Goal: Task Accomplishment & Management: Use online tool/utility

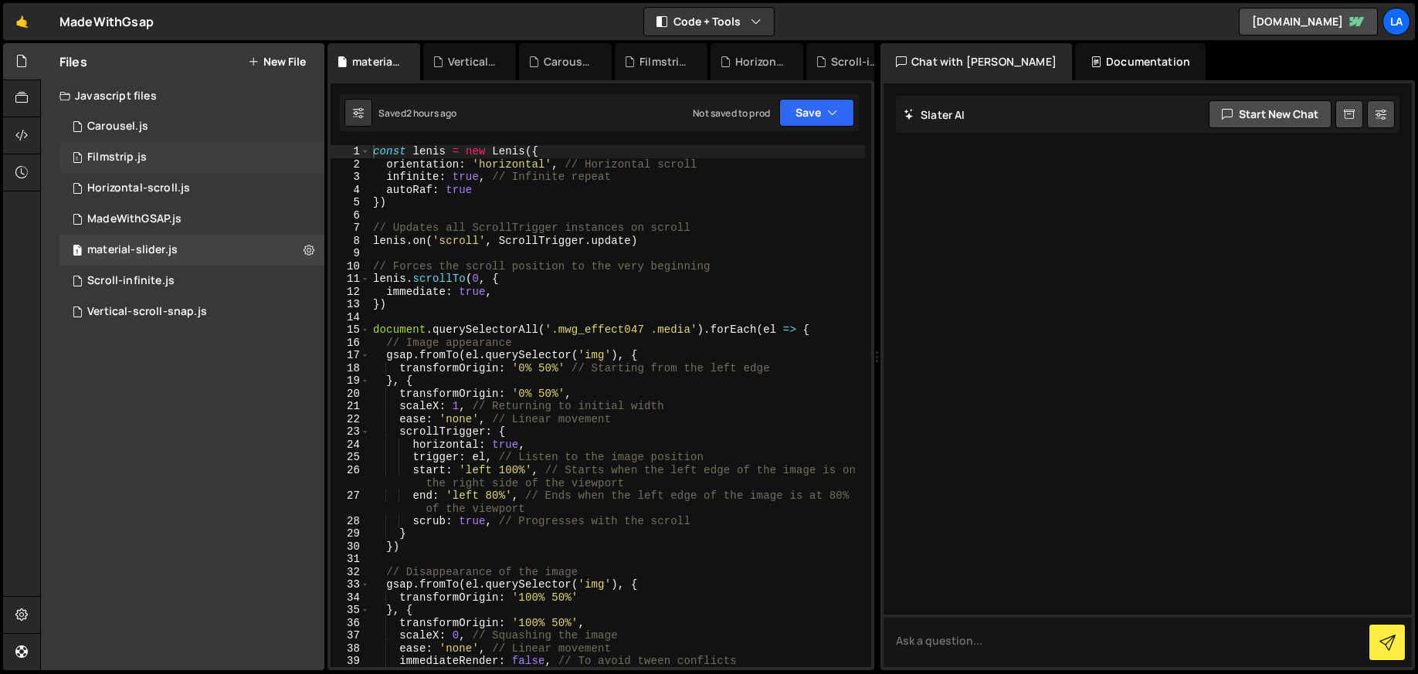
click at [123, 153] on div "Filmstrip.js" at bounding box center [116, 158] width 59 height 14
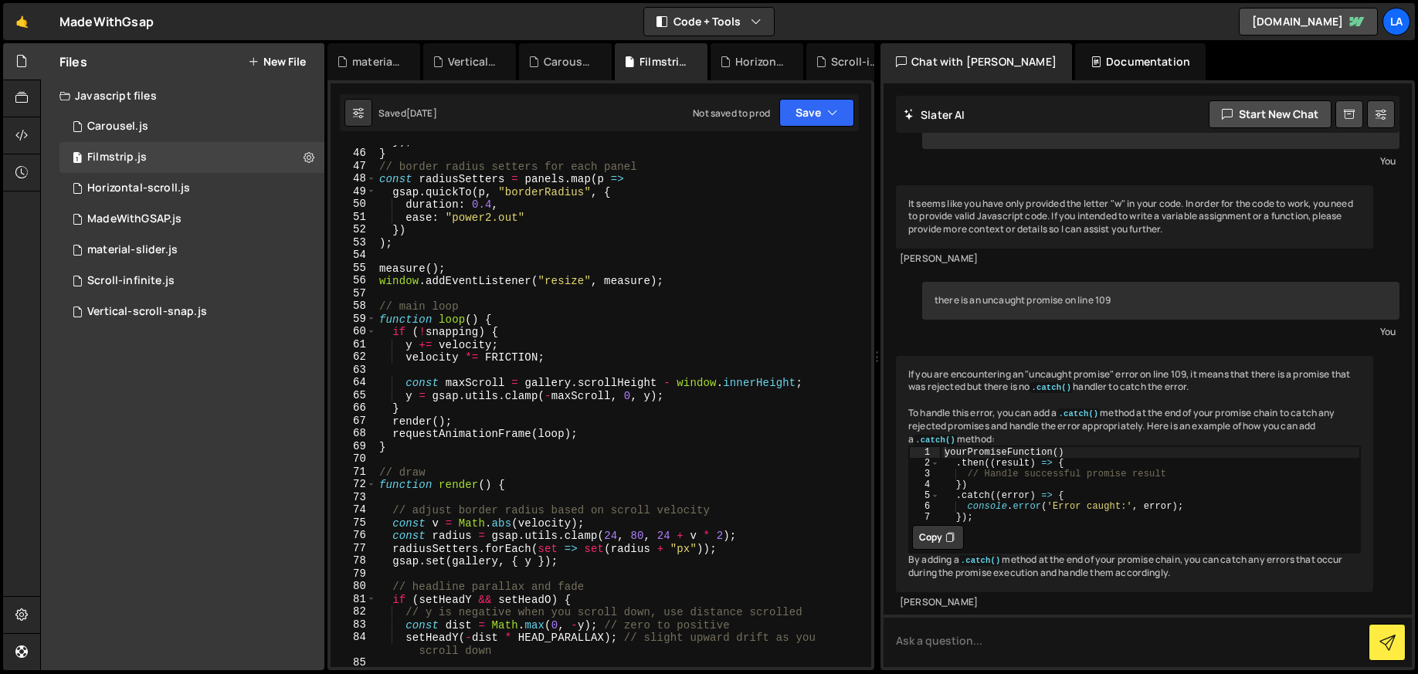
scroll to position [752, 0]
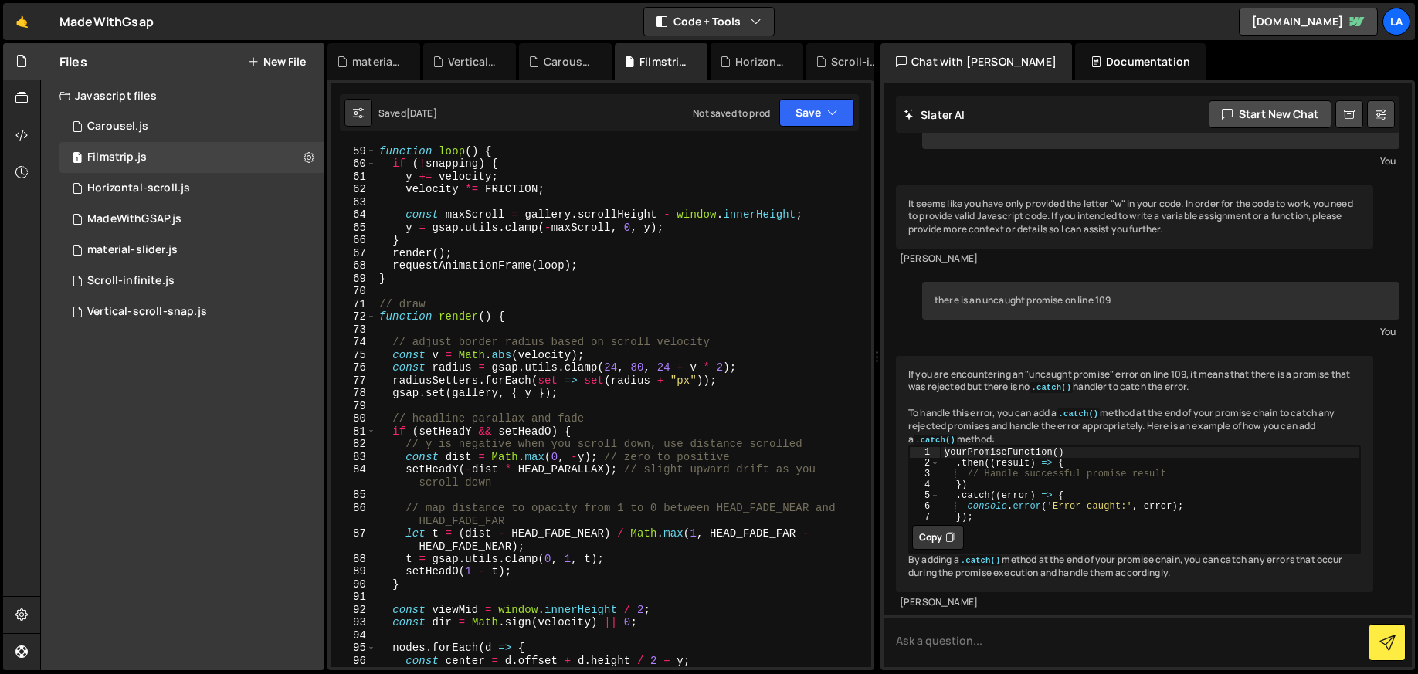
type textarea "}"
click at [694, 246] on div "function loop ( ) { if ( ! snapping ) { y += velocity ; velocity *= FRICTION ; …" at bounding box center [620, 418] width 489 height 548
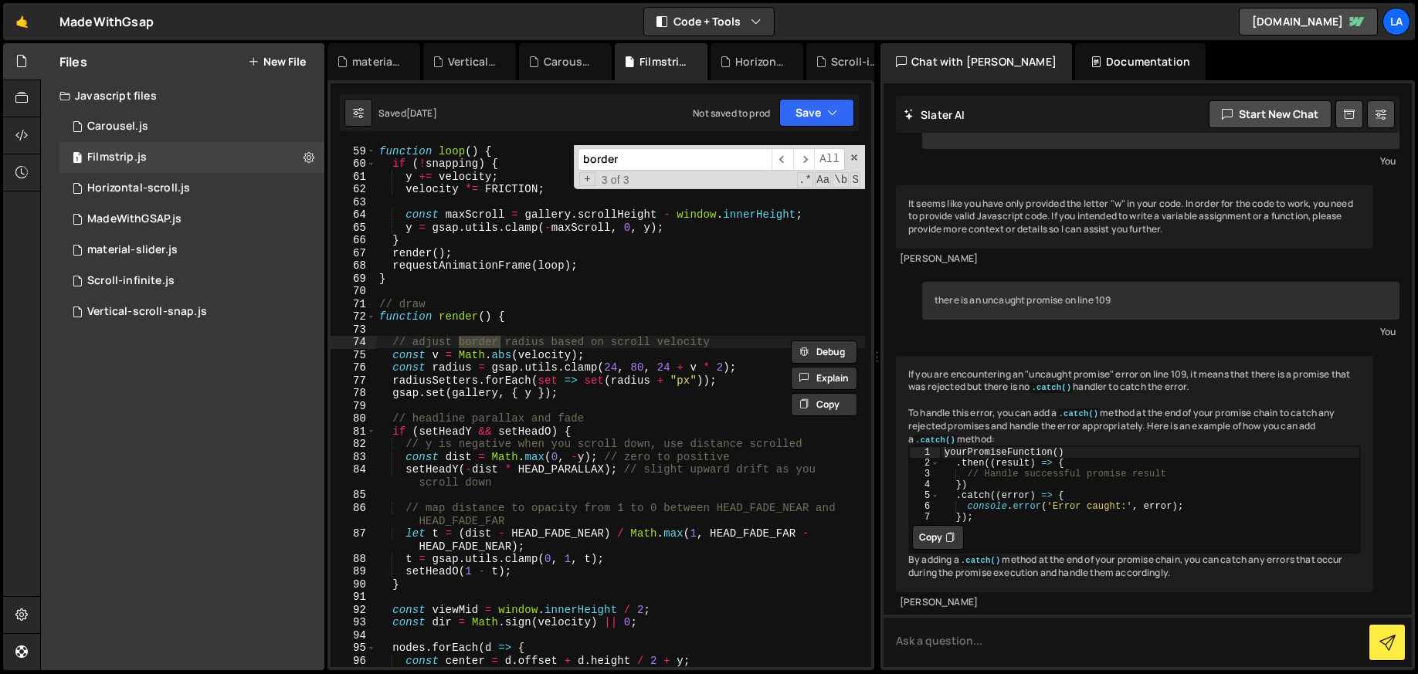
type input "border"
click at [609, 394] on div "function loop ( ) { if ( ! snapping ) { y += velocity ; velocity *= FRICTION ; …" at bounding box center [620, 418] width 489 height 548
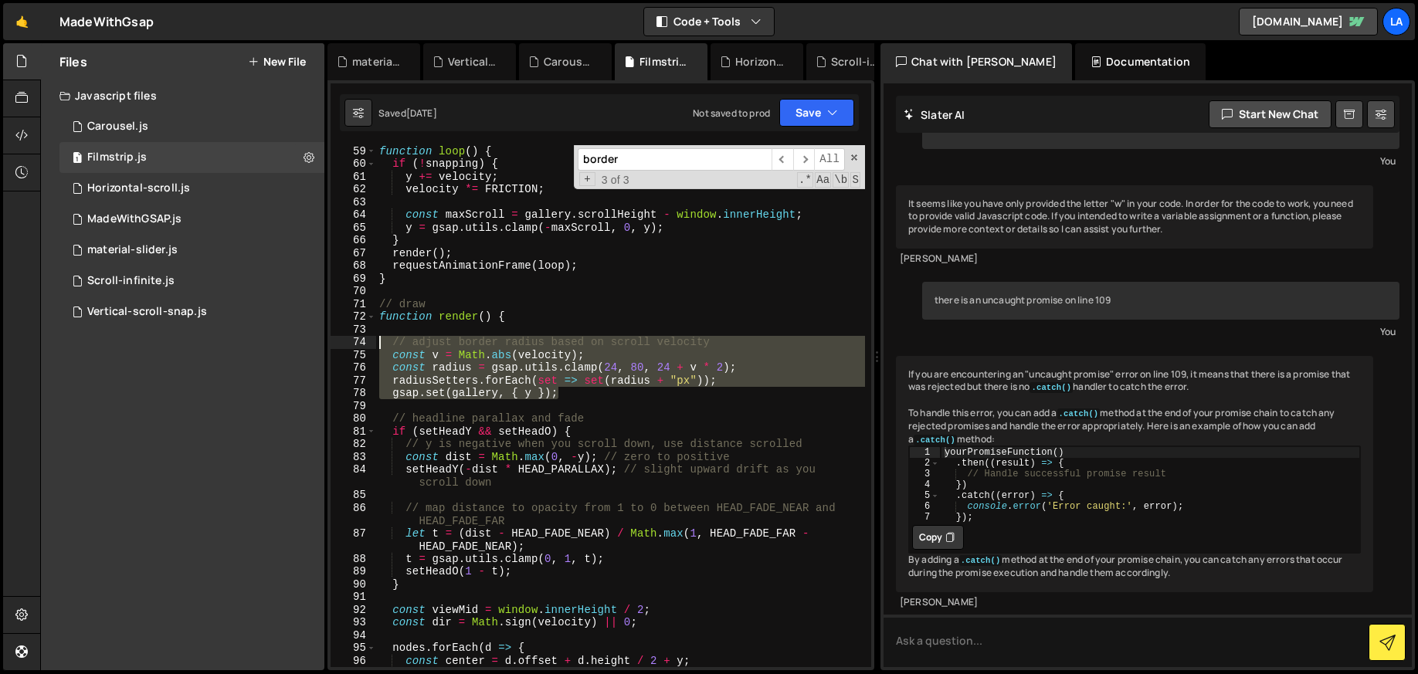
drag, startPoint x: 609, startPoint y: 395, endPoint x: 316, endPoint y: 338, distance: 298.1
click at [316, 338] on div "Files New File Javascript files 1 Carousel.js 0 1 Filmstrip.js 0 1 Horizontal-s…" at bounding box center [729, 357] width 1378 height 628
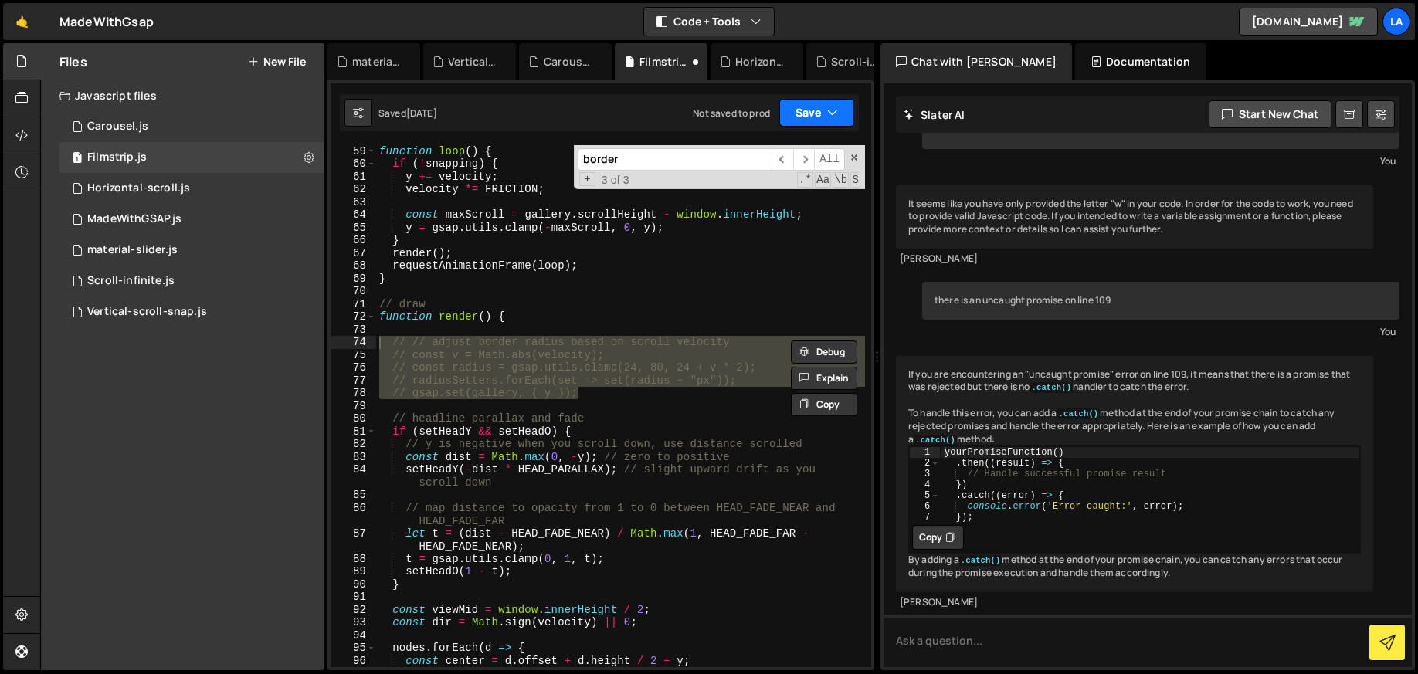
click at [834, 106] on icon "button" at bounding box center [832, 112] width 11 height 15
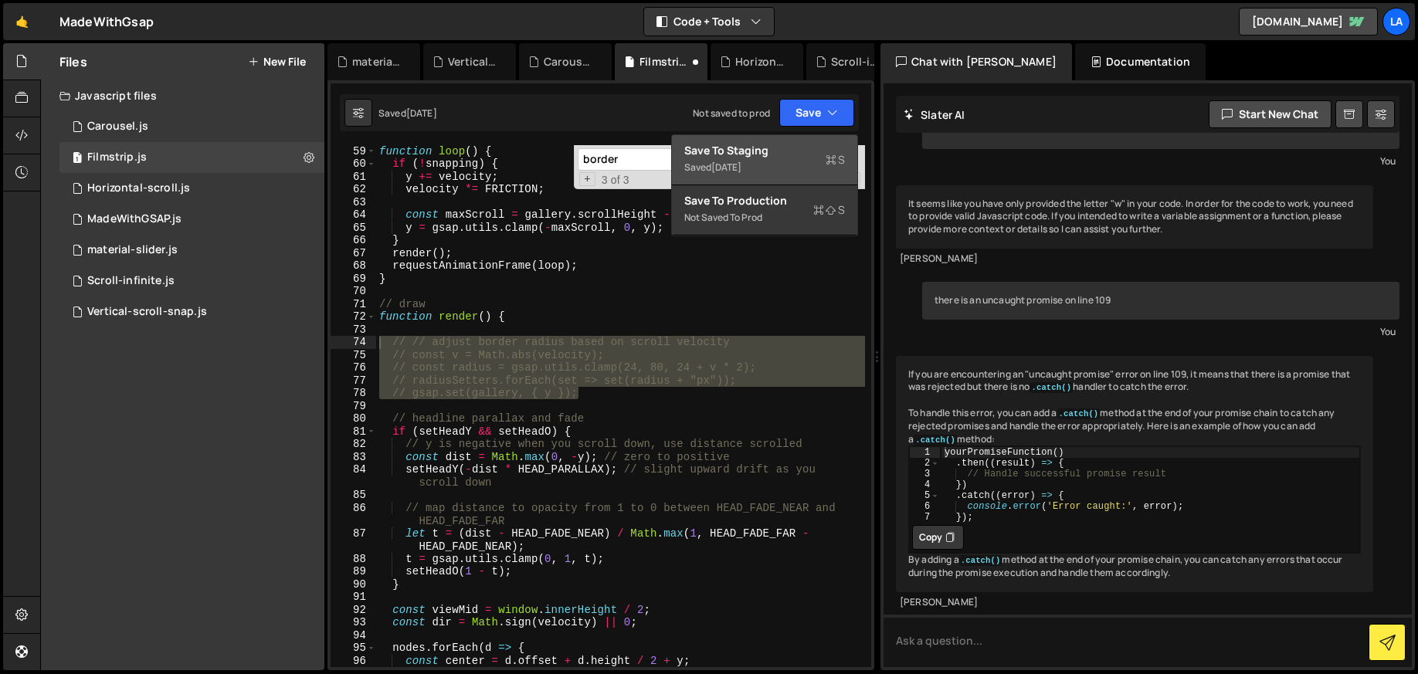
click at [795, 161] on div "Saved 3 days ago" at bounding box center [764, 167] width 161 height 19
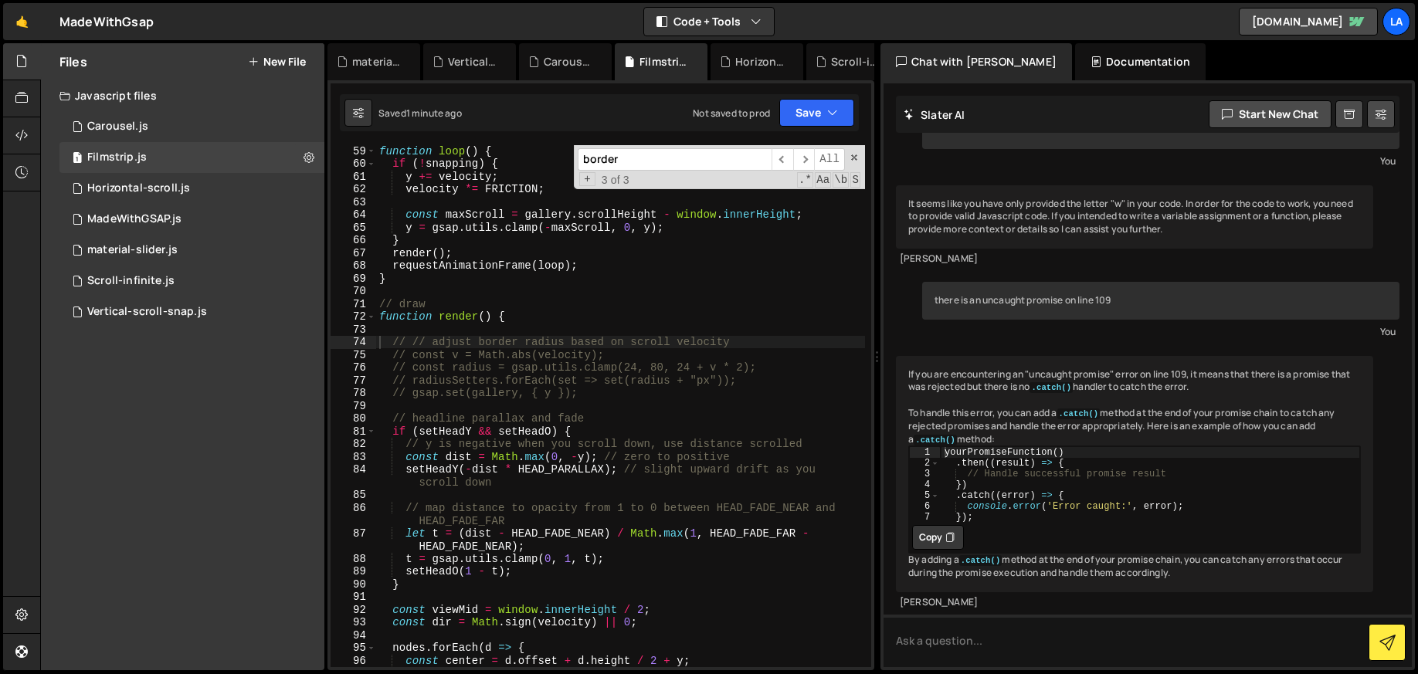
click at [663, 373] on div "function loop ( ) { if ( ! snapping ) { y += velocity ; velocity *= FRICTION ; …" at bounding box center [620, 418] width 489 height 548
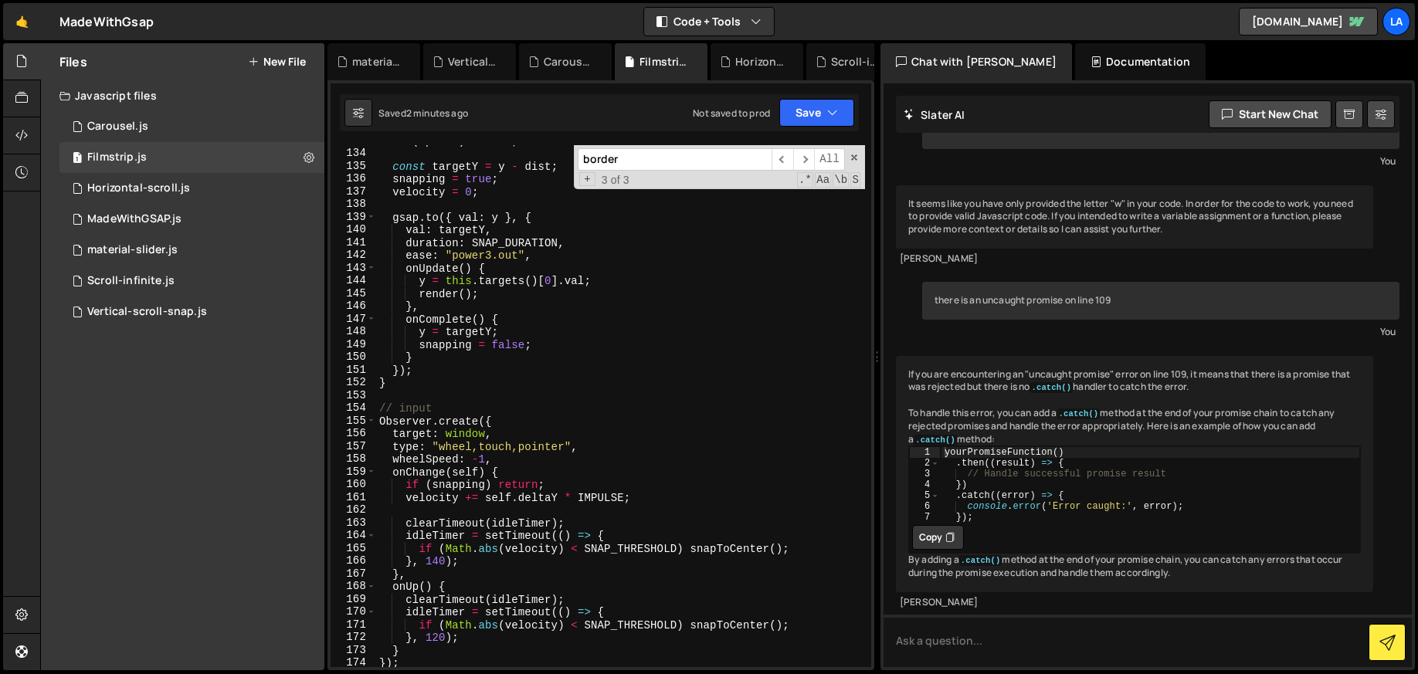
scroll to position [1759, 0]
click at [859, 152] on div "border ​ ​ All Replace All + 3 of 3 .* Aa \b S" at bounding box center [719, 167] width 291 height 44
click at [853, 160] on span at bounding box center [854, 157] width 11 height 11
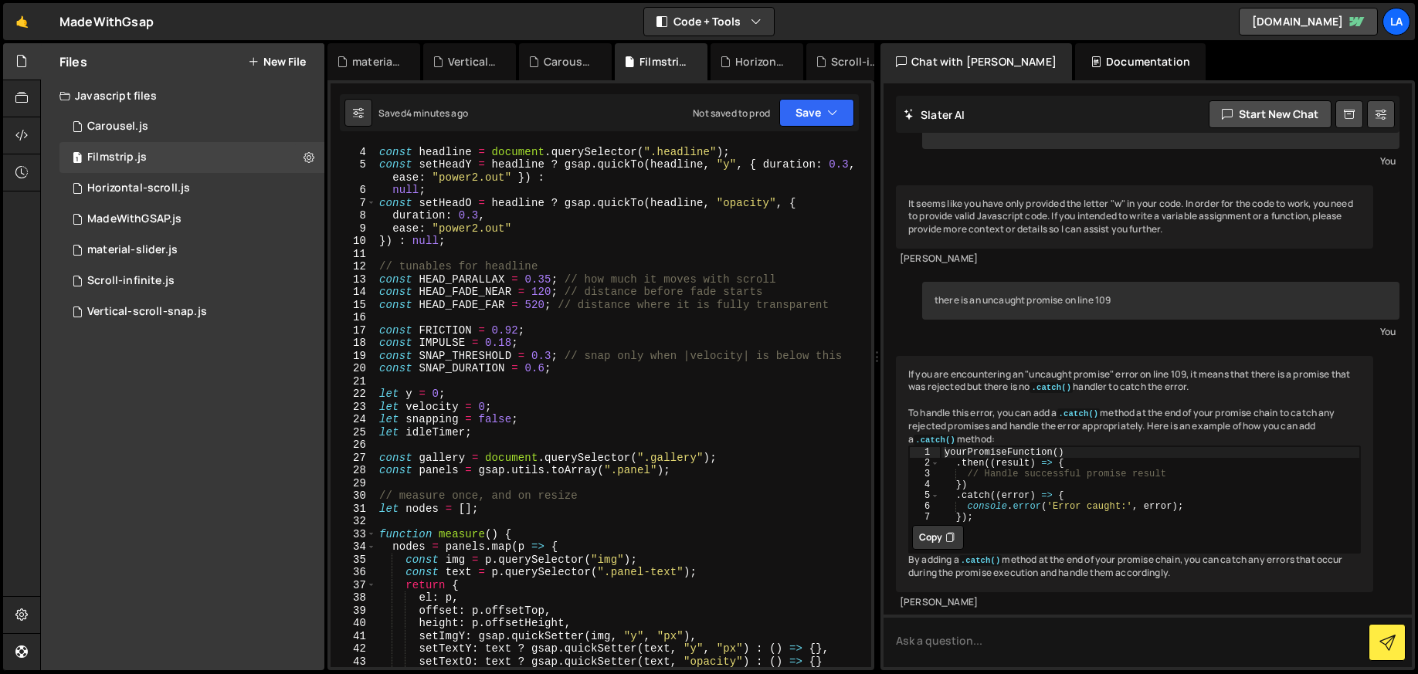
scroll to position [0, 0]
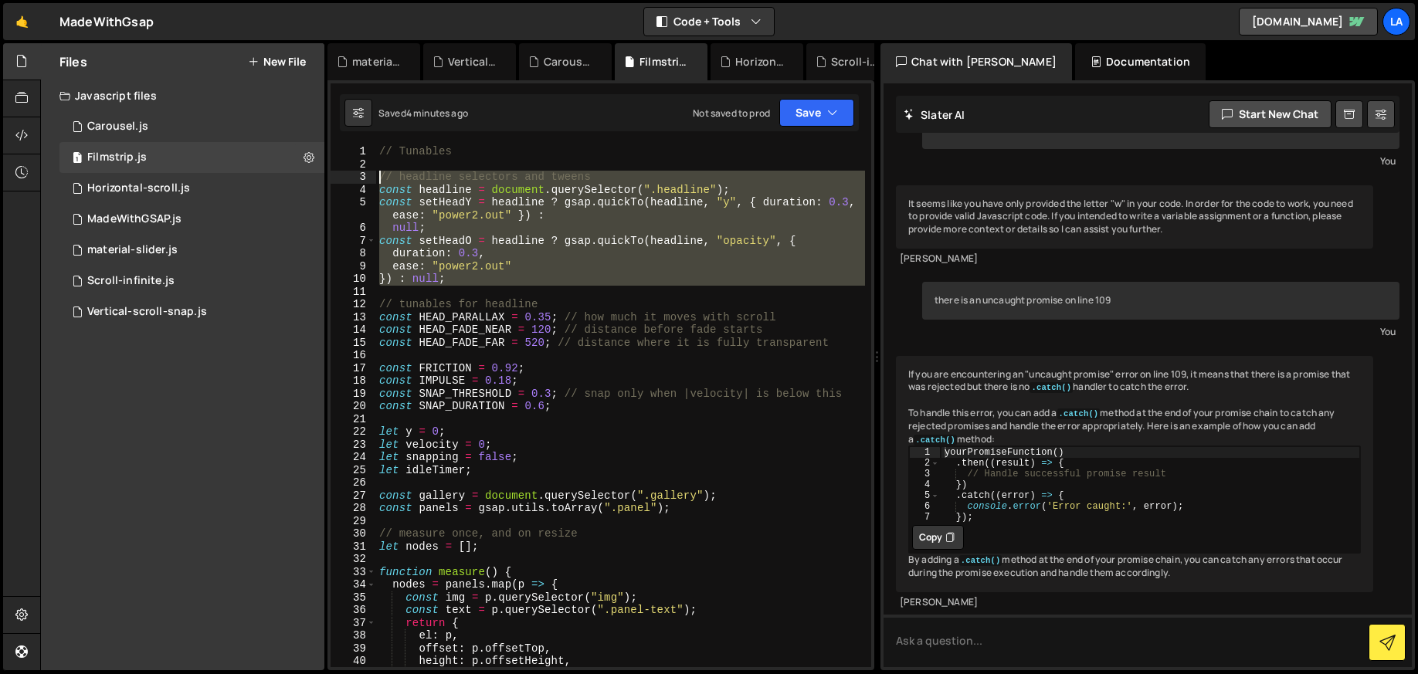
drag, startPoint x: 395, startPoint y: 292, endPoint x: 344, endPoint y: 180, distance: 123.0
click at [344, 180] on div "// const radius = gsap.utils.clamp(24, 80, 24 + v * 2); 1 2 3 4 5 6 7 8 9 10 11…" at bounding box center [601, 406] width 541 height 522
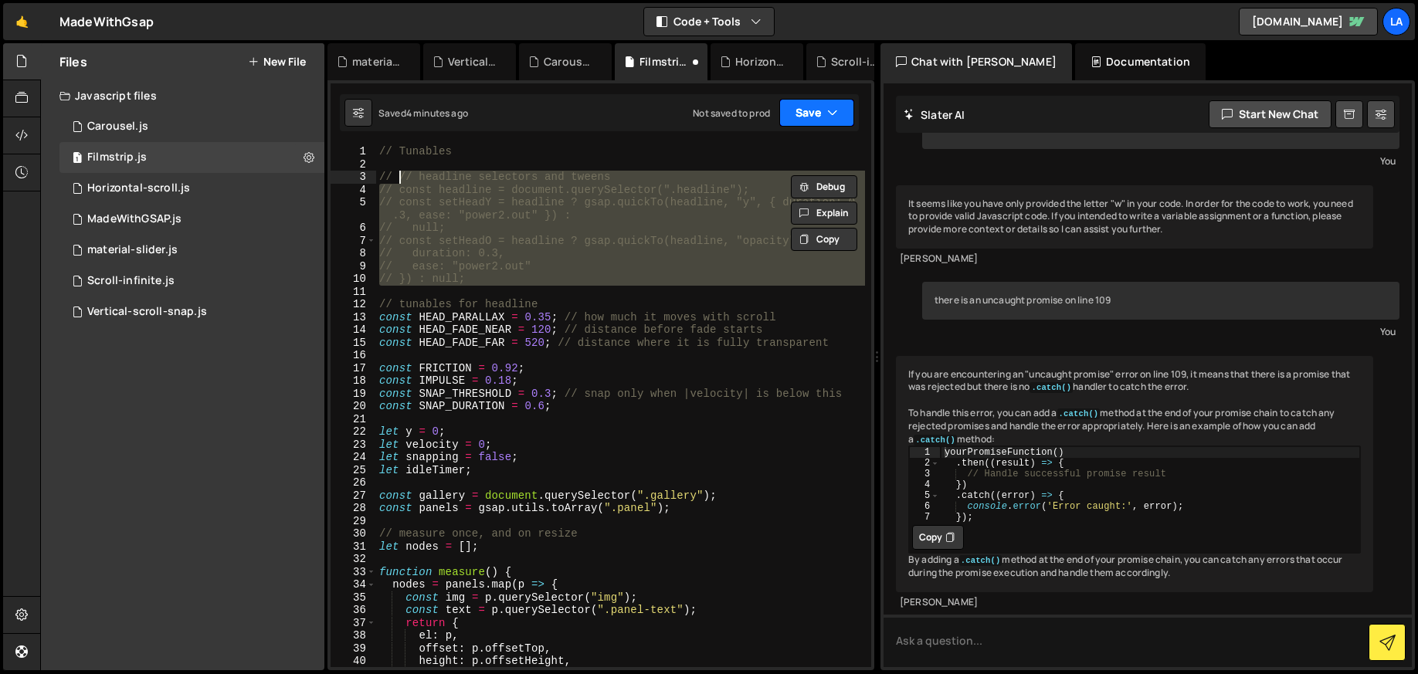
click at [820, 103] on button "Save" at bounding box center [816, 113] width 75 height 28
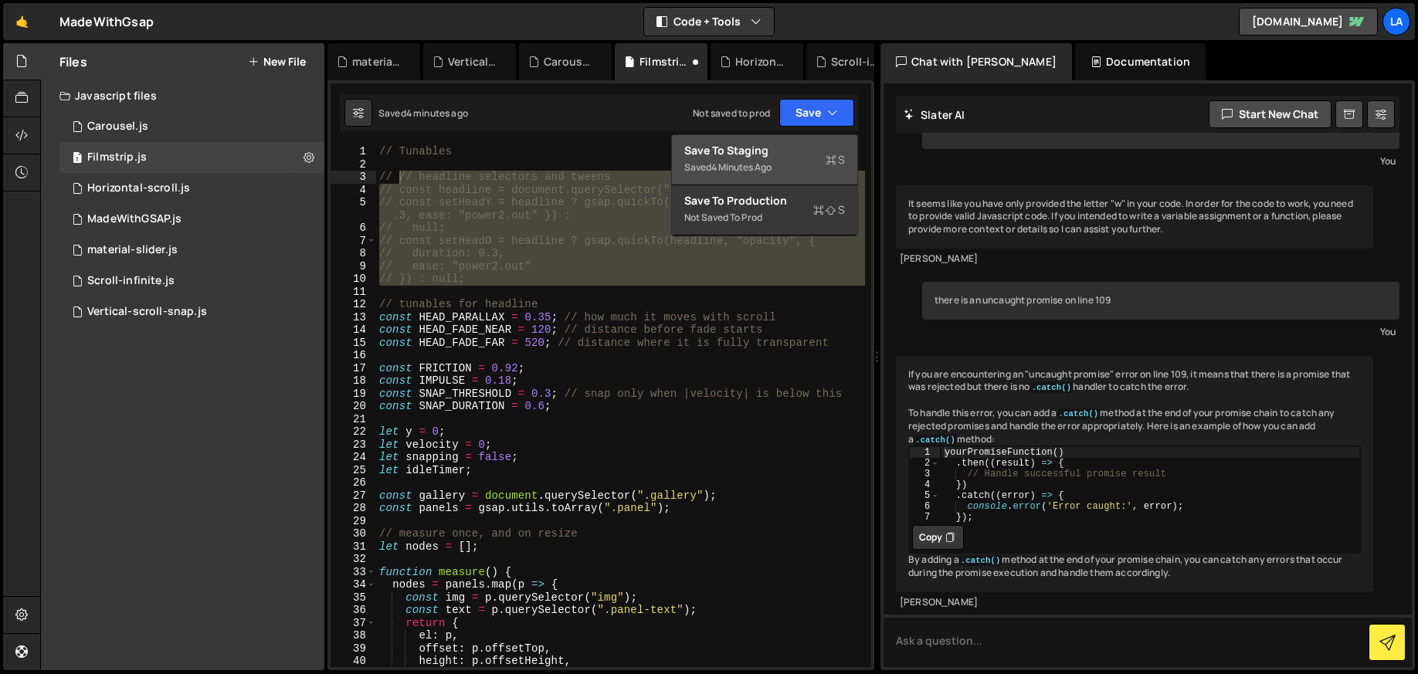
click at [797, 148] on div "Save to Staging S" at bounding box center [764, 150] width 161 height 15
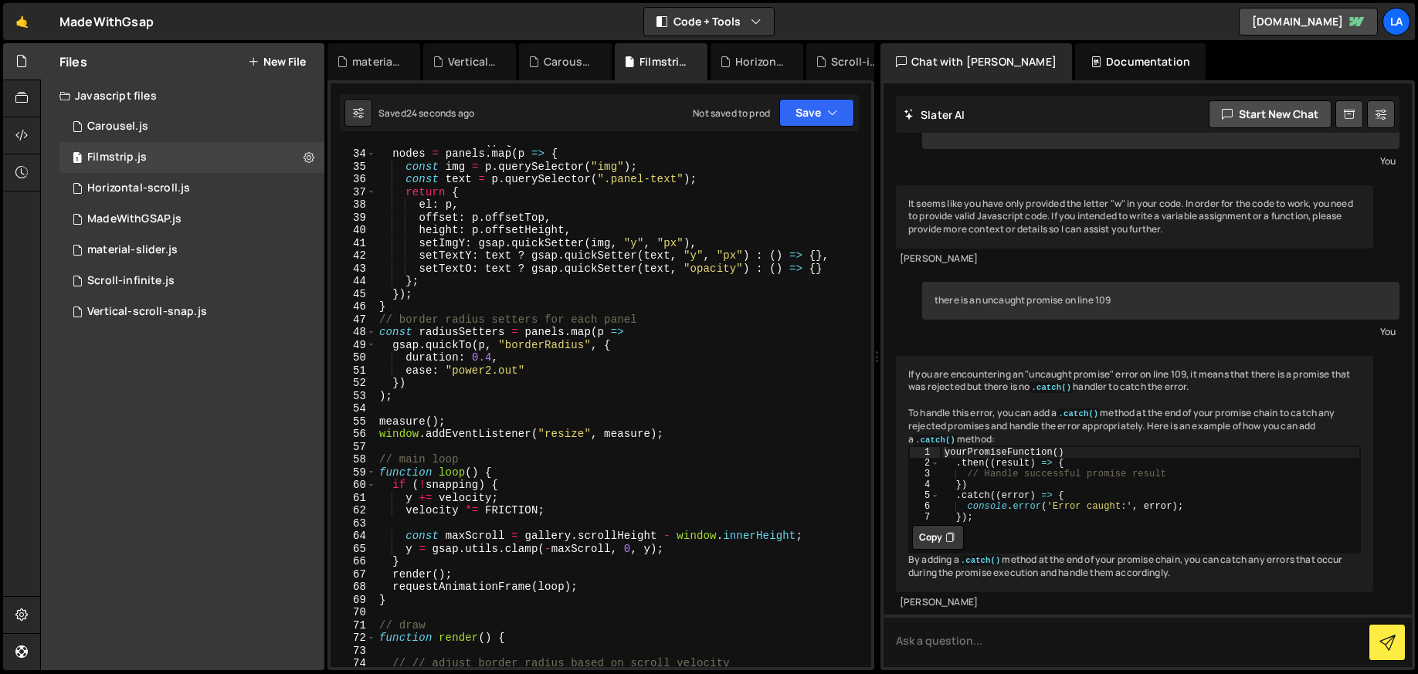
scroll to position [431, 0]
type textarea "})"
click at [622, 385] on div "function measure ( ) { nodes = panels . map ( p => { const img = p . querySelec…" at bounding box center [620, 408] width 489 height 548
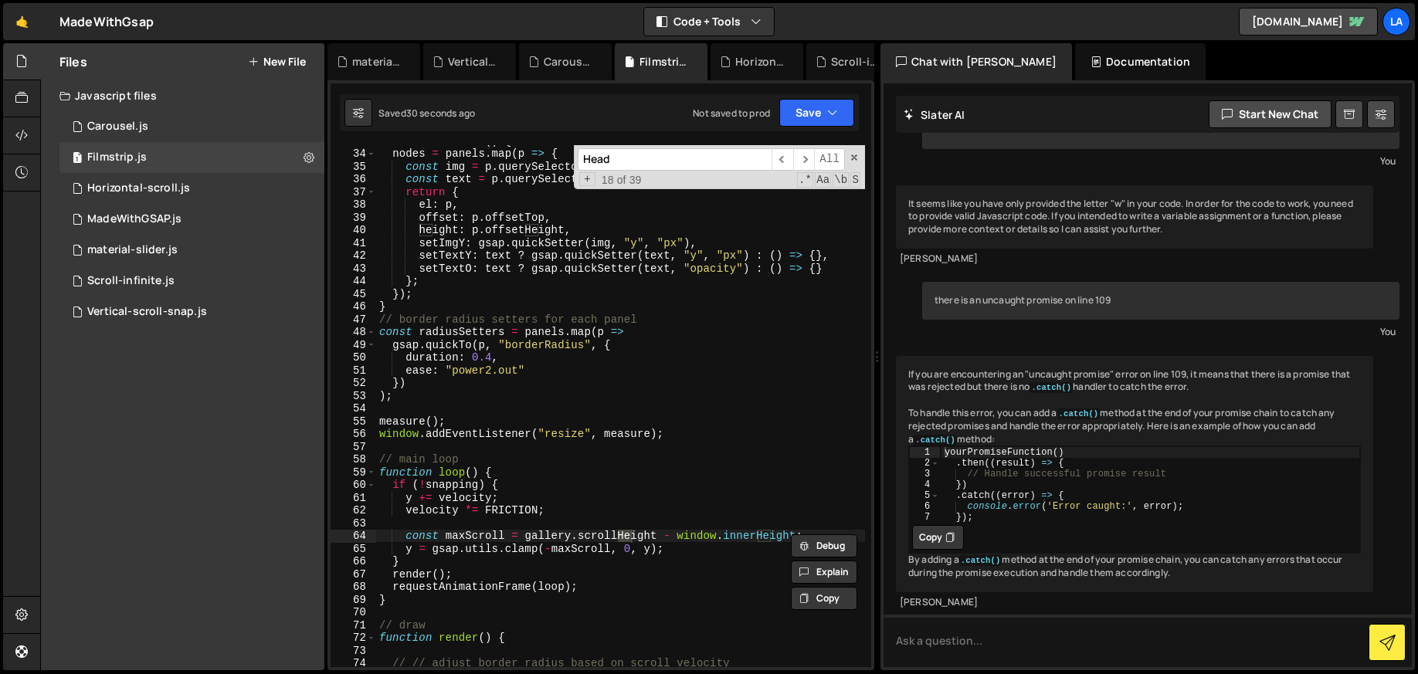
scroll to position [771, 0]
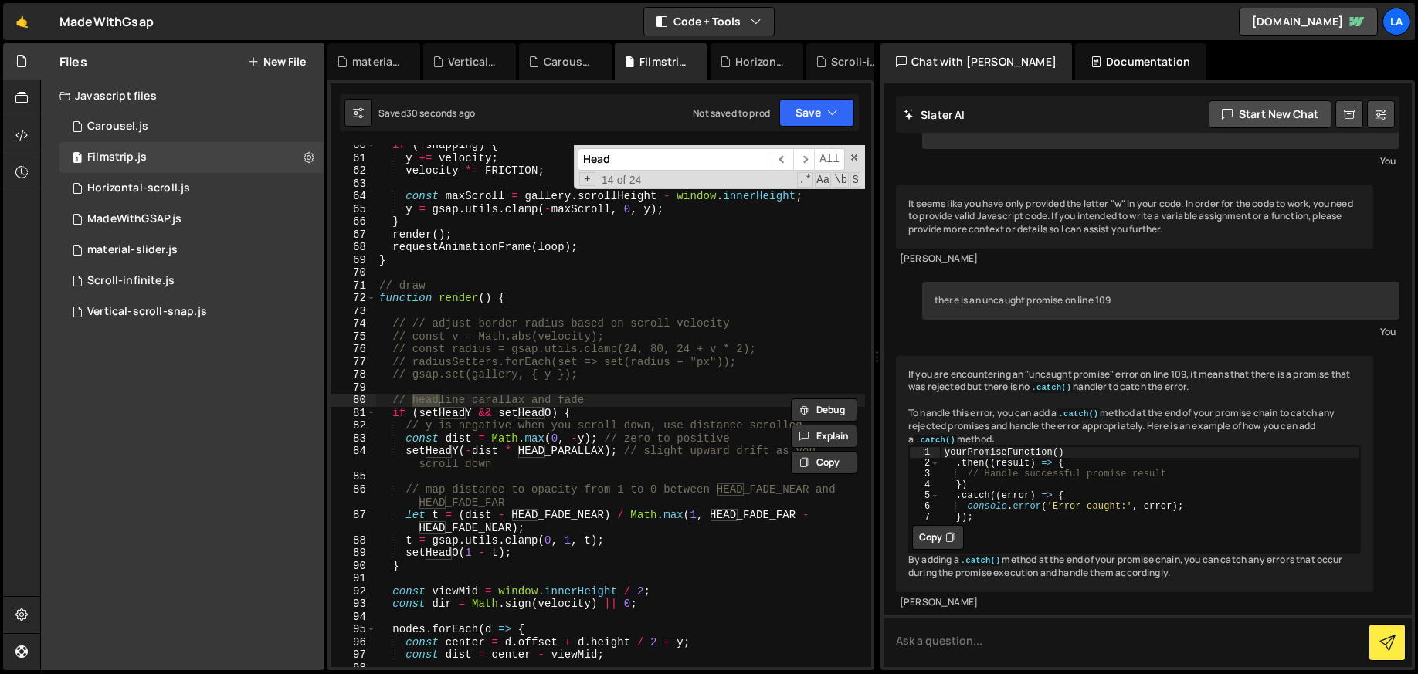
type input "HeadY"
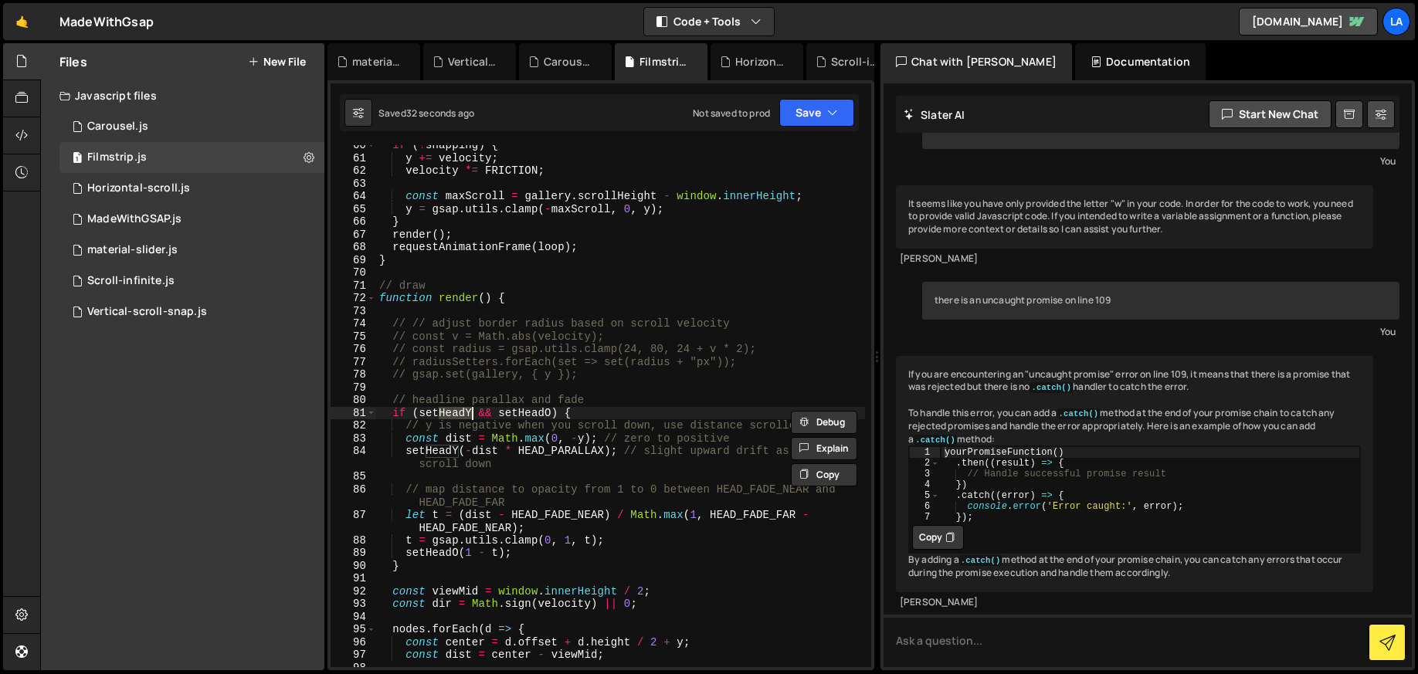
click at [541, 488] on div "if ( ! snapping ) { y += velocity ; velocity *= FRICTION ; const maxScroll = ga…" at bounding box center [620, 413] width 489 height 548
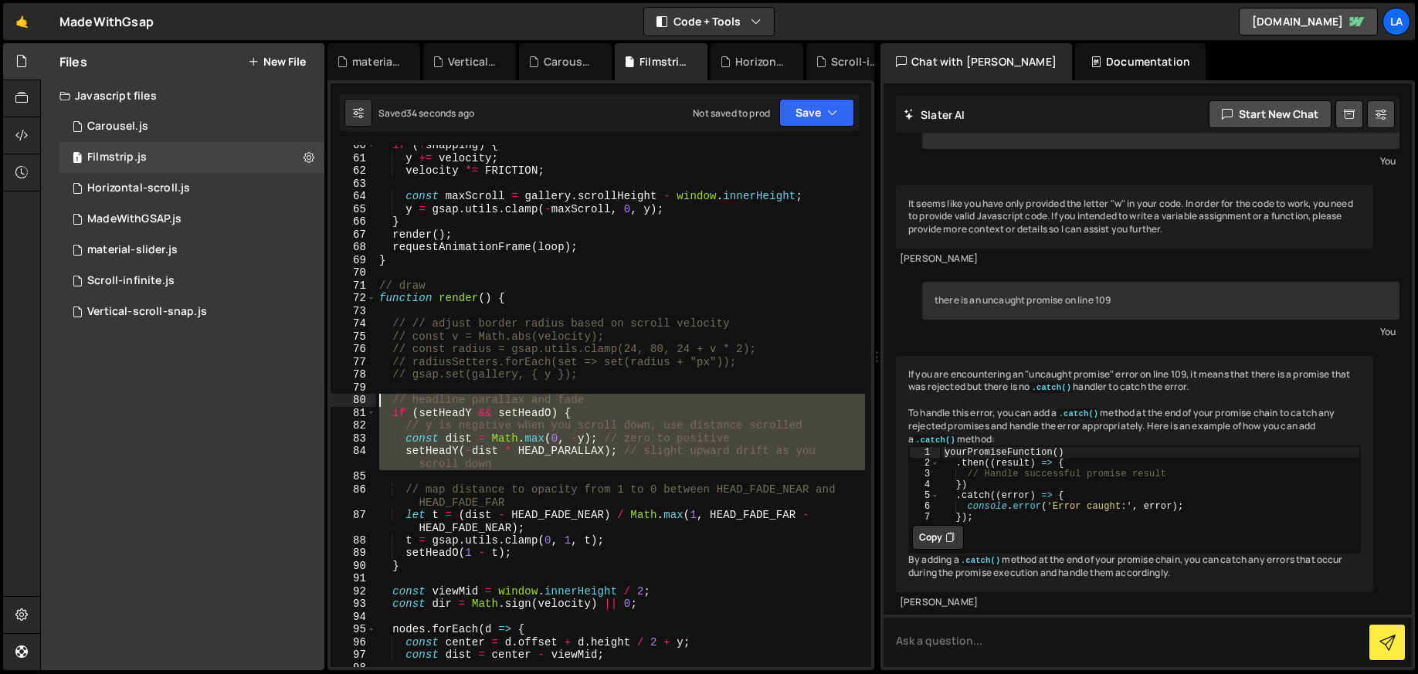
drag, startPoint x: 473, startPoint y: 477, endPoint x: 324, endPoint y: 397, distance: 169.0
click at [324, 397] on div "Files New File Javascript files 1 Carousel.js 0 1 Filmstrip.js 0 1 Horizontal-s…" at bounding box center [729, 357] width 1378 height 628
click at [806, 121] on button "Save" at bounding box center [816, 113] width 75 height 28
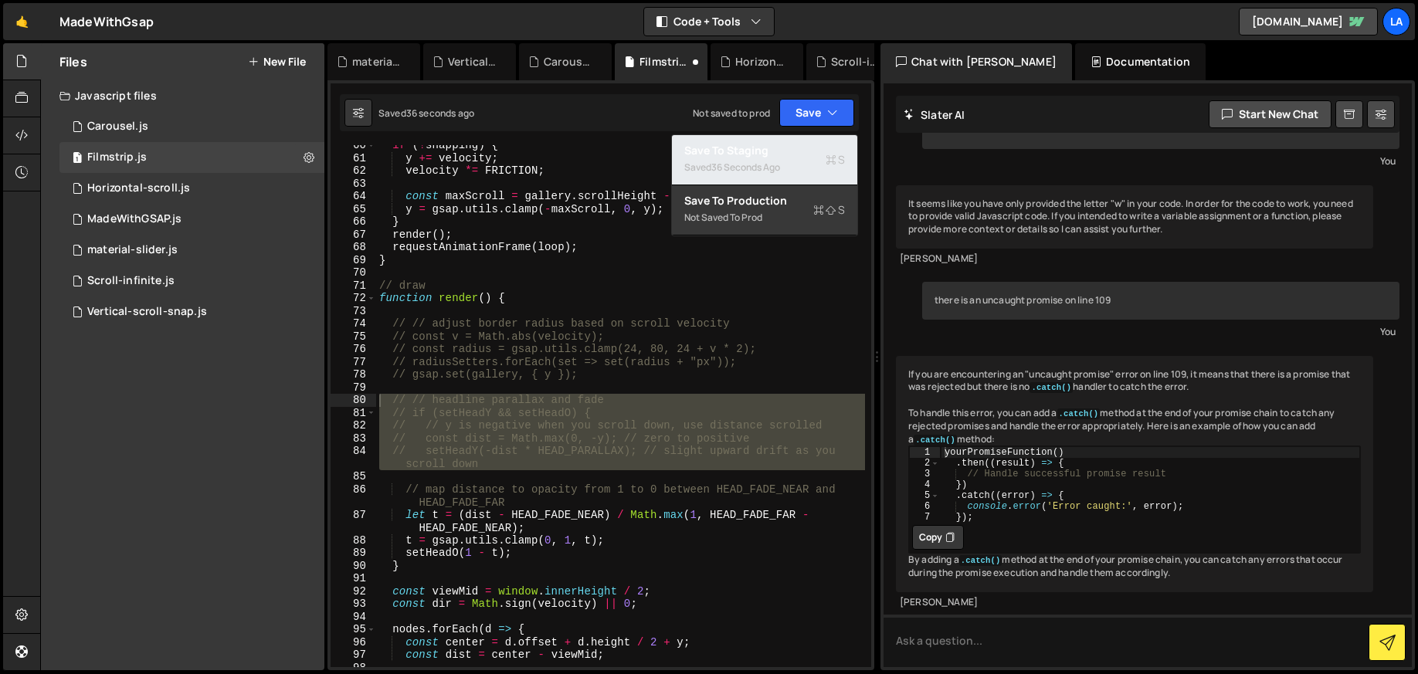
click at [795, 154] on div "Save to Staging S" at bounding box center [764, 150] width 161 height 15
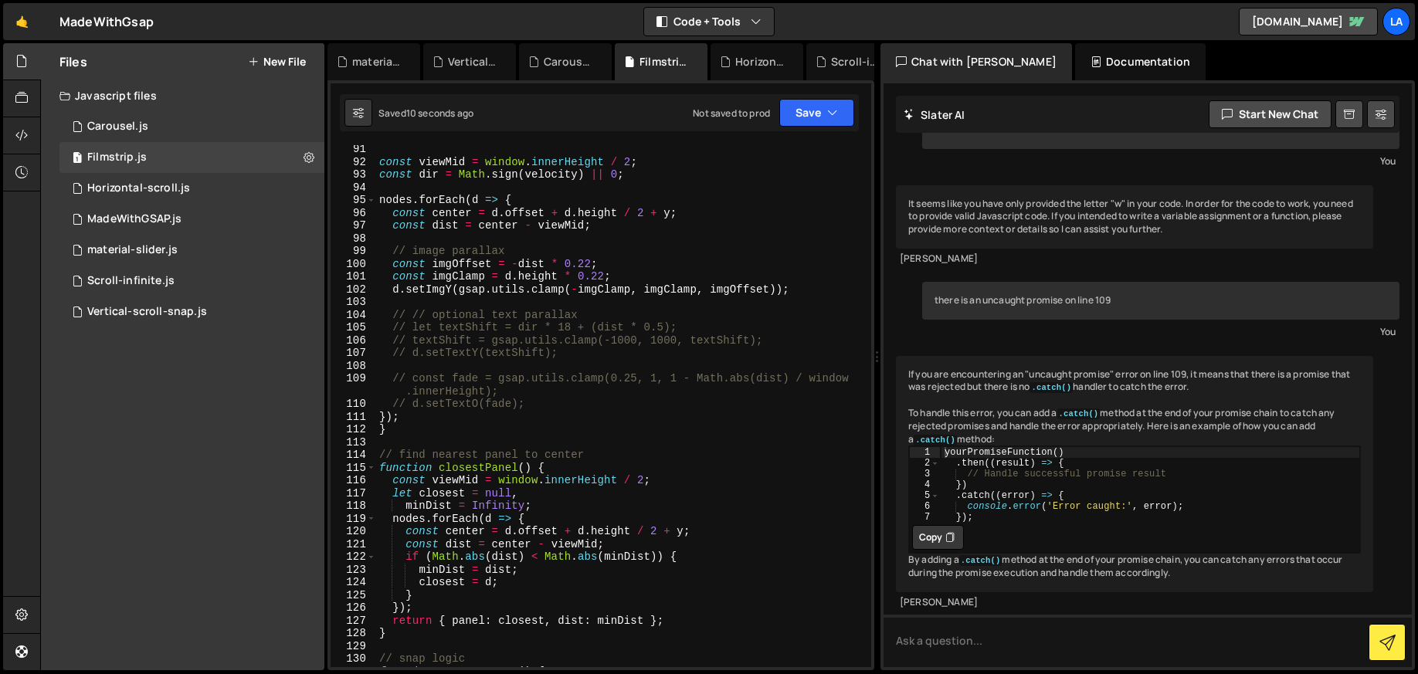
scroll to position [1212, 0]
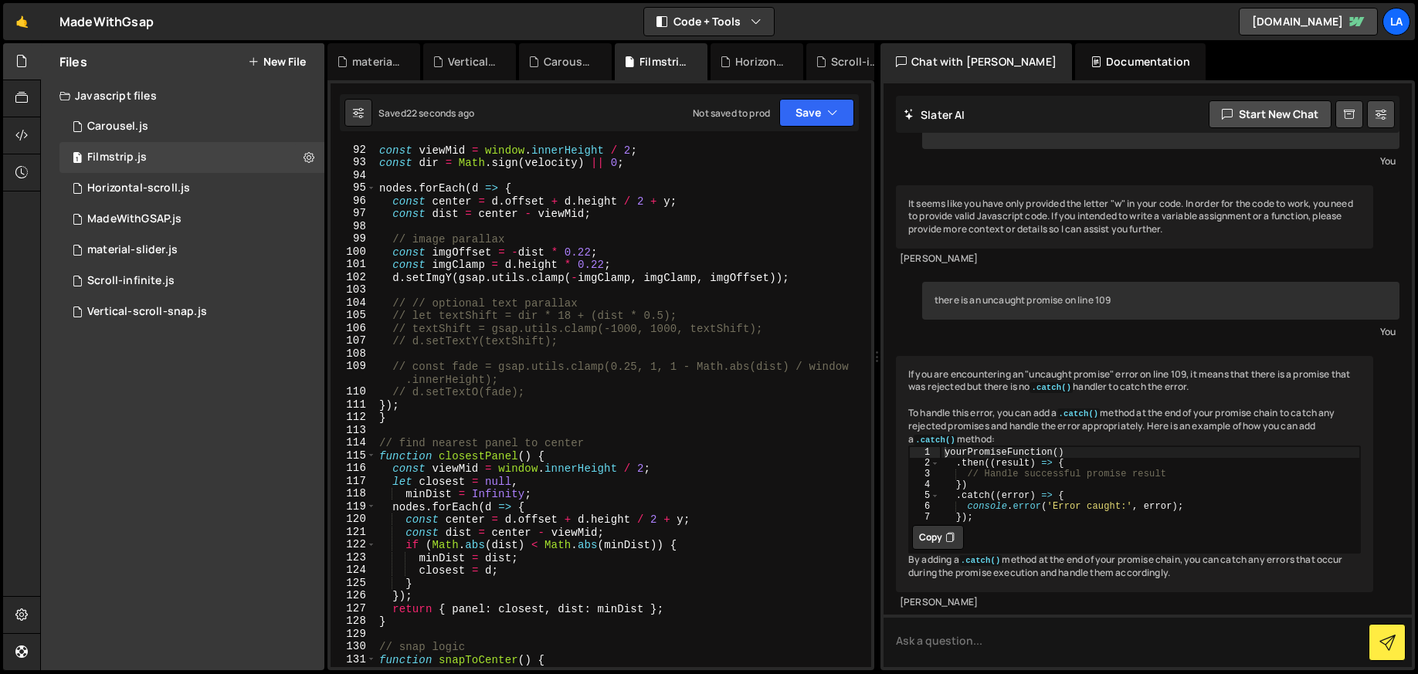
type textarea "}"
click at [436, 422] on div "const viewMid = window . innerHeight / 2 ; const dir = Math . sign ( velocity )…" at bounding box center [620, 418] width 489 height 548
click at [822, 120] on button "Save" at bounding box center [816, 113] width 75 height 28
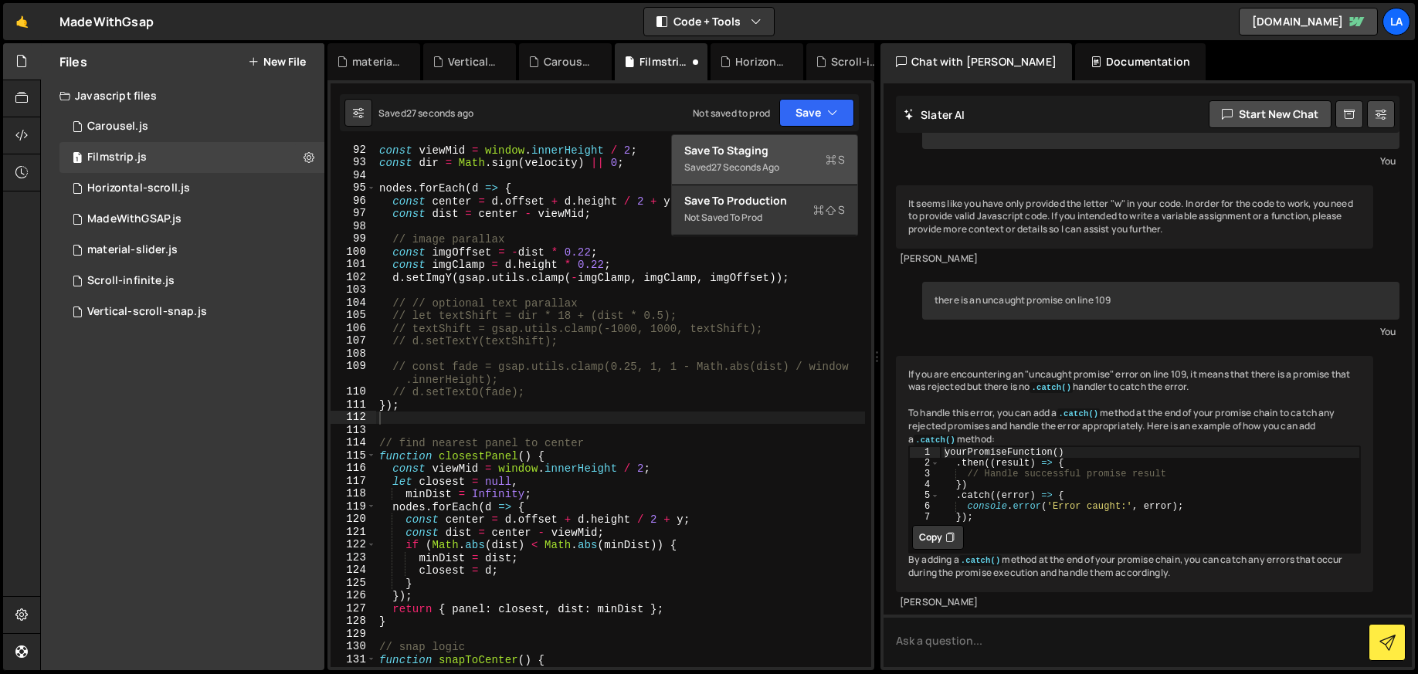
click at [806, 154] on div "Save to Staging S" at bounding box center [764, 150] width 161 height 15
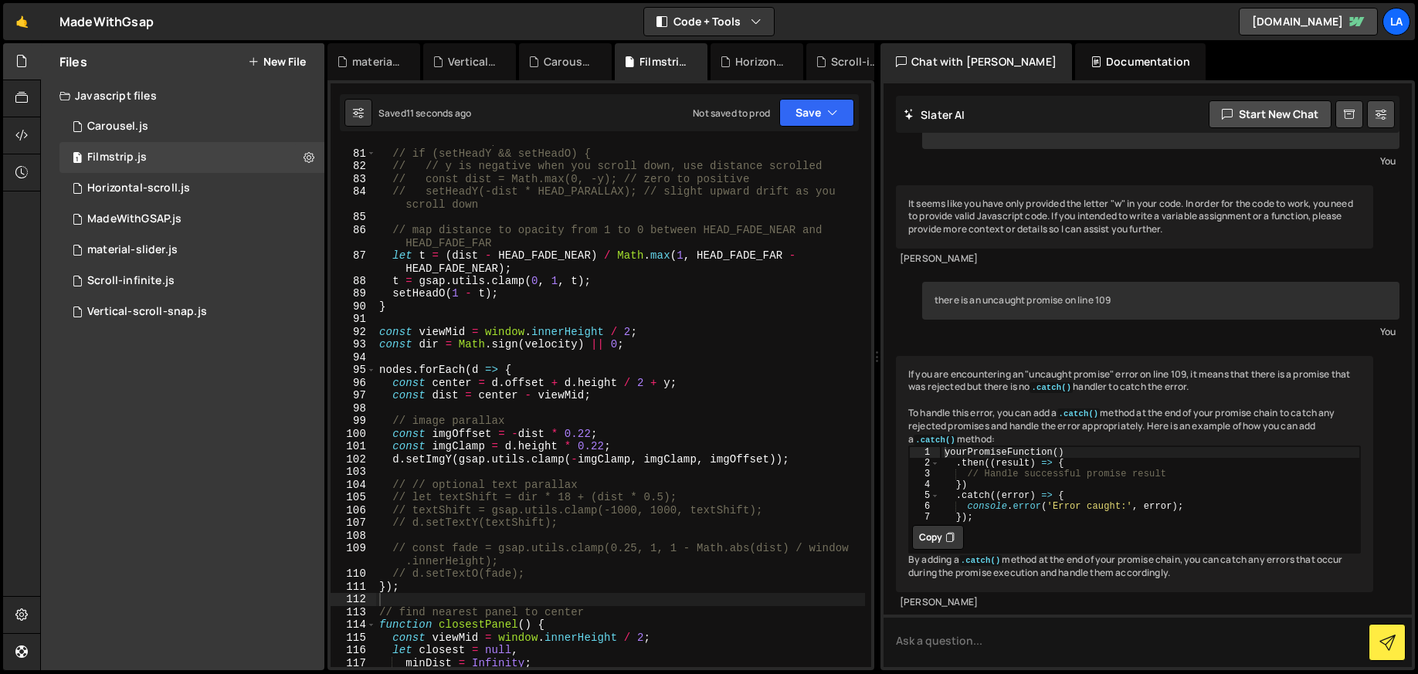
scroll to position [1030, 0]
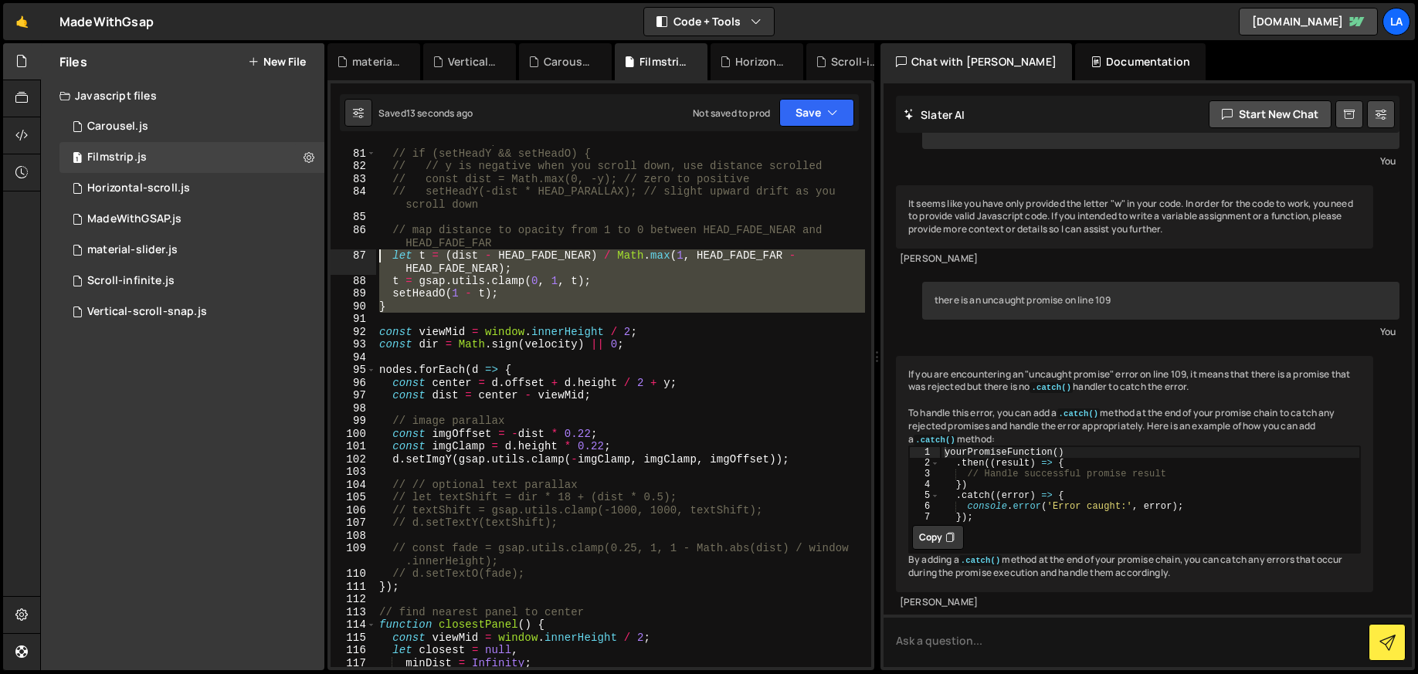
drag, startPoint x: 399, startPoint y: 313, endPoint x: 348, endPoint y: 256, distance: 76.0
click at [345, 256] on div "80 81 82 83 84 85 86 87 88 89 90 91 92 93 94 95 96 97 98 99 100 101 102 103 104…" at bounding box center [601, 406] width 541 height 522
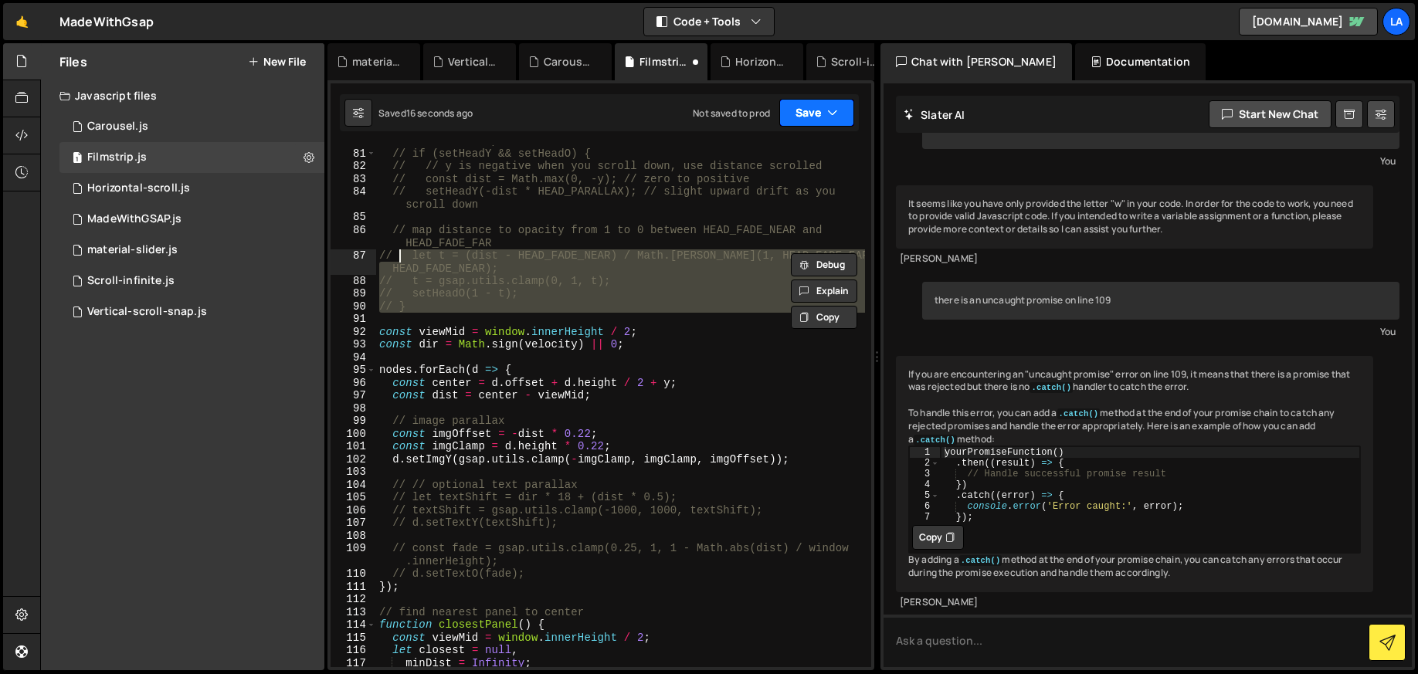
type textarea "// let t = (dist - HEAD_FADE_NEAR) / Math.max(1, HEAD_FADE_FAR - HEAD_FADE_NEAR…"
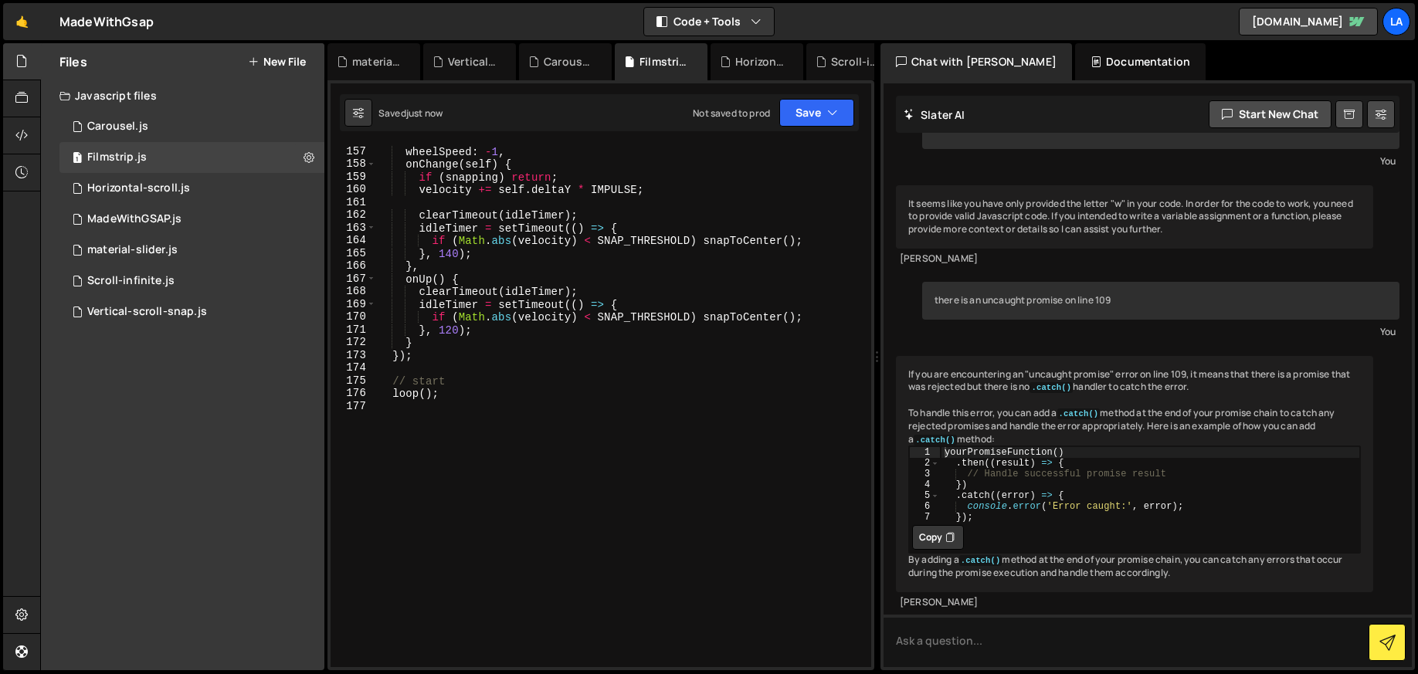
scroll to position [2052, 0]
click at [566, 444] on div "wheelSpeed : - 1 , onChange ( self ) { if ( snapping ) return ; velocity += sel…" at bounding box center [620, 419] width 489 height 548
click at [471, 360] on div "wheelSpeed : - 1 , onChange ( self ) { if ( snapping ) return ; velocity += sel…" at bounding box center [620, 419] width 489 height 548
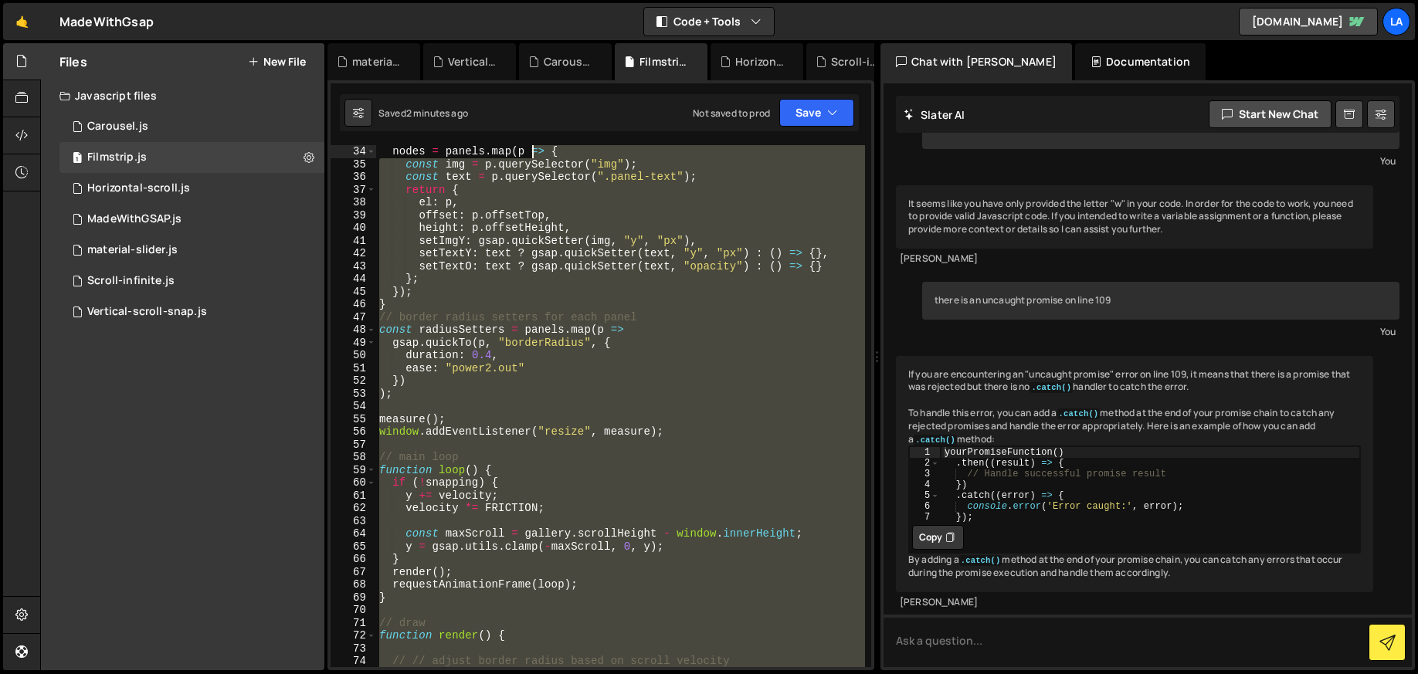
scroll to position [0, 0]
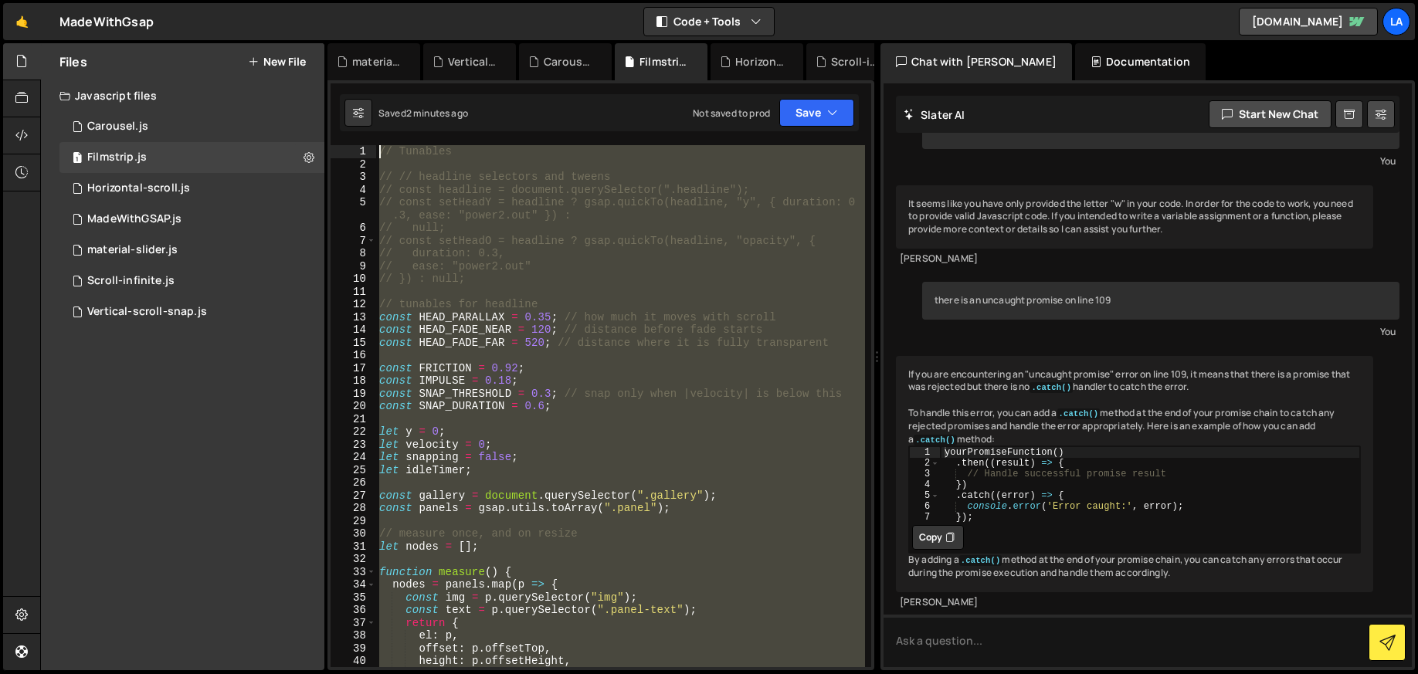
drag, startPoint x: 514, startPoint y: 437, endPoint x: 528, endPoint y: 83, distance: 354.8
click at [527, 84] on div "XXXXXXXXXXXXXXXXXXXXXXXXXXXXXXXXXXXXXXXXXXXXXXXXXXXXXXXXXXXXXXXXXXXXXXXXXXXXXXX…" at bounding box center [600, 375] width 547 height 590
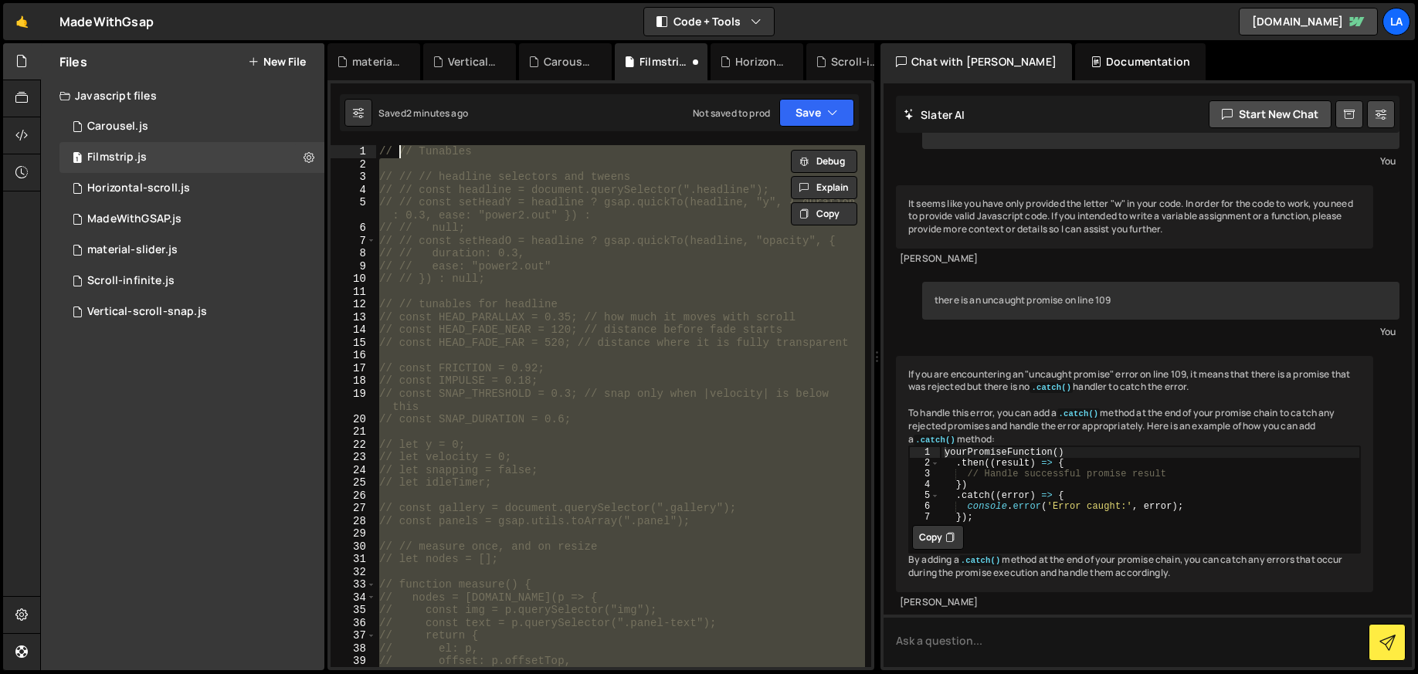
drag, startPoint x: 395, startPoint y: 156, endPoint x: 382, endPoint y: 150, distance: 14.5
click at [395, 156] on div "// // Tunables // // // headline selectors and tweens // // const headline = do…" at bounding box center [620, 419] width 489 height 548
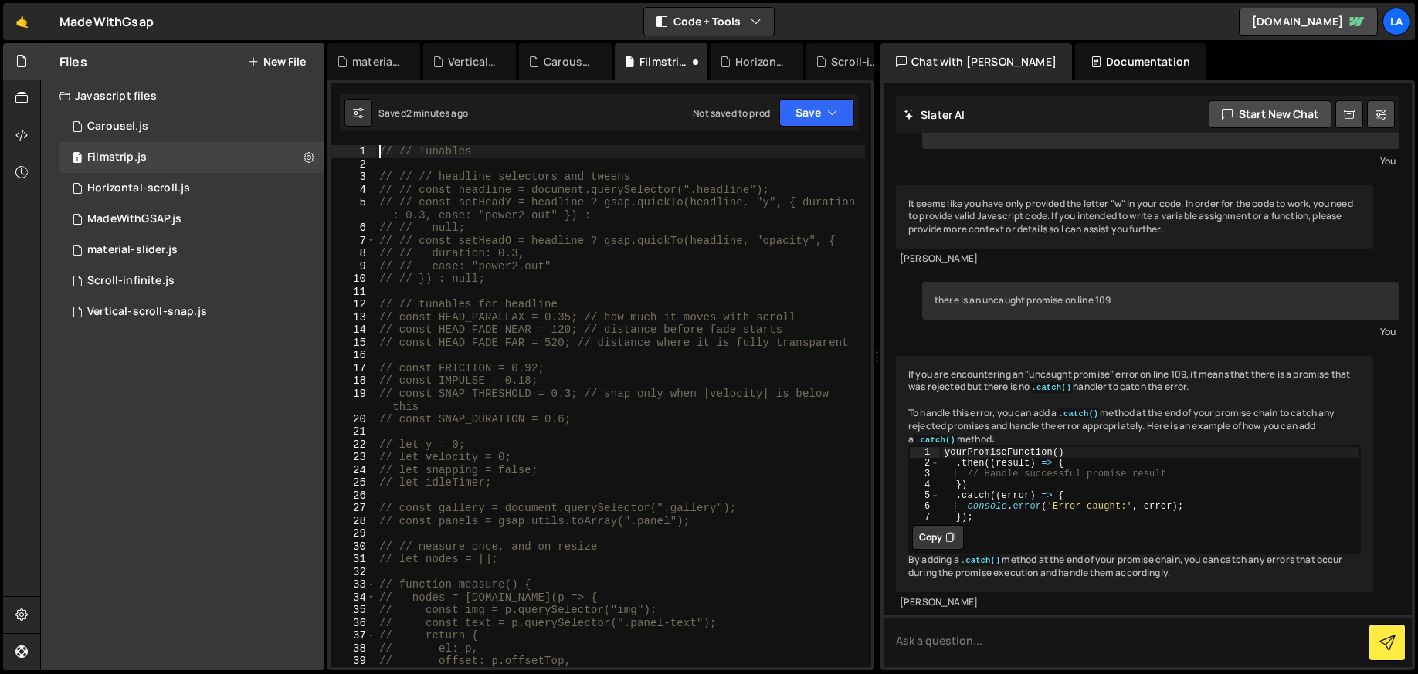
click at [379, 149] on div "// // Tunables // // // headline selectors and tweens // // const headline = do…" at bounding box center [620, 419] width 489 height 548
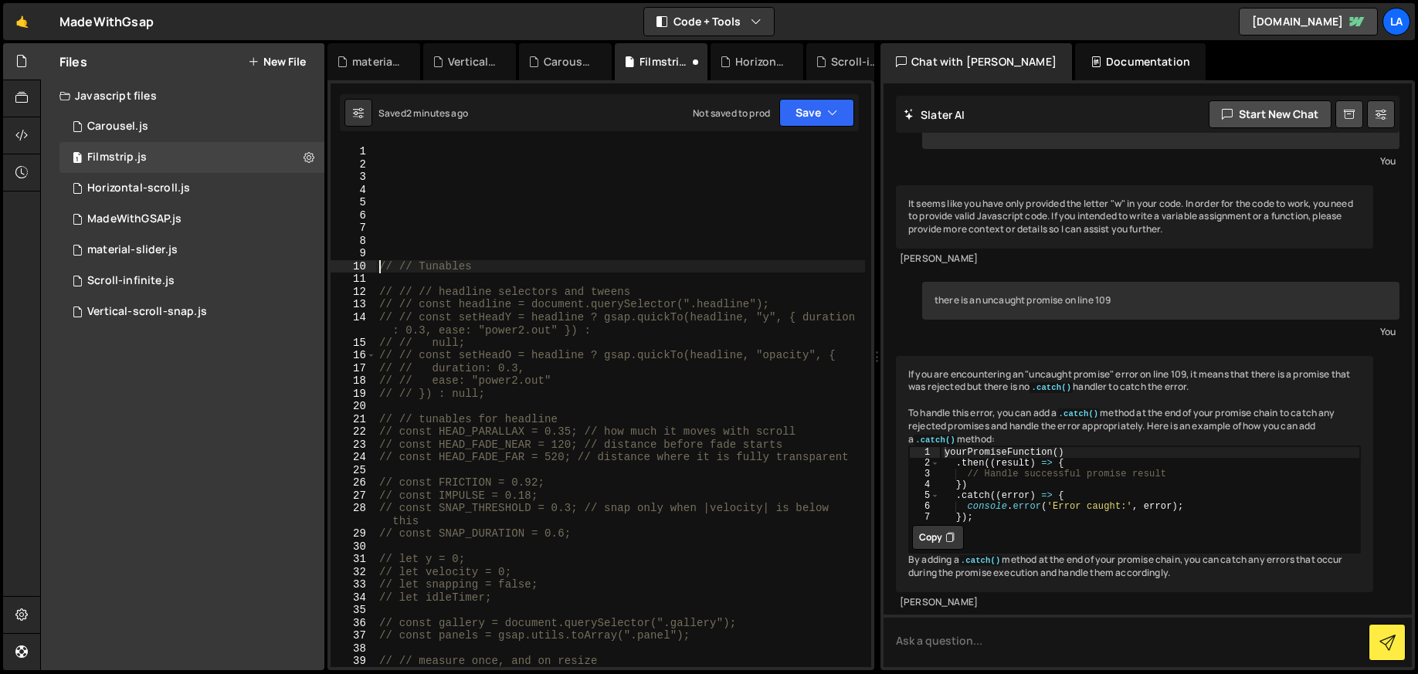
type textarea "// // Tunables"
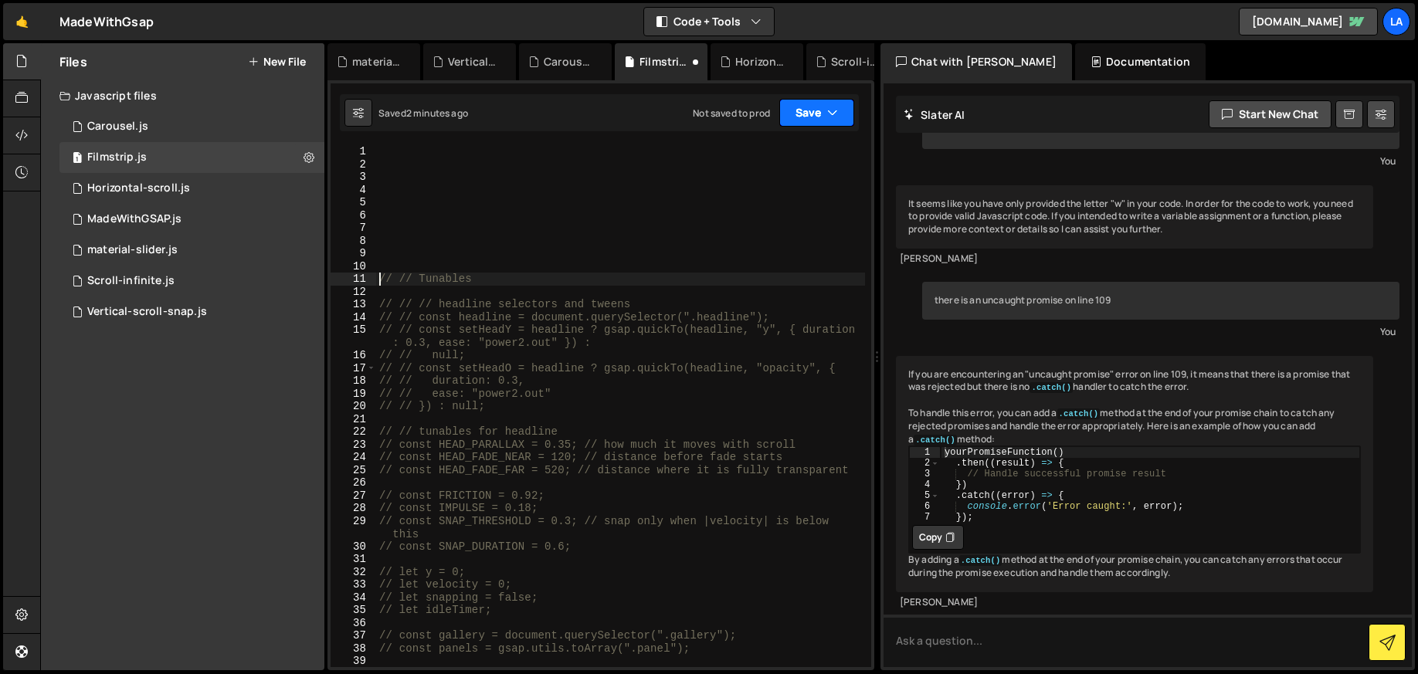
click at [788, 118] on button "Save" at bounding box center [816, 113] width 75 height 28
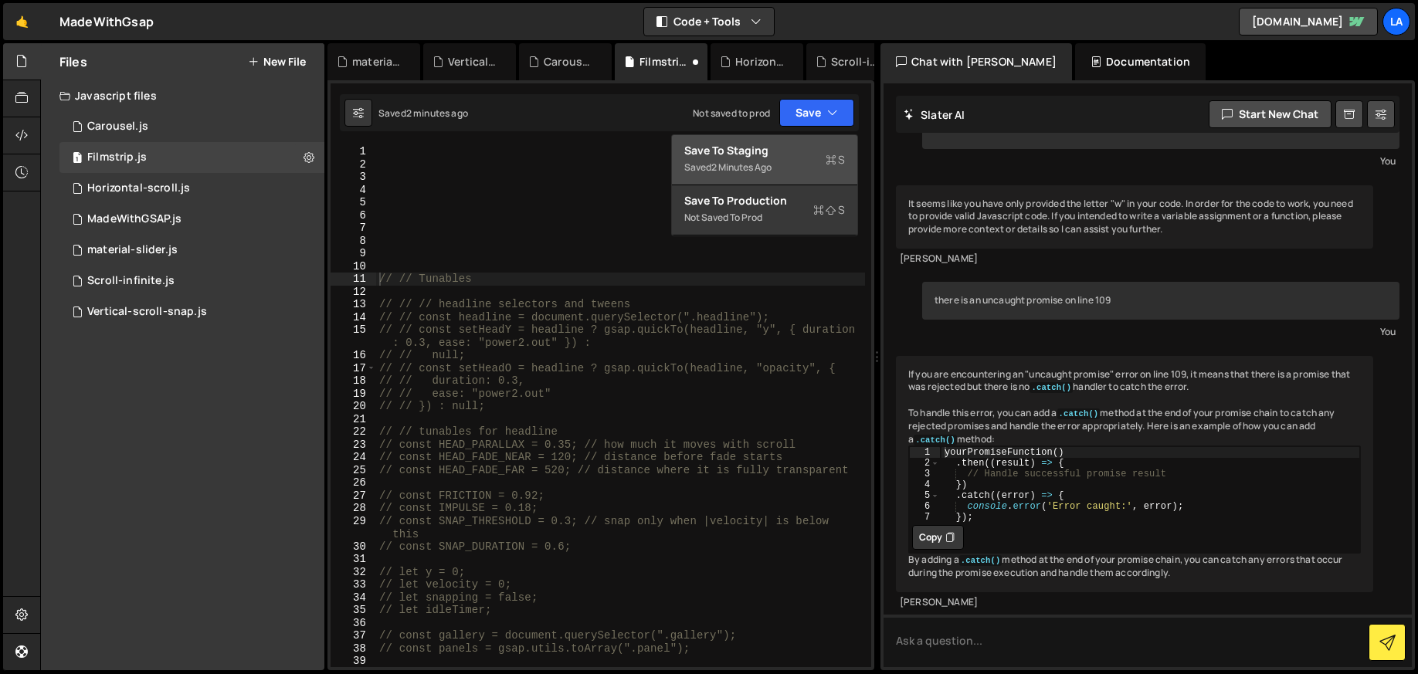
click at [775, 151] on div "Save to Staging S" at bounding box center [764, 150] width 161 height 15
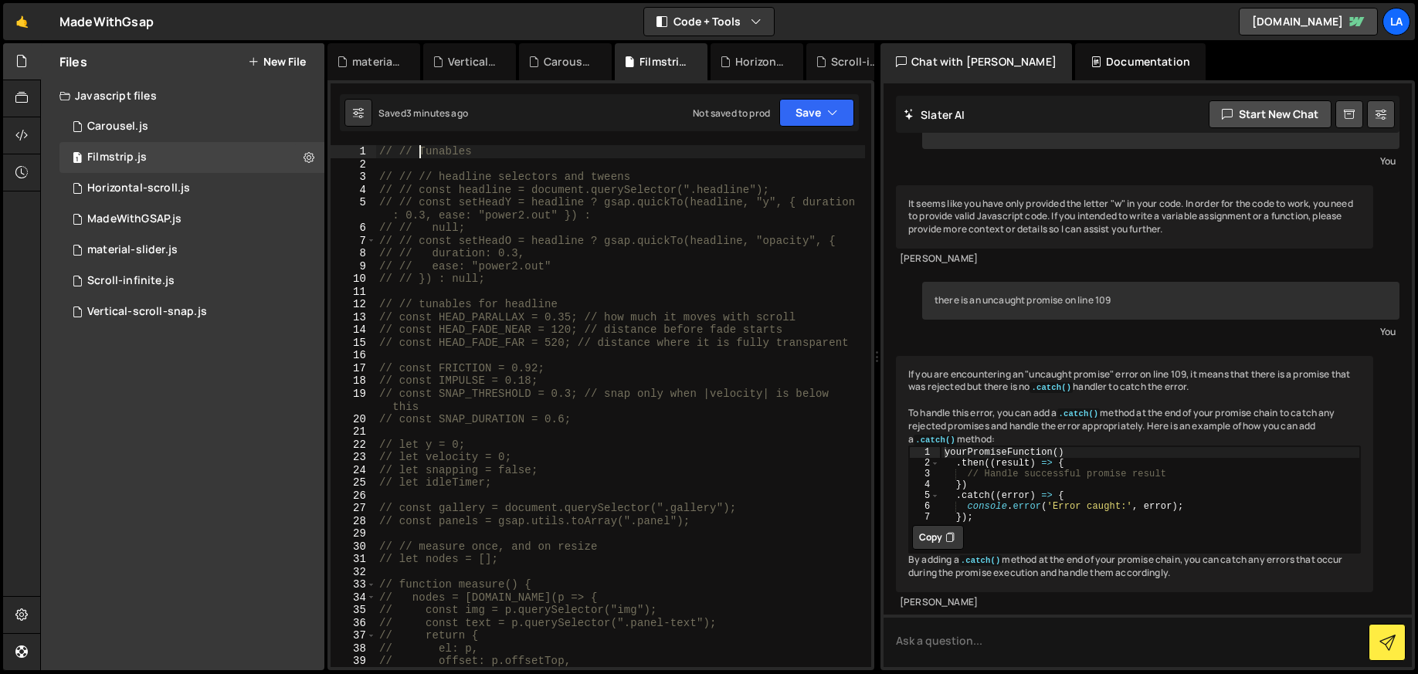
click at [418, 148] on div "// // Tunables // // // headline selectors and tweens // // const headline = do…" at bounding box center [620, 419] width 489 height 548
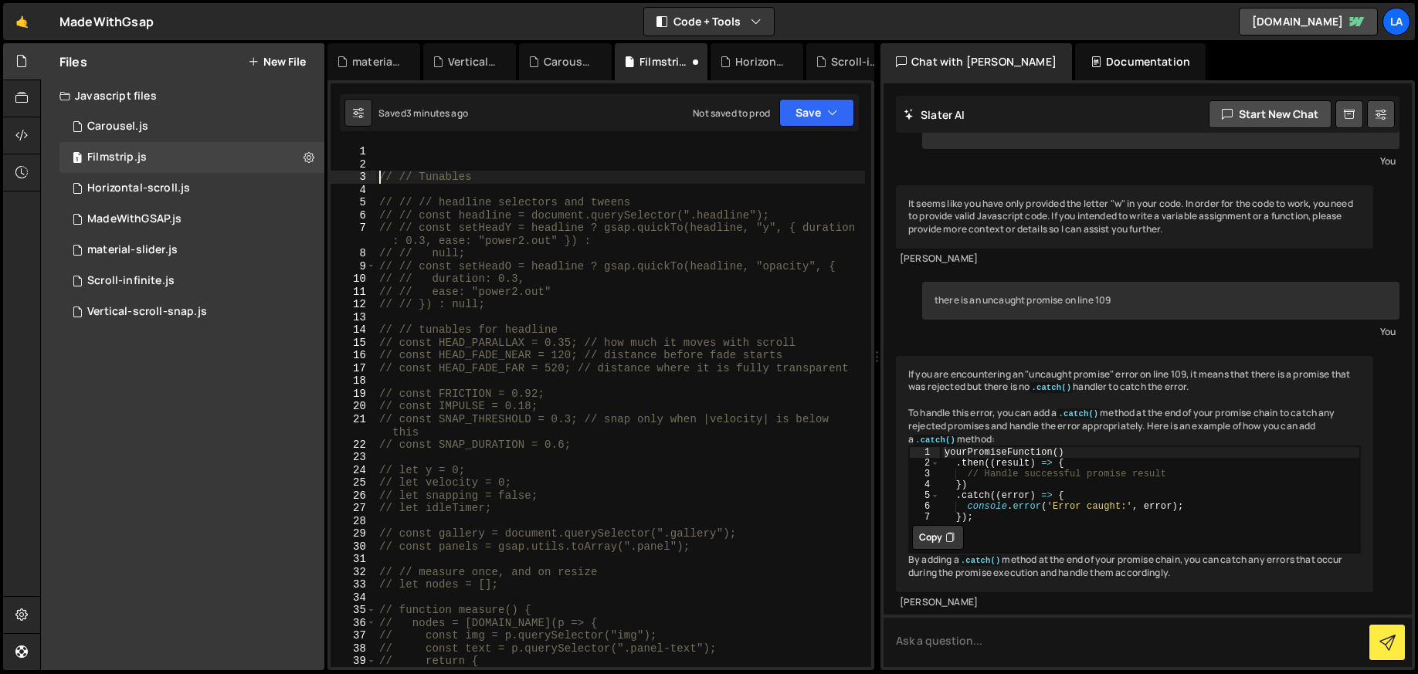
type textarea "// // Tunables"
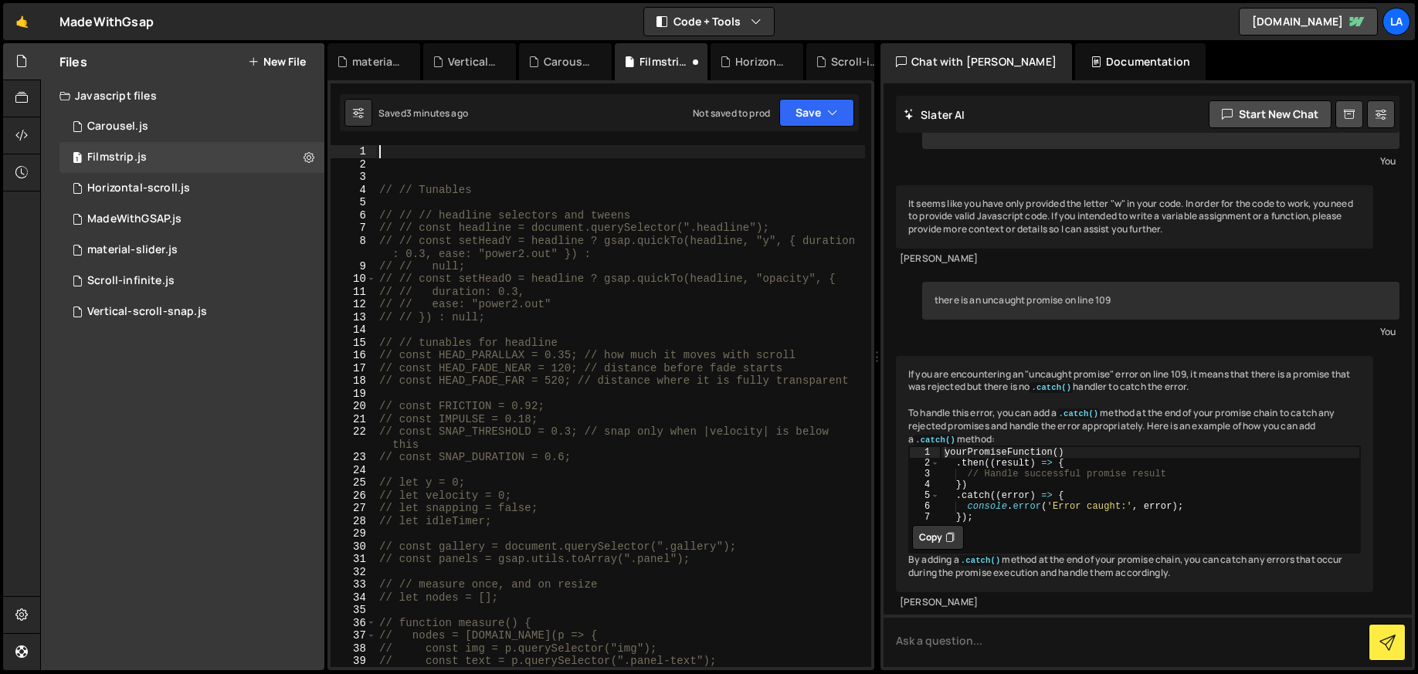
paste textarea "});"
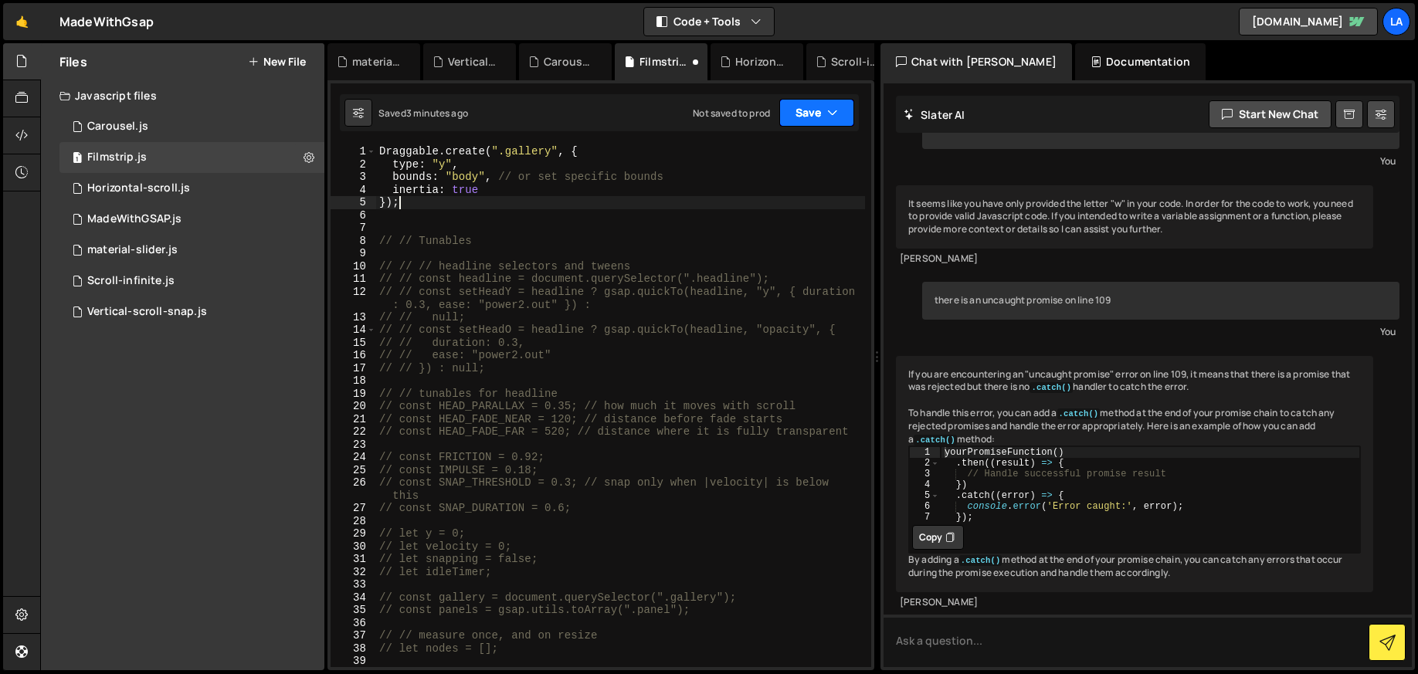
type textarea "});"
click at [818, 110] on button "Save" at bounding box center [816, 113] width 75 height 28
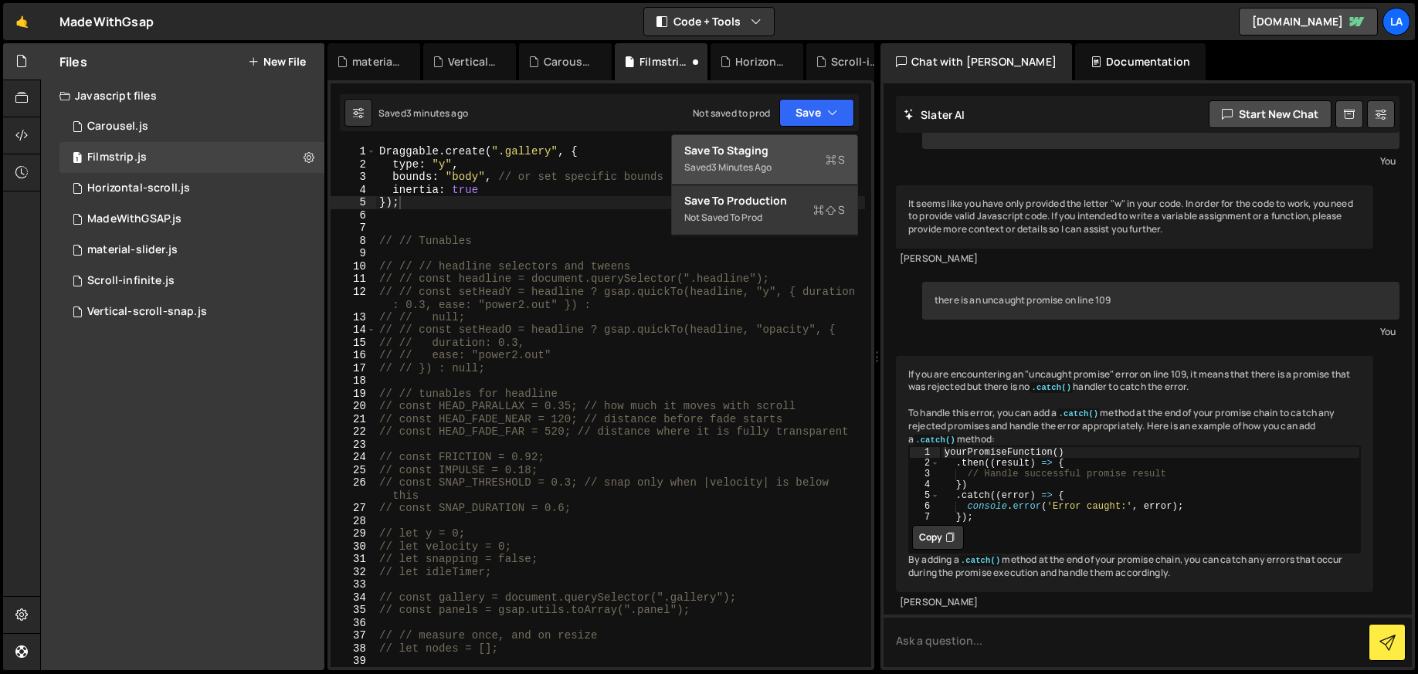
click at [785, 149] on div "Save to Staging S" at bounding box center [764, 150] width 161 height 15
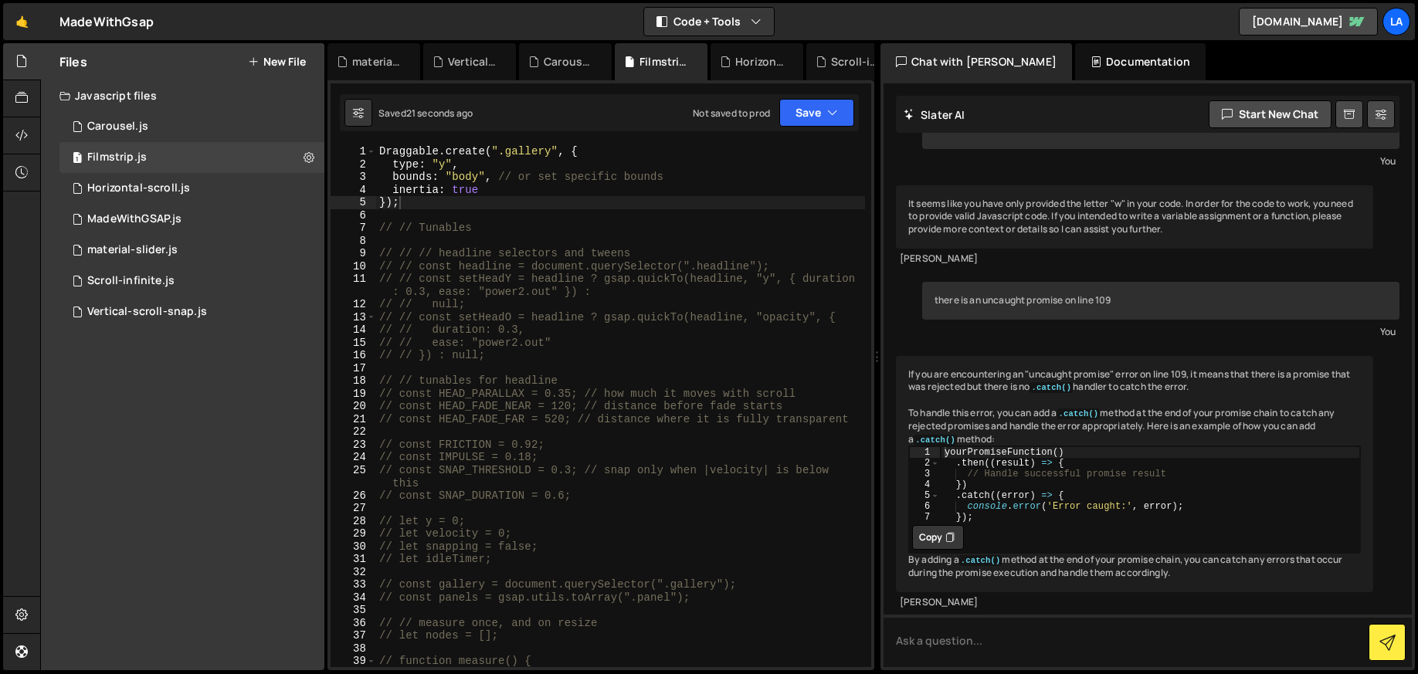
click at [484, 205] on div "Draggable . create ( ".gallery" , { type : "y" , bounds : "body" , // or set sp…" at bounding box center [620, 419] width 489 height 548
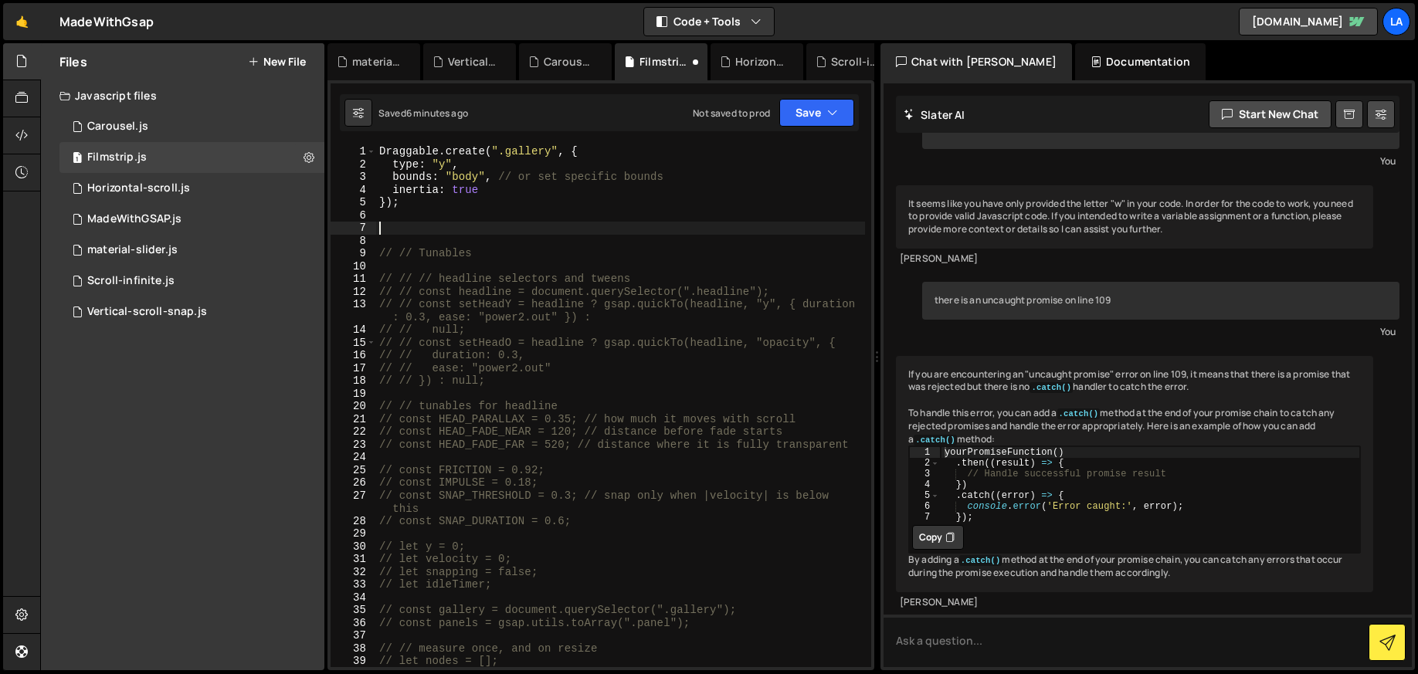
click at [509, 186] on div "Draggable . create ( ".gallery" , { type : "y" , bounds : "body" , // or set sp…" at bounding box center [620, 419] width 489 height 548
type textarea "inertia: true"
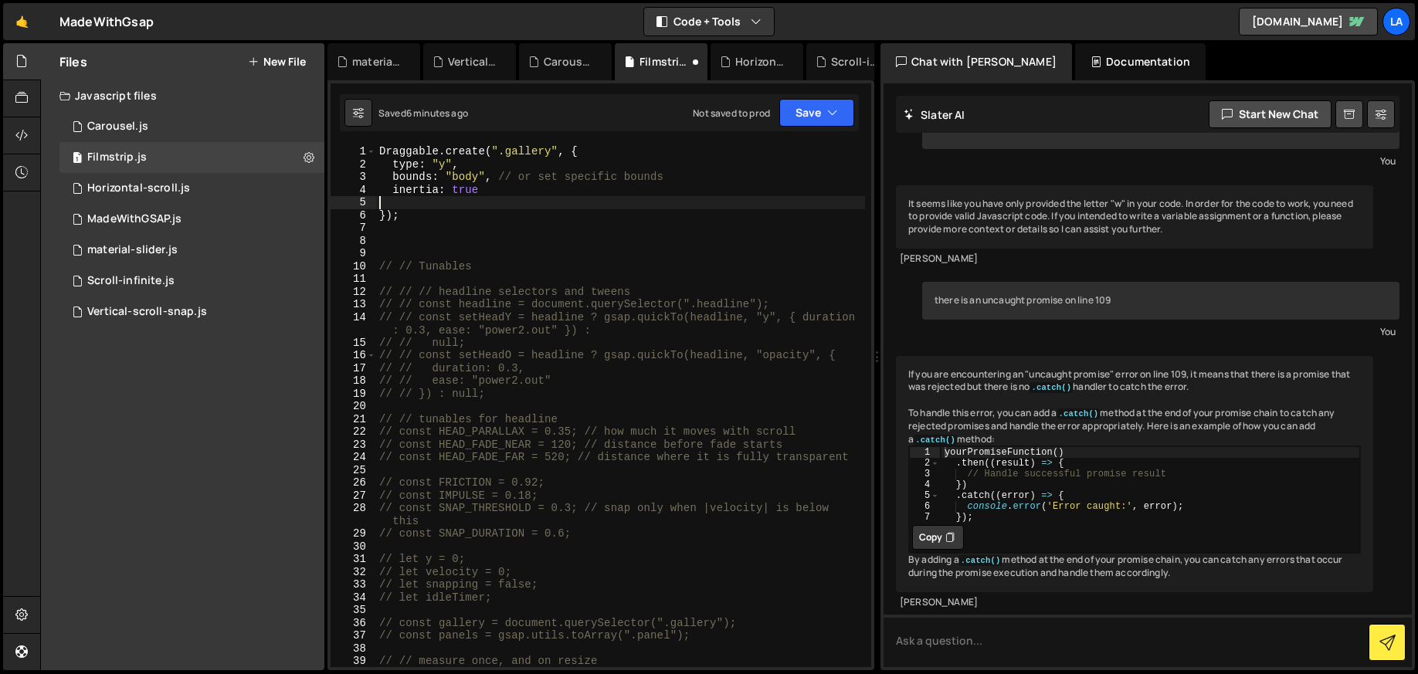
paste textarea "overshootTolerance: 0 // How far past bounds it can go (default: 1)"
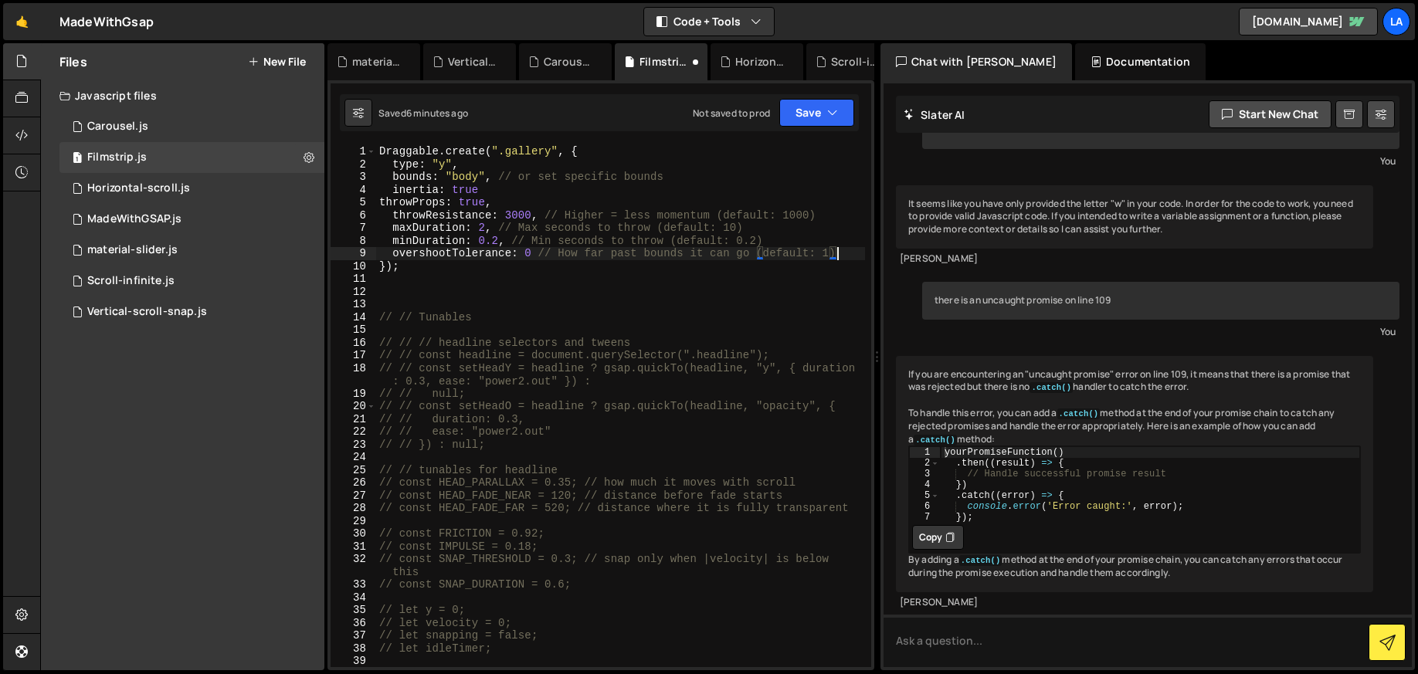
click at [380, 200] on div "Draggable . create ( ".gallery" , { type : "y" , bounds : "body" , // or set sp…" at bounding box center [620, 419] width 489 height 548
click at [812, 117] on button "Save" at bounding box center [816, 113] width 75 height 28
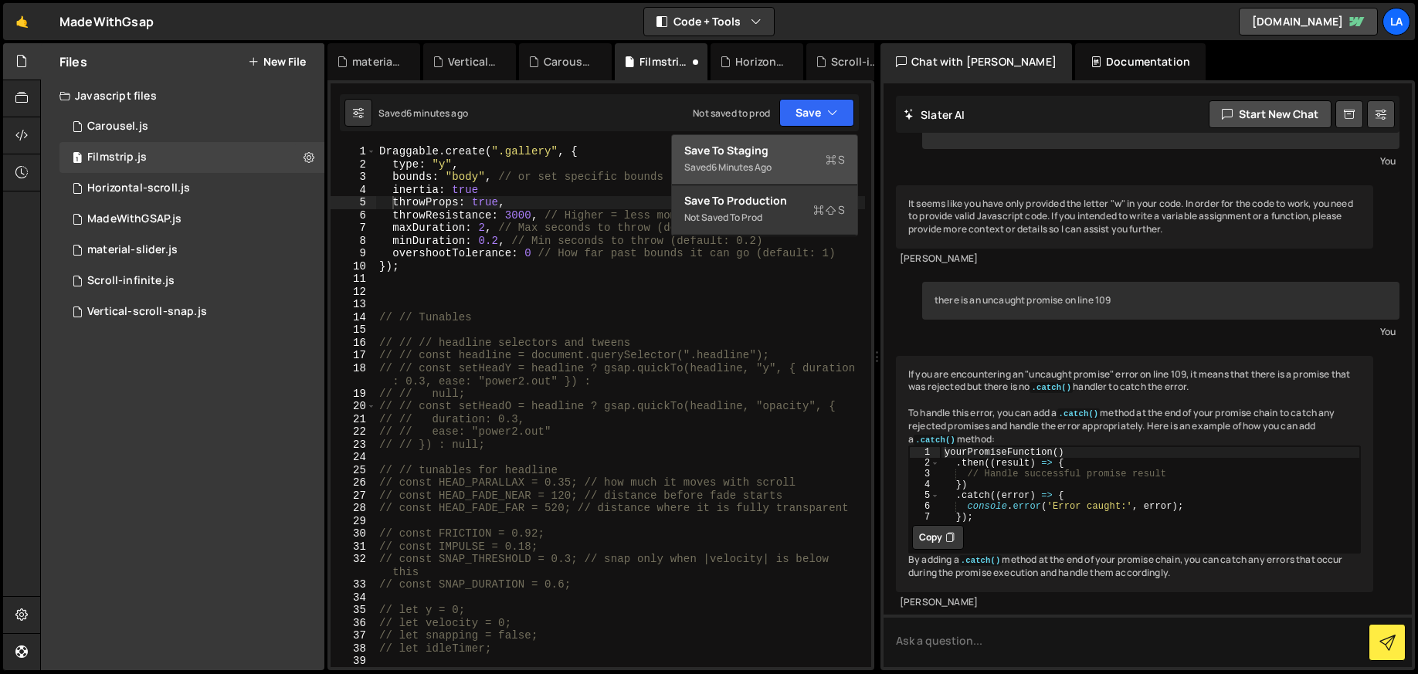
click at [797, 159] on div "Saved 6 minutes ago" at bounding box center [764, 167] width 161 height 19
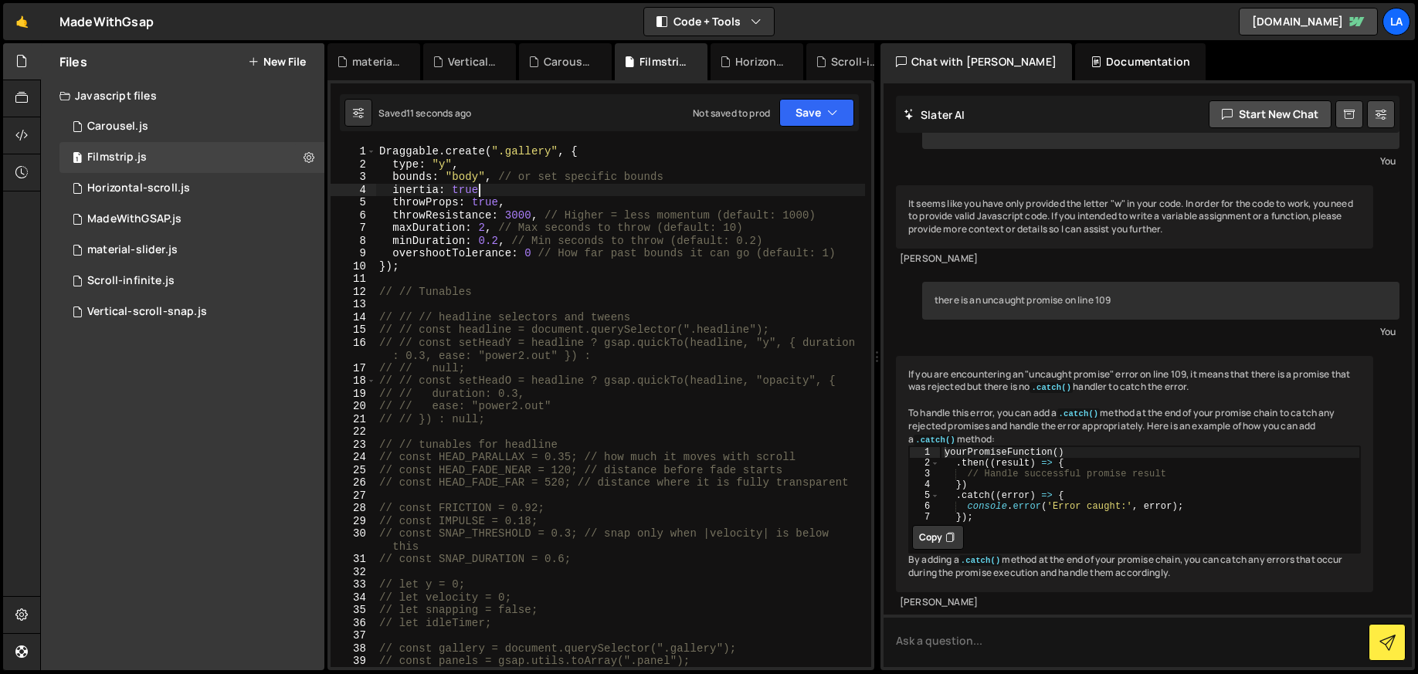
click at [517, 191] on div "Draggable . create ( ".gallery" , { type : "y" , bounds : "body" , // or set sp…" at bounding box center [620, 419] width 489 height 548
click at [785, 121] on button "Save" at bounding box center [816, 113] width 75 height 28
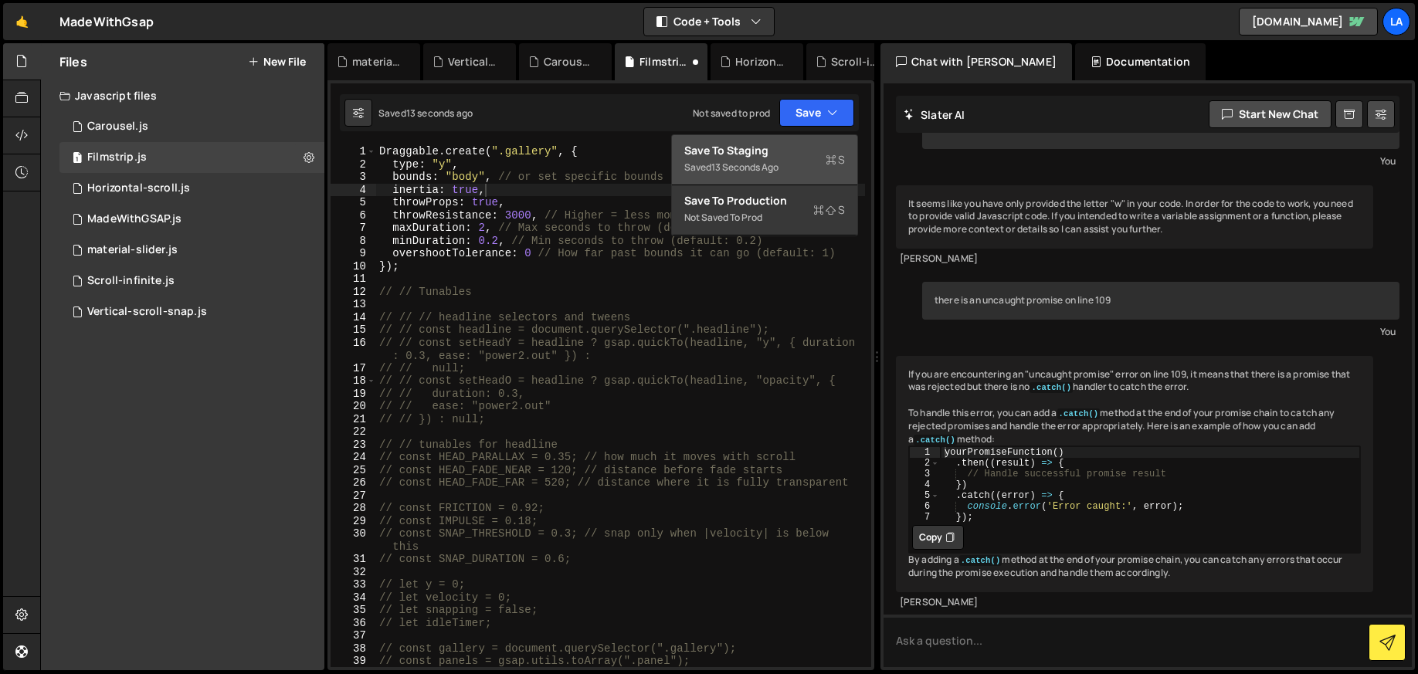
click at [766, 157] on div "Save to Staging S" at bounding box center [764, 150] width 161 height 15
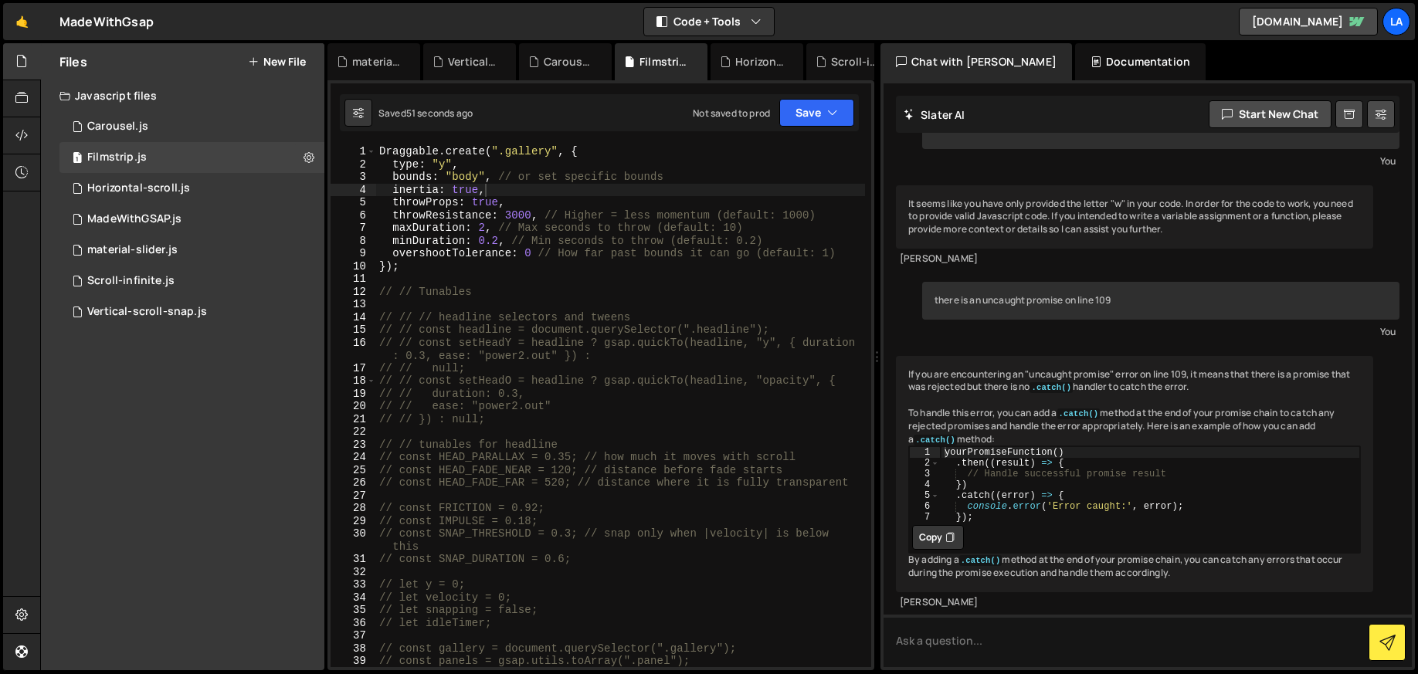
type textarea "});"
drag, startPoint x: 378, startPoint y: 264, endPoint x: 384, endPoint y: 259, distance: 8.2
click at [380, 260] on div "Draggable . create ( ".gallery" , { type : "y" , bounds : "body" , // or set sp…" at bounding box center [620, 419] width 489 height 548
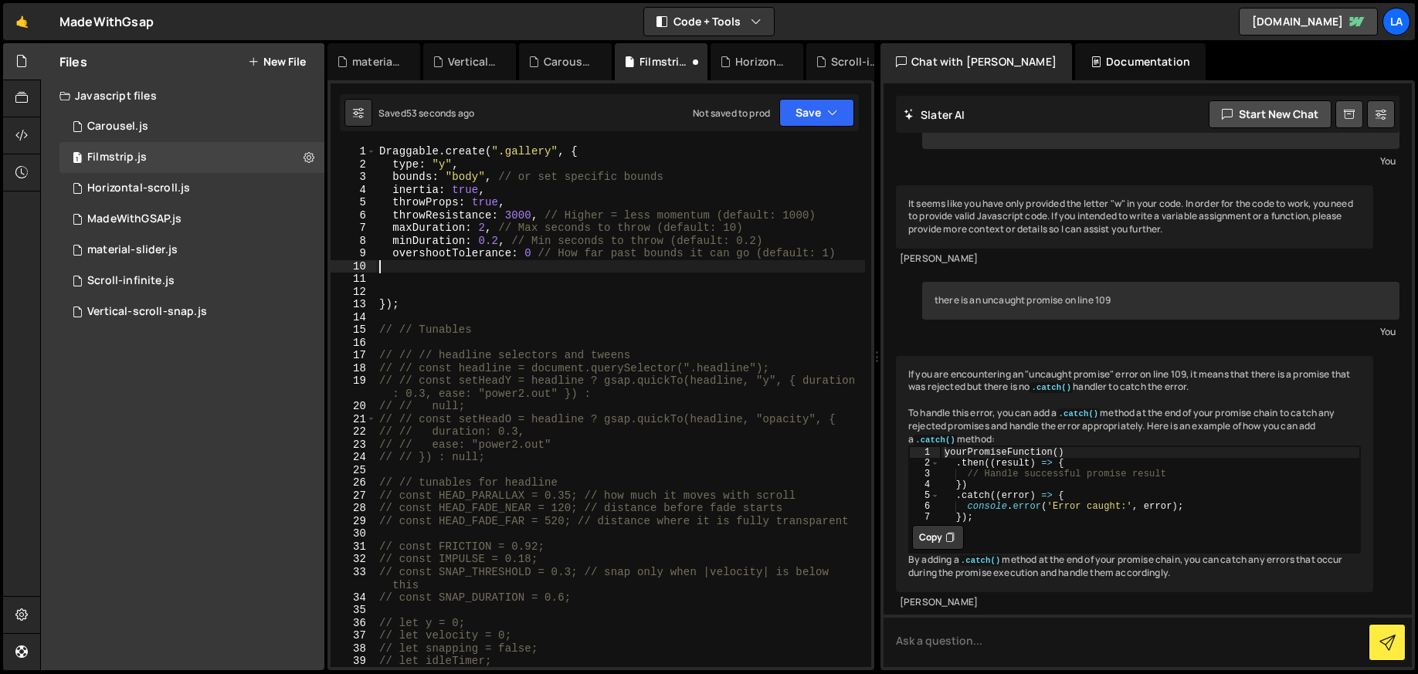
paste textarea "}"
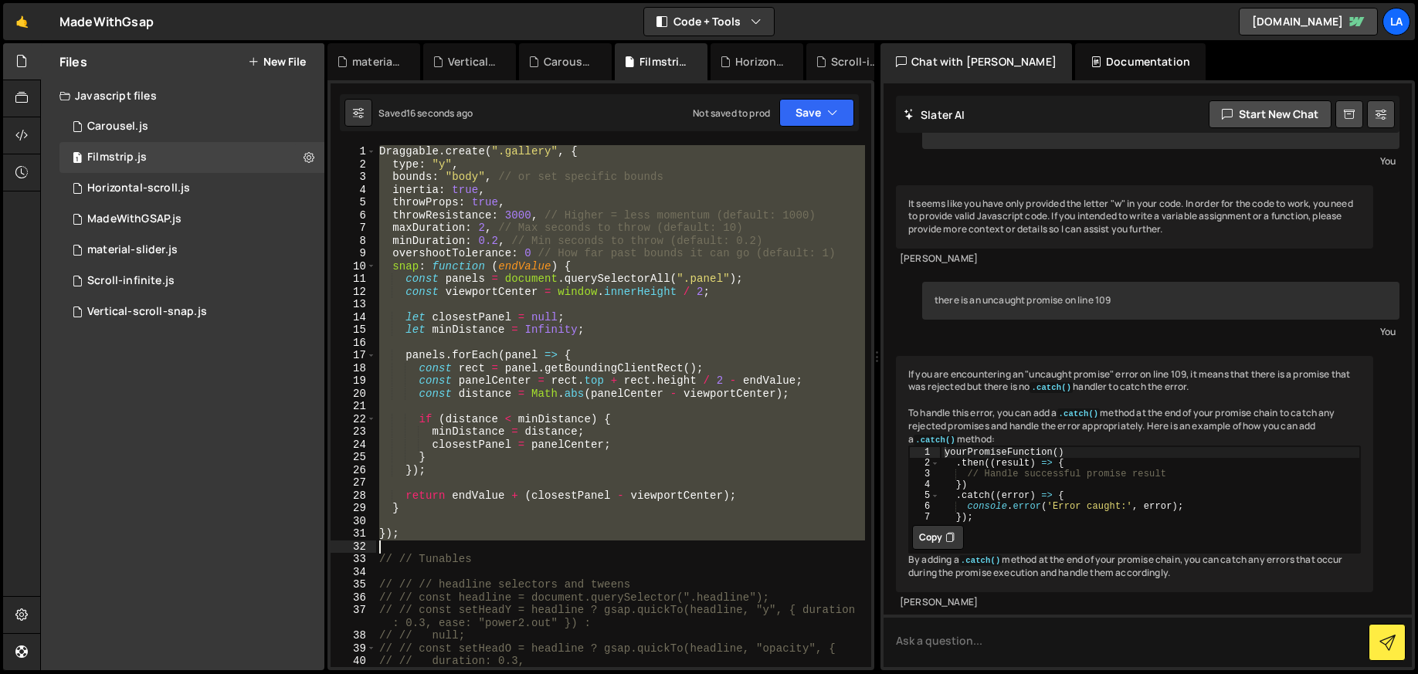
drag, startPoint x: 438, startPoint y: 250, endPoint x: 572, endPoint y: 548, distance: 327.0
click at [572, 548] on div "Draggable . create ( ".gallery" , { type : "y" , bounds : "body" , // or set sp…" at bounding box center [620, 419] width 489 height 548
paste textarea
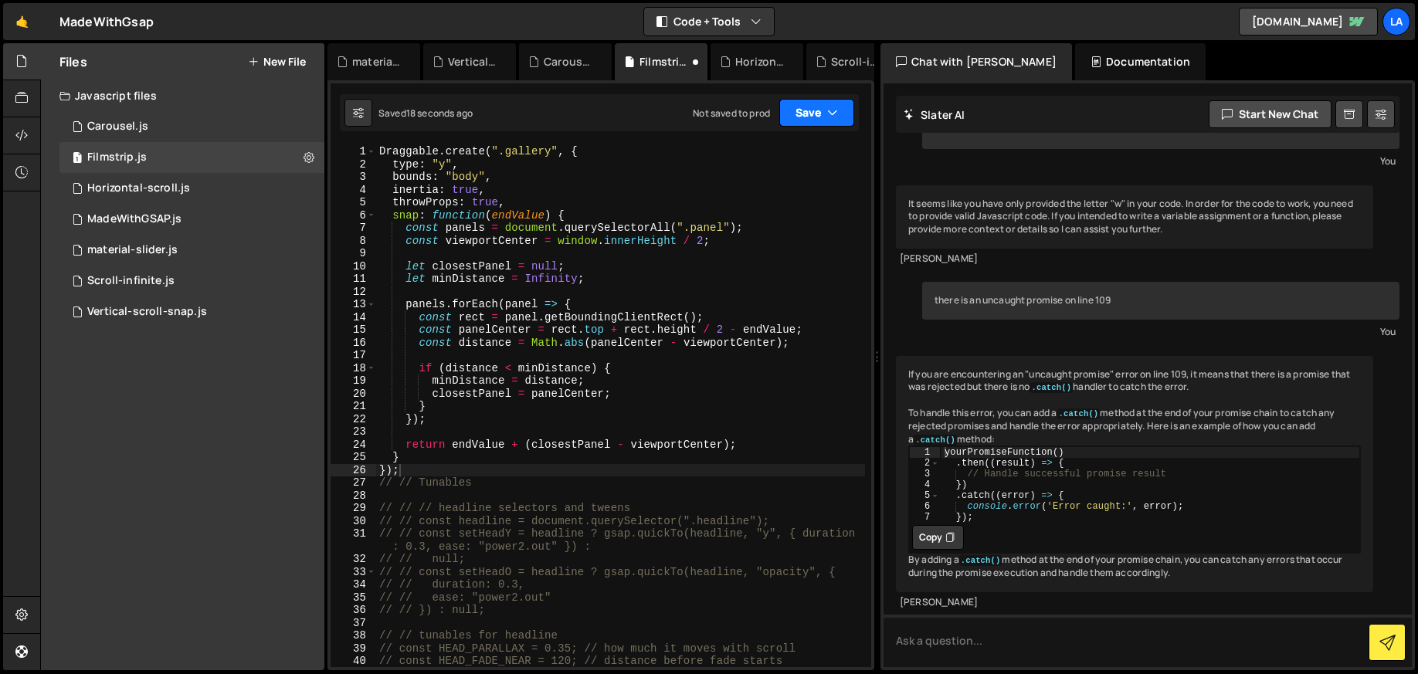
click at [831, 114] on icon "button" at bounding box center [832, 112] width 11 height 15
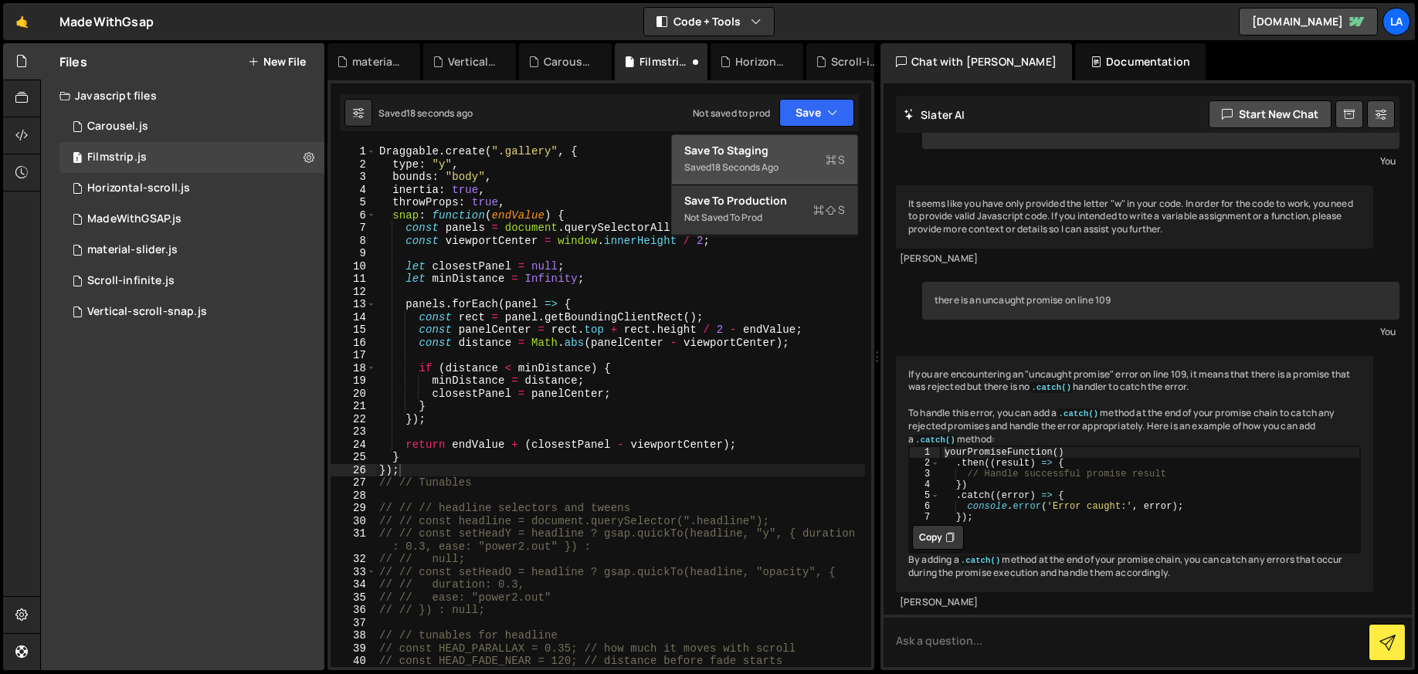
click at [801, 144] on div "Save to Staging S" at bounding box center [764, 150] width 161 height 15
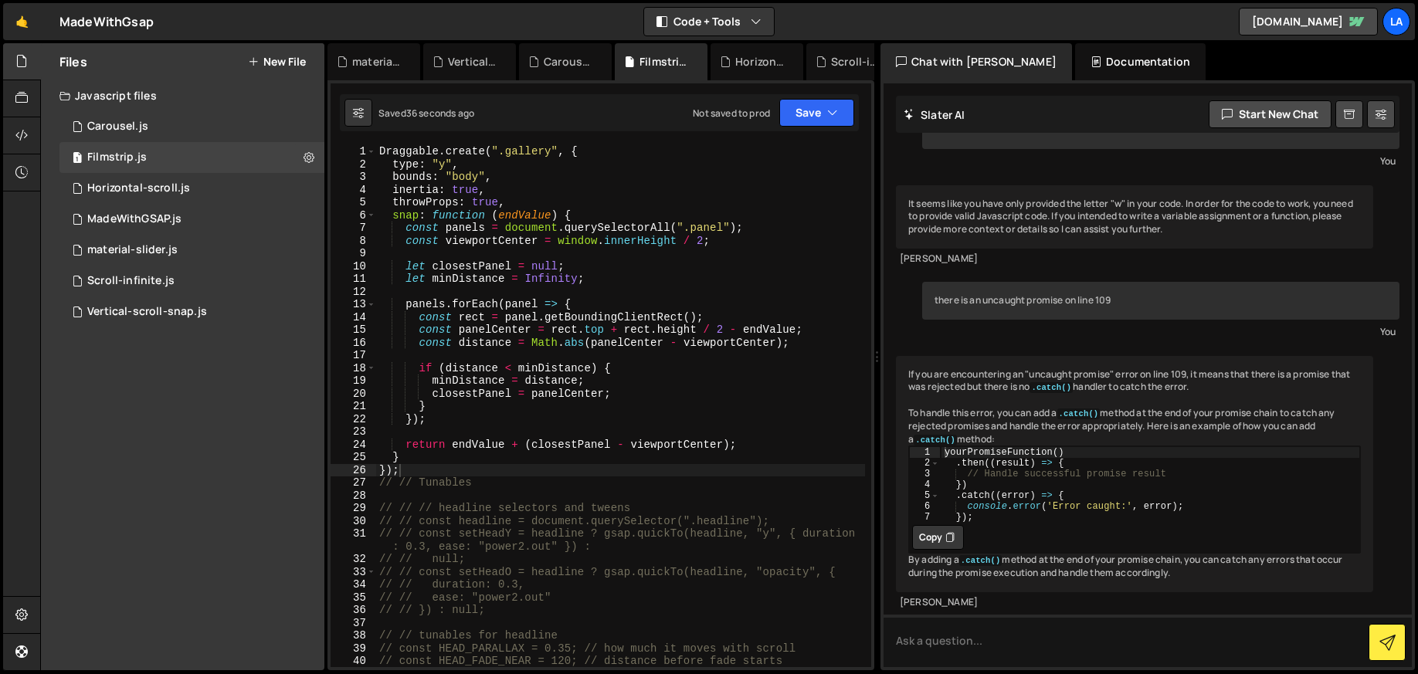
click at [568, 229] on div "Draggable . create ( ".gallery" , { type : "y" , bounds : "body" , inertia : tr…" at bounding box center [620, 419] width 489 height 548
click at [452, 456] on div "Draggable . create ( ".gallery" , { type : "y" , bounds : "body" , inertia : tr…" at bounding box center [620, 419] width 489 height 548
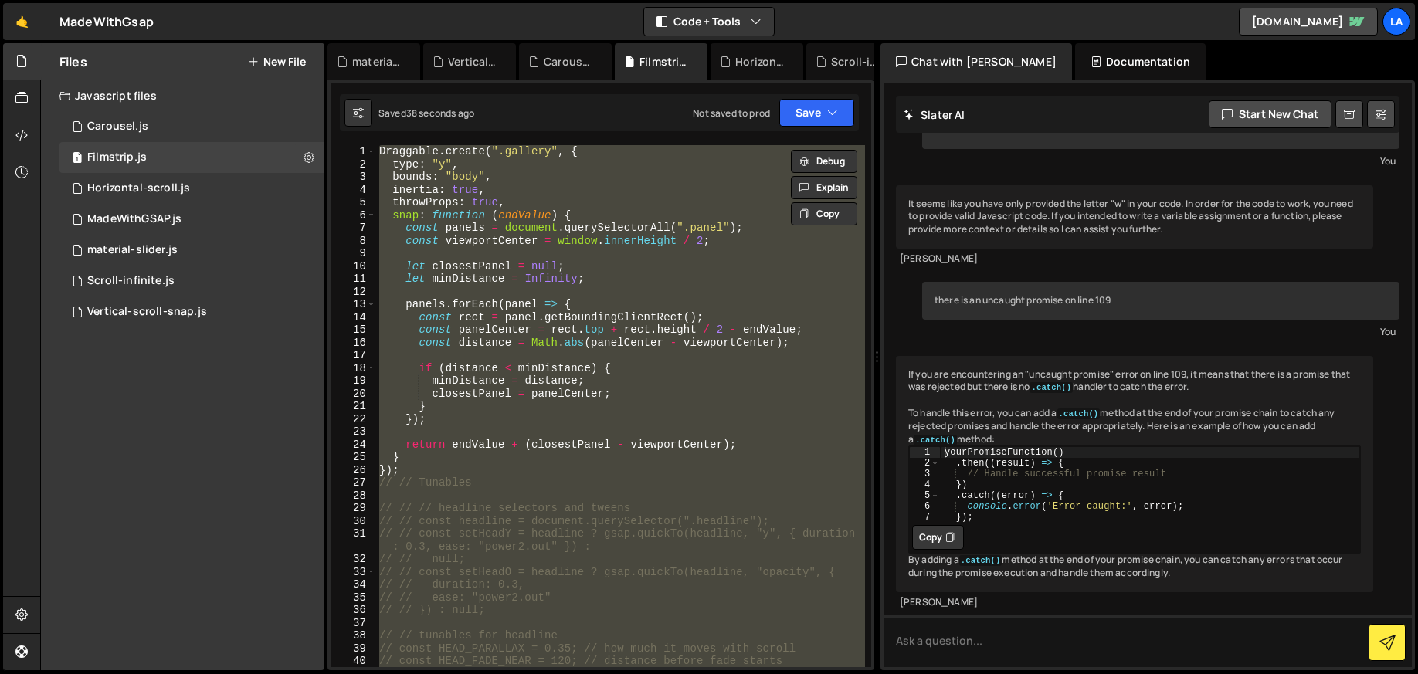
click at [452, 456] on div "Draggable . create ( ".gallery" , { type : "y" , bounds : "body" , inertia : tr…" at bounding box center [620, 406] width 489 height 522
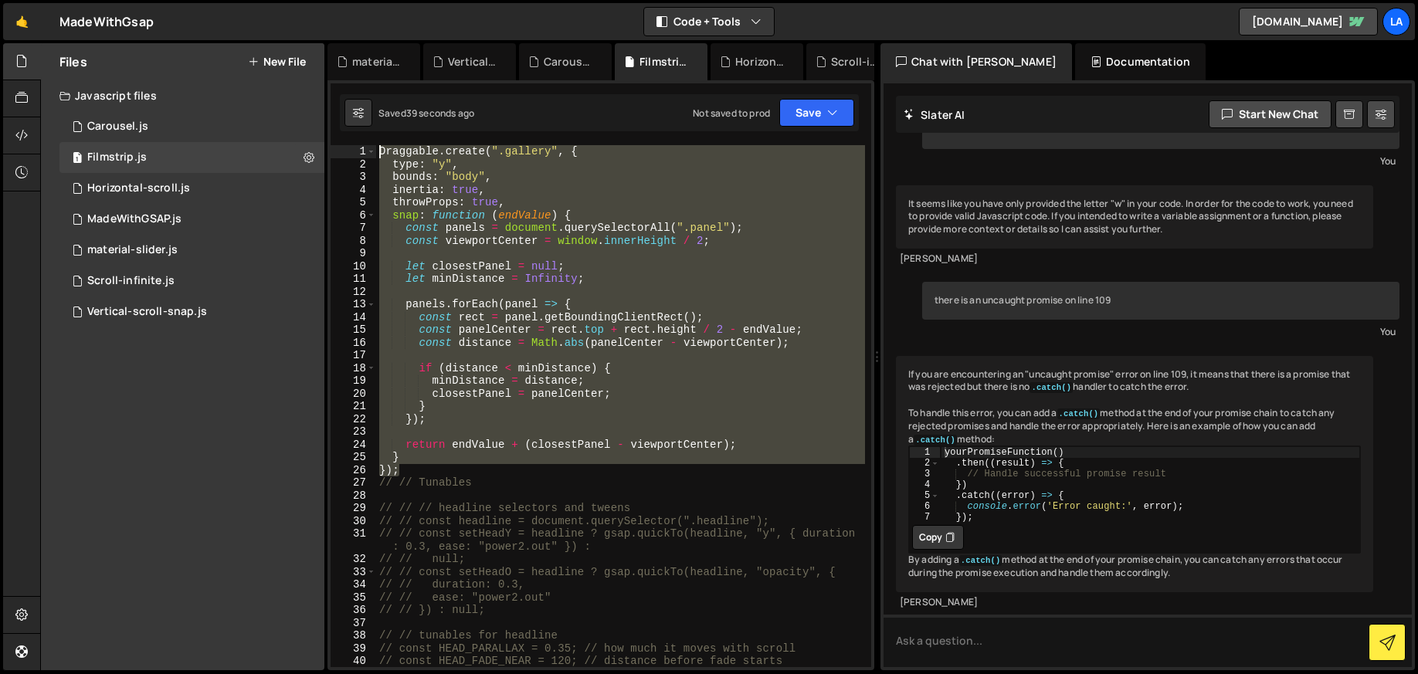
drag, startPoint x: 408, startPoint y: 464, endPoint x: 357, endPoint y: 138, distance: 329.9
click at [355, 137] on div "XXXXXXXXXXXXXXXXXXXXXXXXXXXXXXXXXXXXXXXXXXXXXXXXXXXXXXXXXXXXXXXXXXXXXXXXXXXXXXX…" at bounding box center [600, 375] width 547 height 590
paste textarea "});"
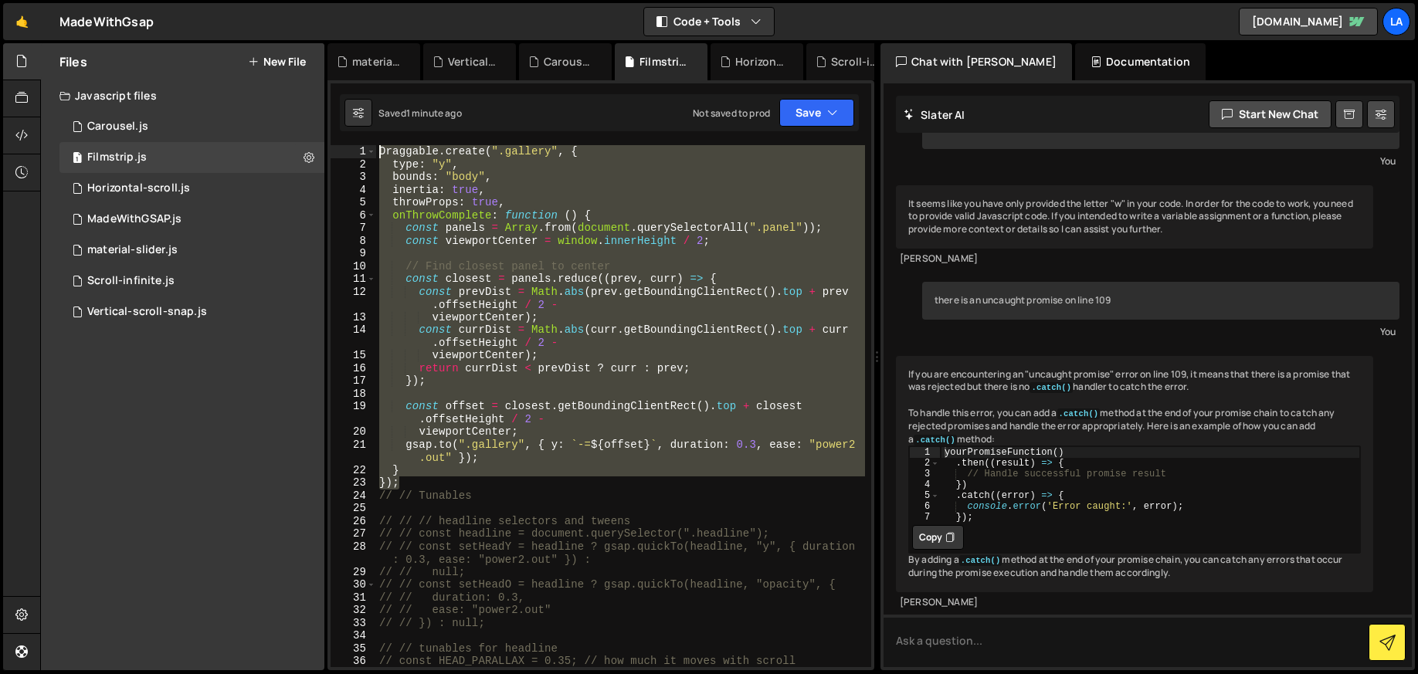
drag, startPoint x: 432, startPoint y: 473, endPoint x: 351, endPoint y: 144, distance: 339.8
click at [351, 144] on div "XXXXXXXXXXXXXXXXXXXXXXXXXXXXXXXXXXXXXXXXXXXXXXXXXXXXXXXXXXXXXXXXXXXXXXXXXXXXXXX…" at bounding box center [600, 375] width 547 height 590
paste textarea "parallaxImages();"
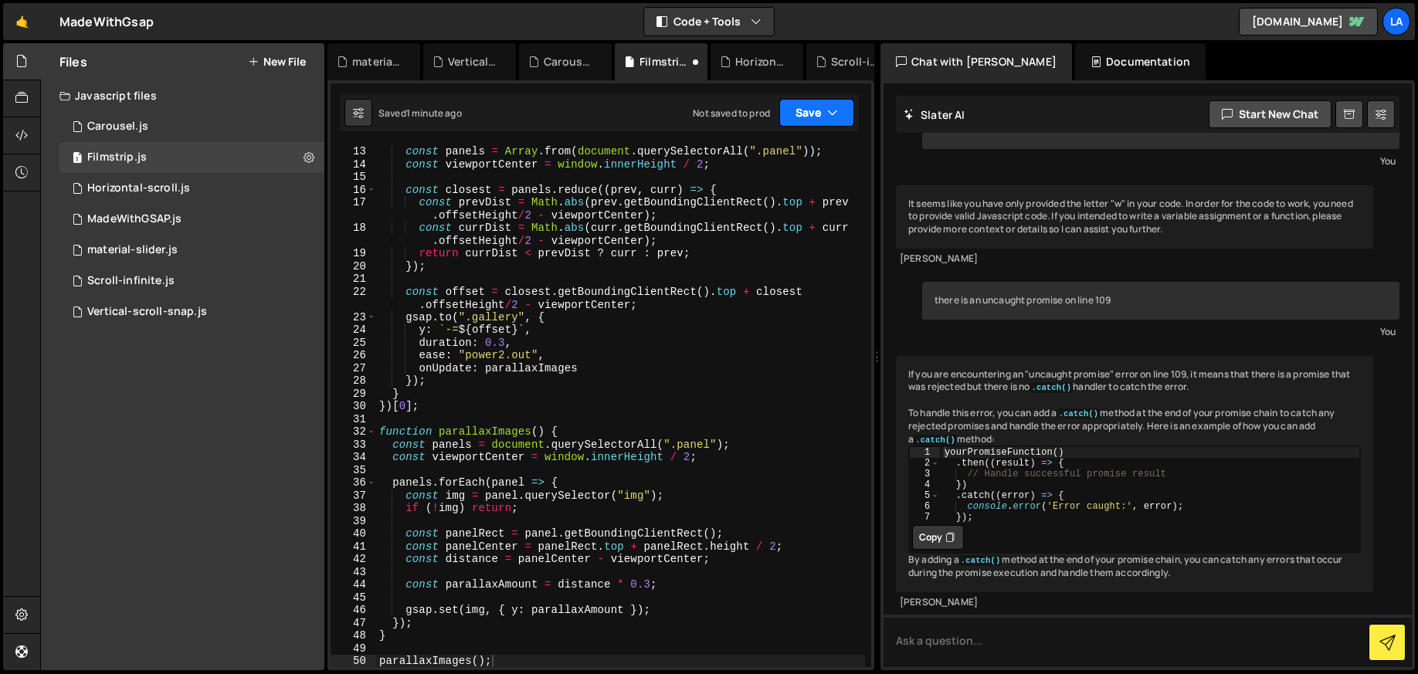
click at [791, 112] on button "Save" at bounding box center [816, 113] width 75 height 28
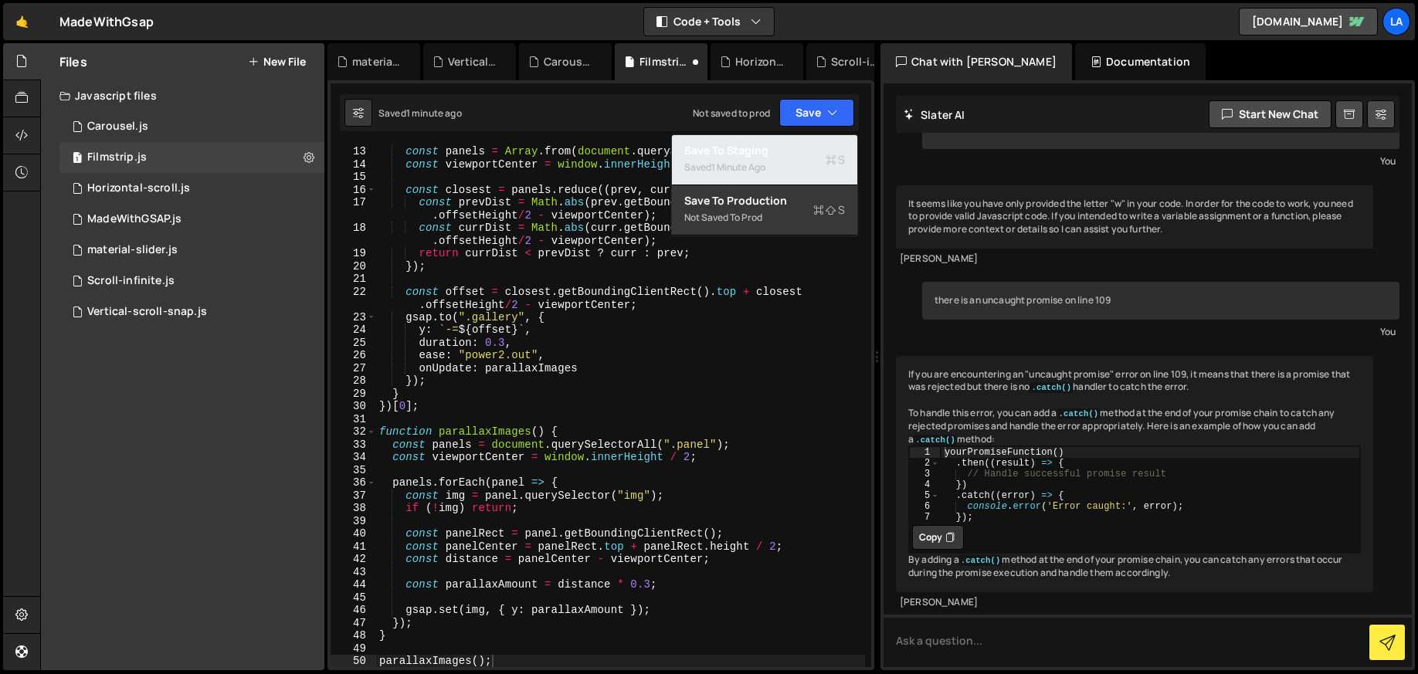
click at [777, 139] on button "Save to Staging S Saved 1 minute ago" at bounding box center [764, 160] width 185 height 50
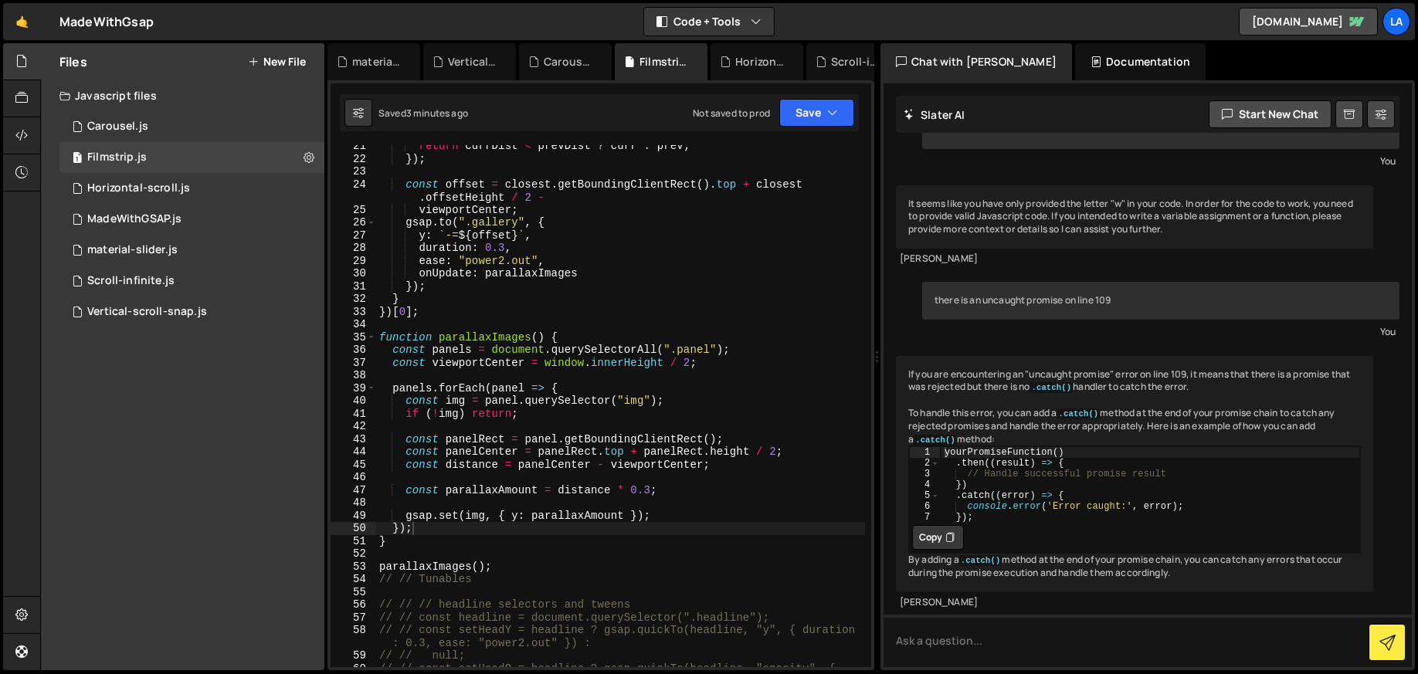
scroll to position [292, 0]
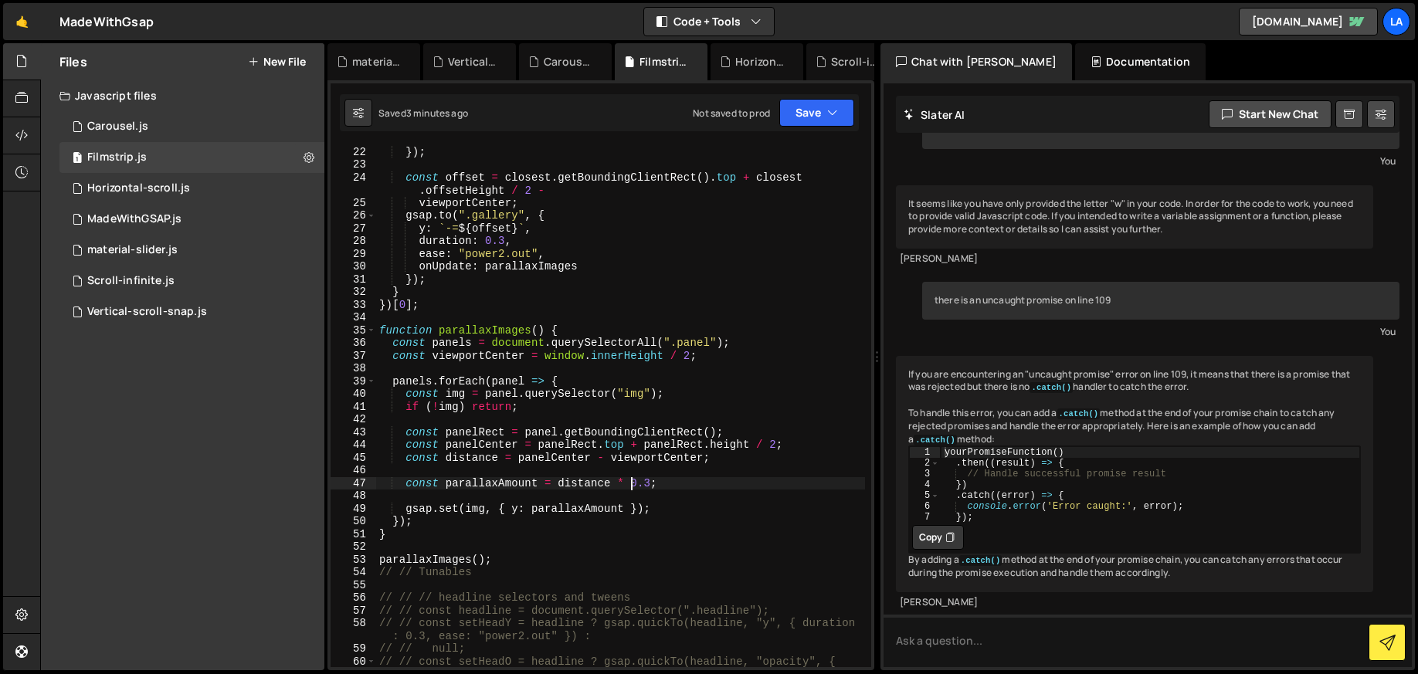
drag, startPoint x: 630, startPoint y: 483, endPoint x: 656, endPoint y: 483, distance: 25.5
click at [630, 483] on div "return currDist < prevDist ? curr : prev ; }) ; const offset = closest . getBou…" at bounding box center [620, 407] width 489 height 548
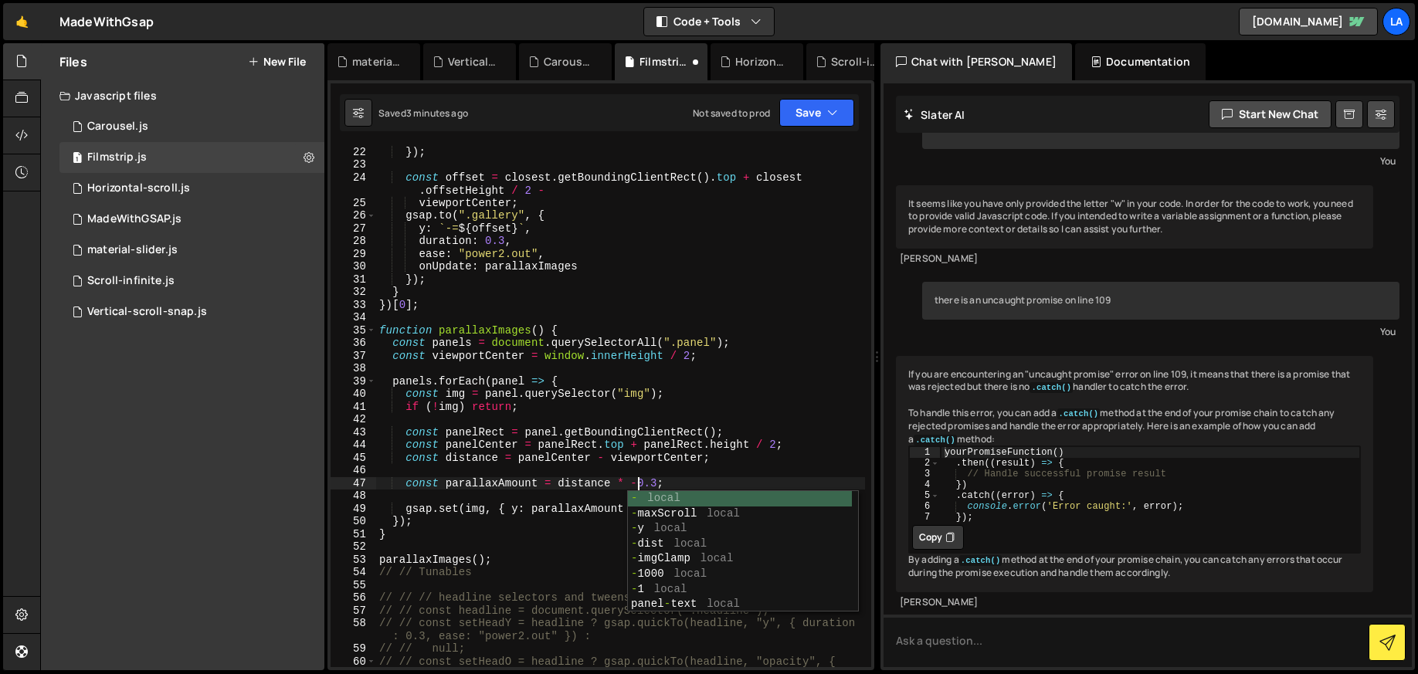
scroll to position [0, 18]
click at [707, 436] on div "return currDist < prevDist ? curr : prev ; }) ; const offset = closest . getBou…" at bounding box center [620, 407] width 489 height 548
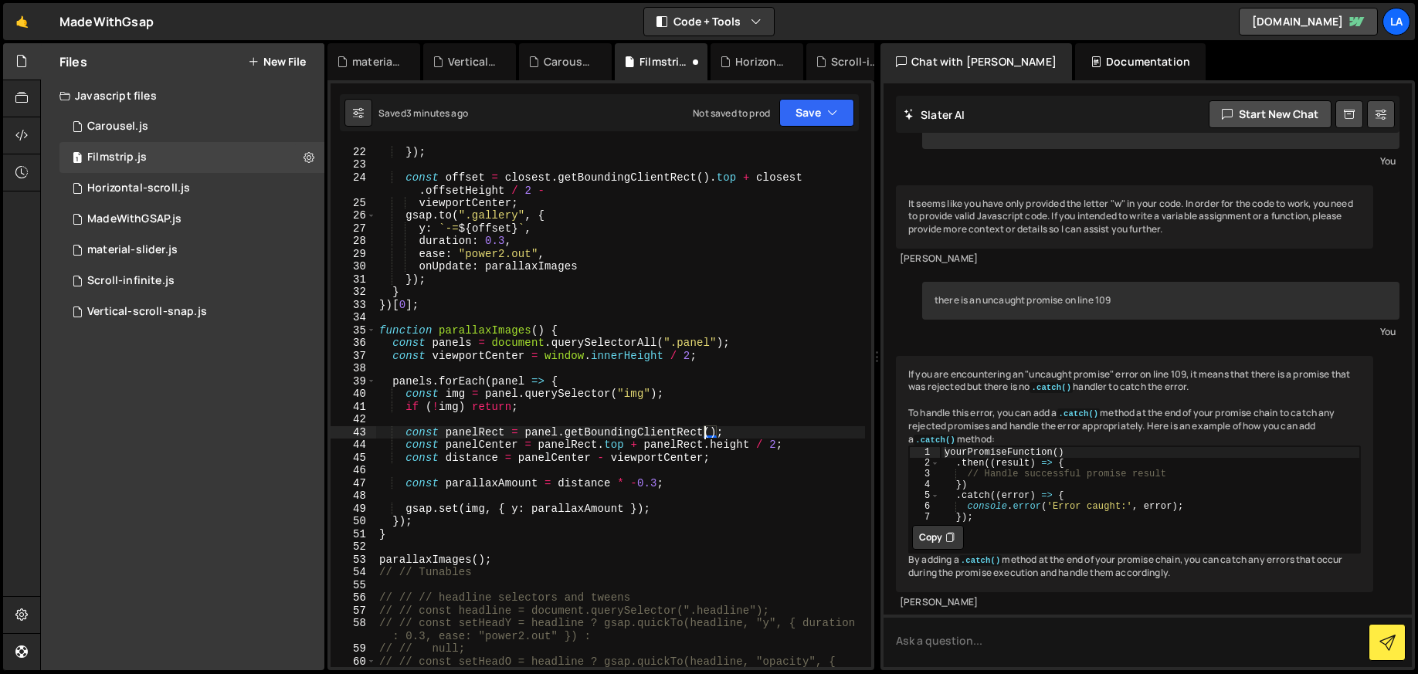
scroll to position [291, 0]
click at [799, 115] on button "Save" at bounding box center [816, 113] width 75 height 28
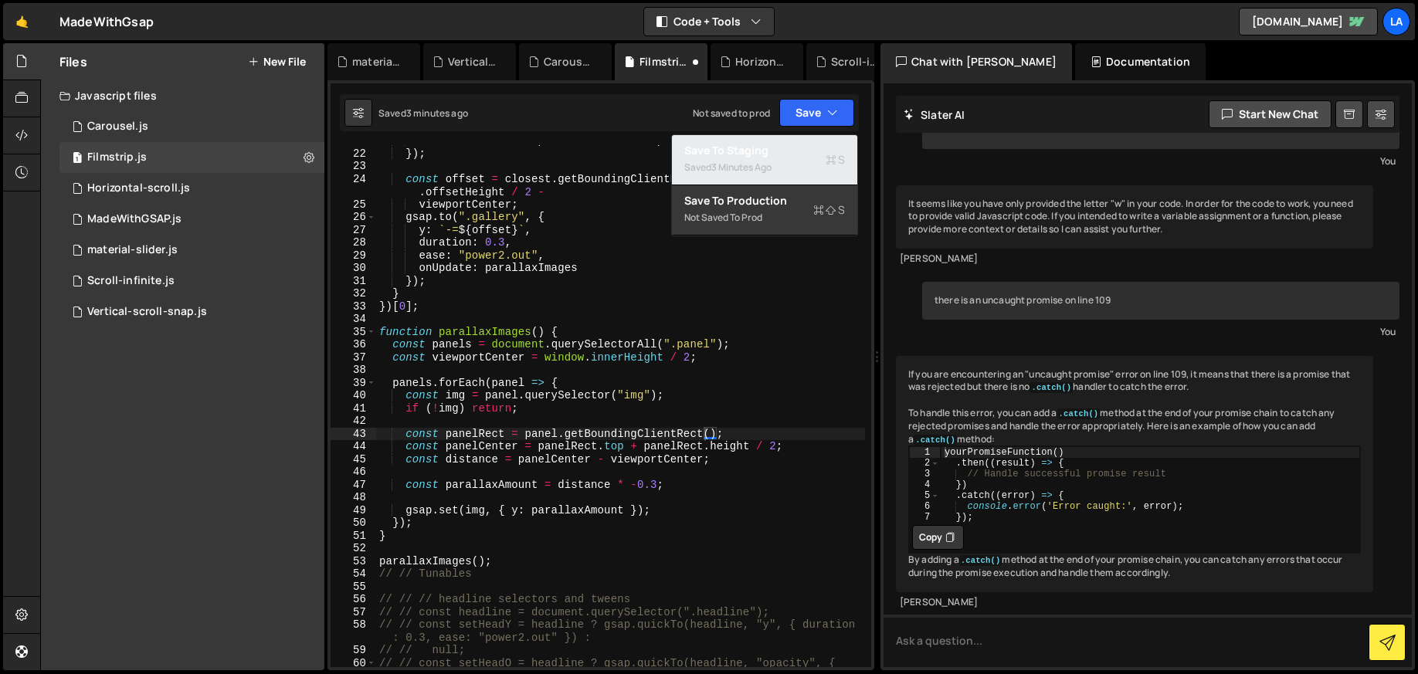
click at [790, 161] on div "Saved 3 minutes ago" at bounding box center [764, 167] width 161 height 19
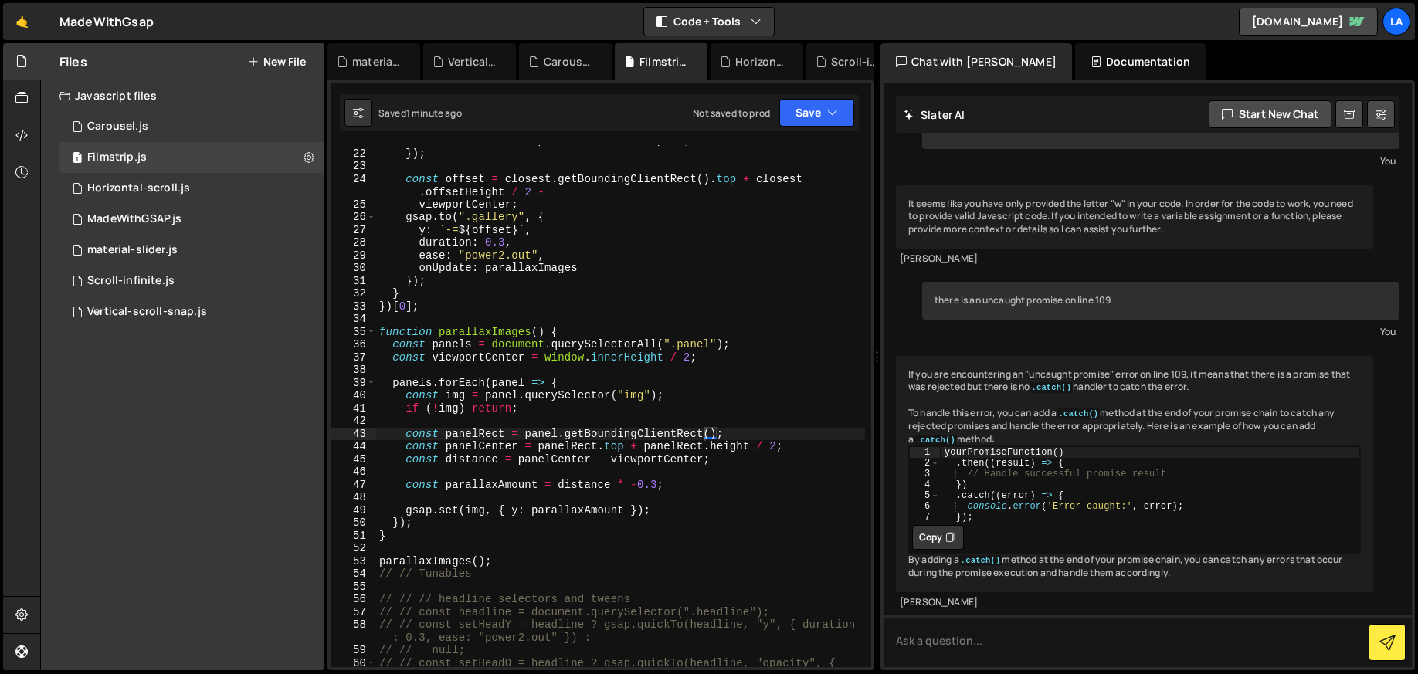
scroll to position [0, 7]
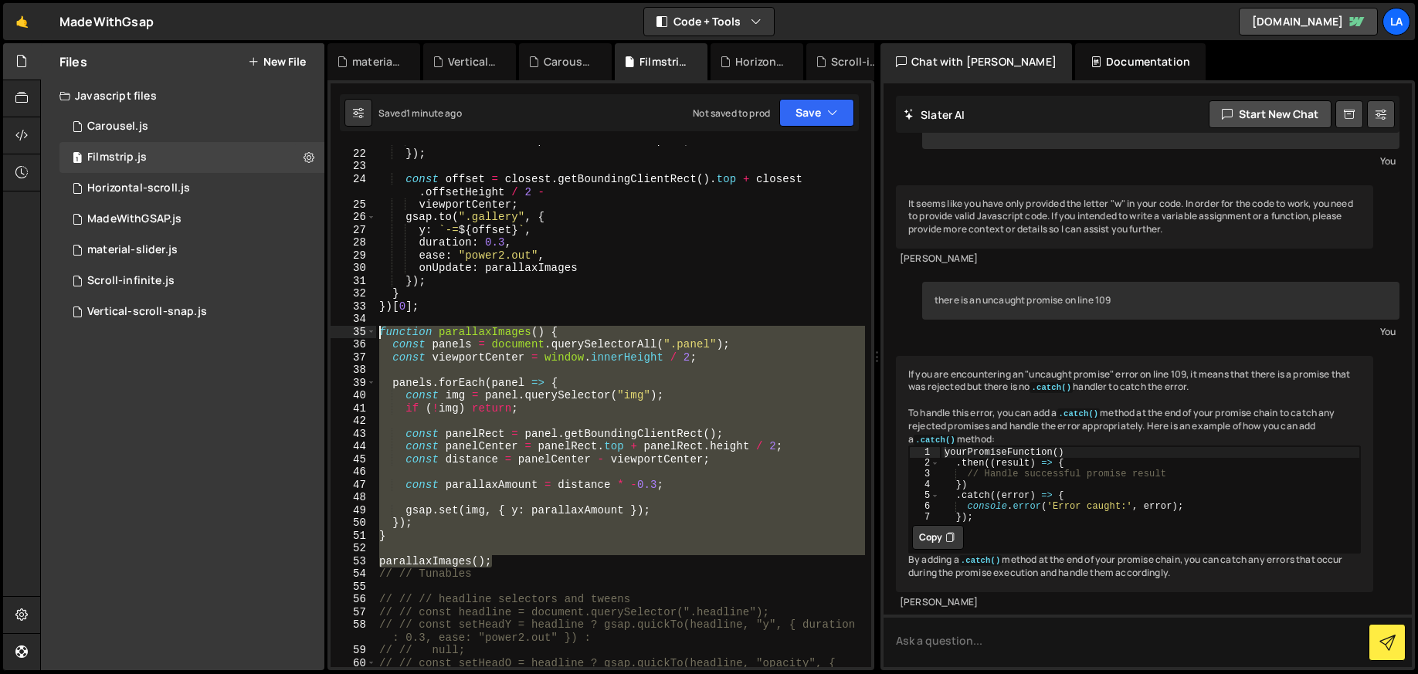
drag, startPoint x: 500, startPoint y: 560, endPoint x: 320, endPoint y: 327, distance: 294.4
click at [320, 327] on div "Files New File Javascript files 1 Carousel.js 0 1 Filmstrip.js 0 1 Horizontal-s…" at bounding box center [729, 357] width 1378 height 628
paste textarea "}"
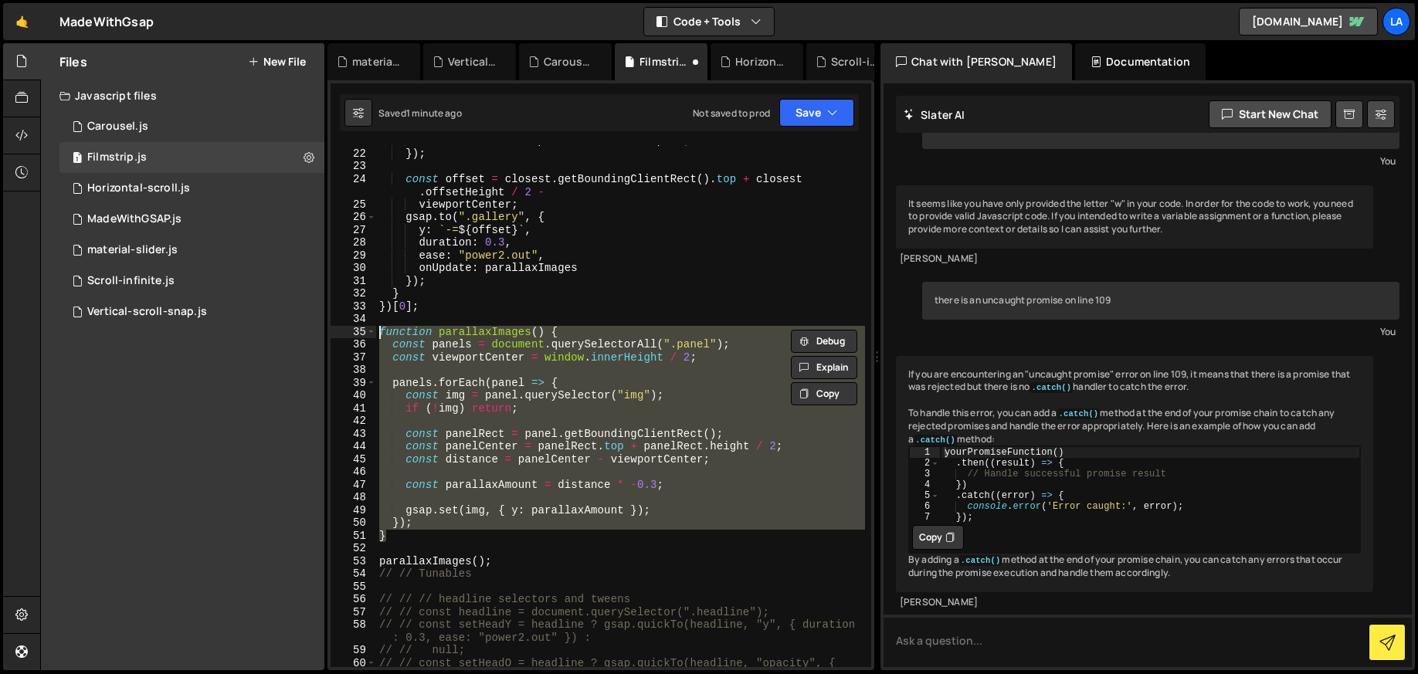
drag, startPoint x: 386, startPoint y: 521, endPoint x: 302, endPoint y: 331, distance: 207.8
click at [302, 331] on div "Files New File Javascript files 1 Carousel.js 0 1 Filmstrip.js 0 1 Horizontal-s…" at bounding box center [729, 357] width 1378 height 628
paste textarea "}"
type textarea "}"
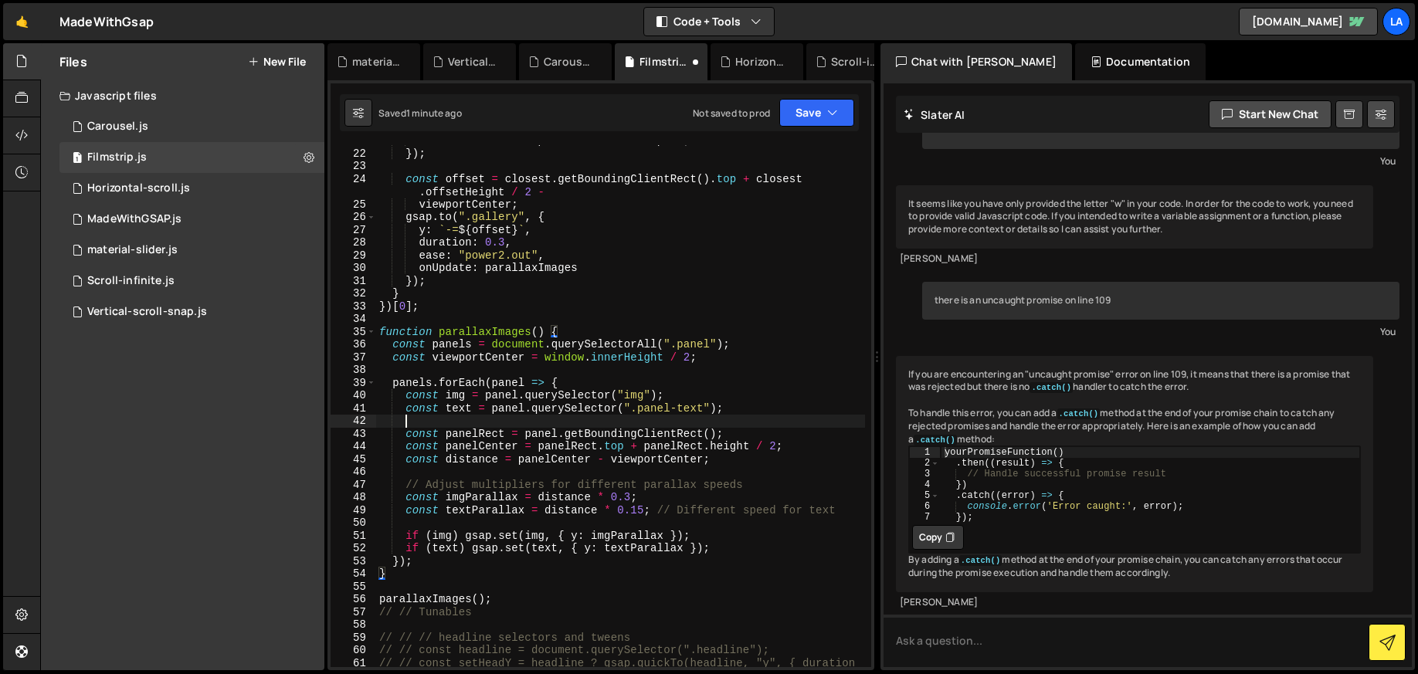
click at [635, 426] on div "return currDist < prevDist ? curr : prev ; }) ; const offset = closest . getBou…" at bounding box center [620, 414] width 489 height 561
click at [611, 498] on div "return currDist < prevDist ? curr : prev ; }) ; const offset = closest . getBou…" at bounding box center [620, 414] width 489 height 561
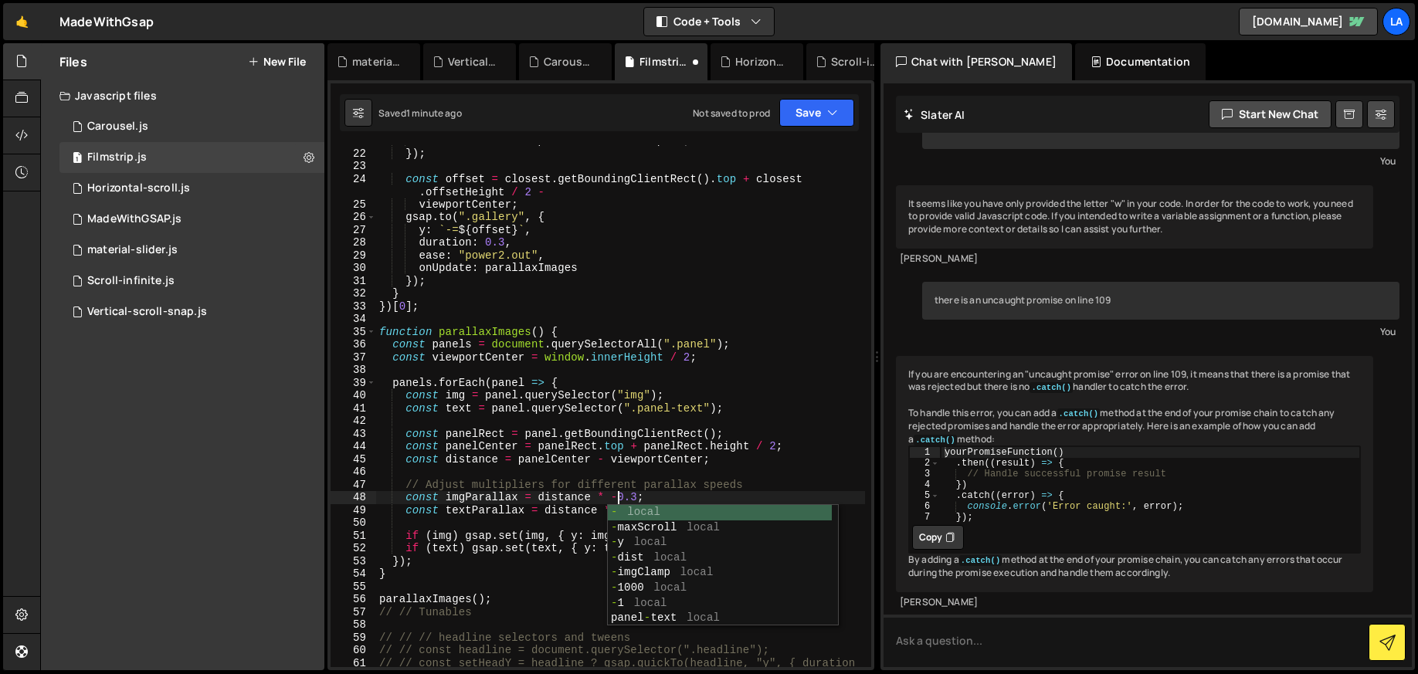
scroll to position [0, 16]
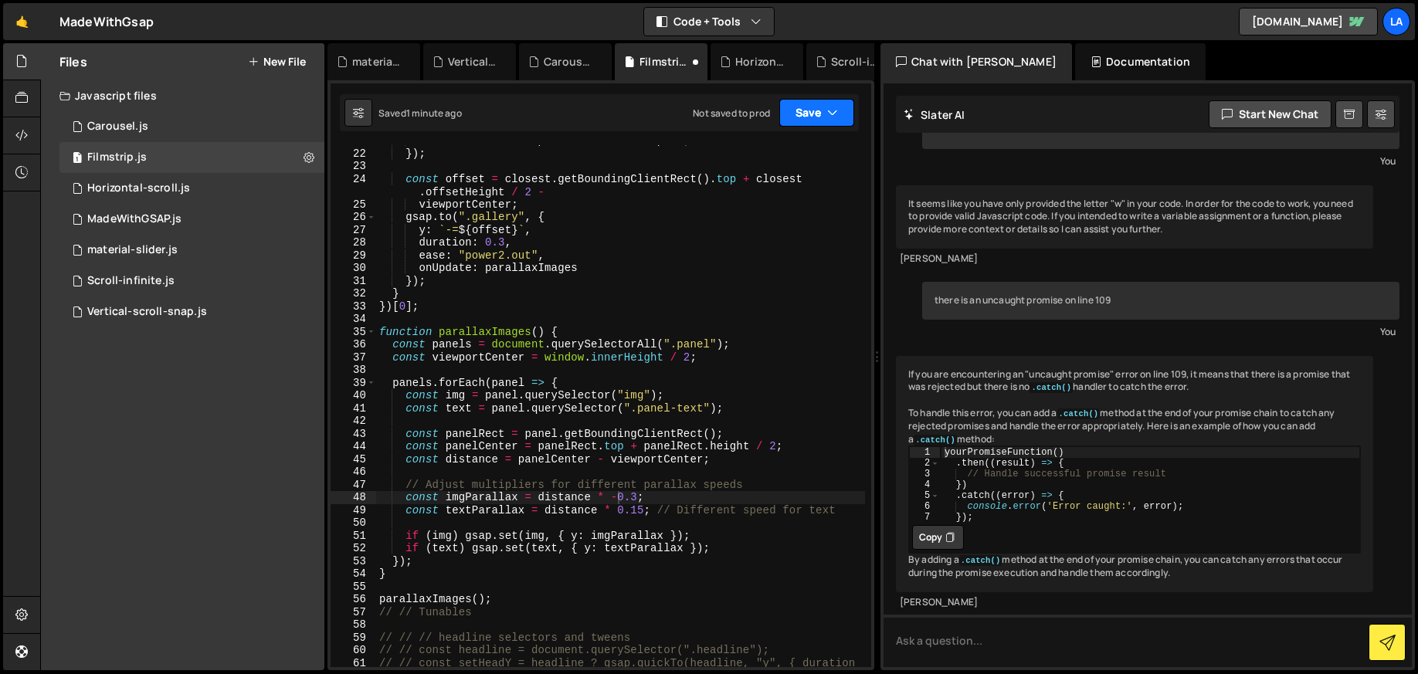
click at [823, 123] on button "Save" at bounding box center [816, 113] width 75 height 28
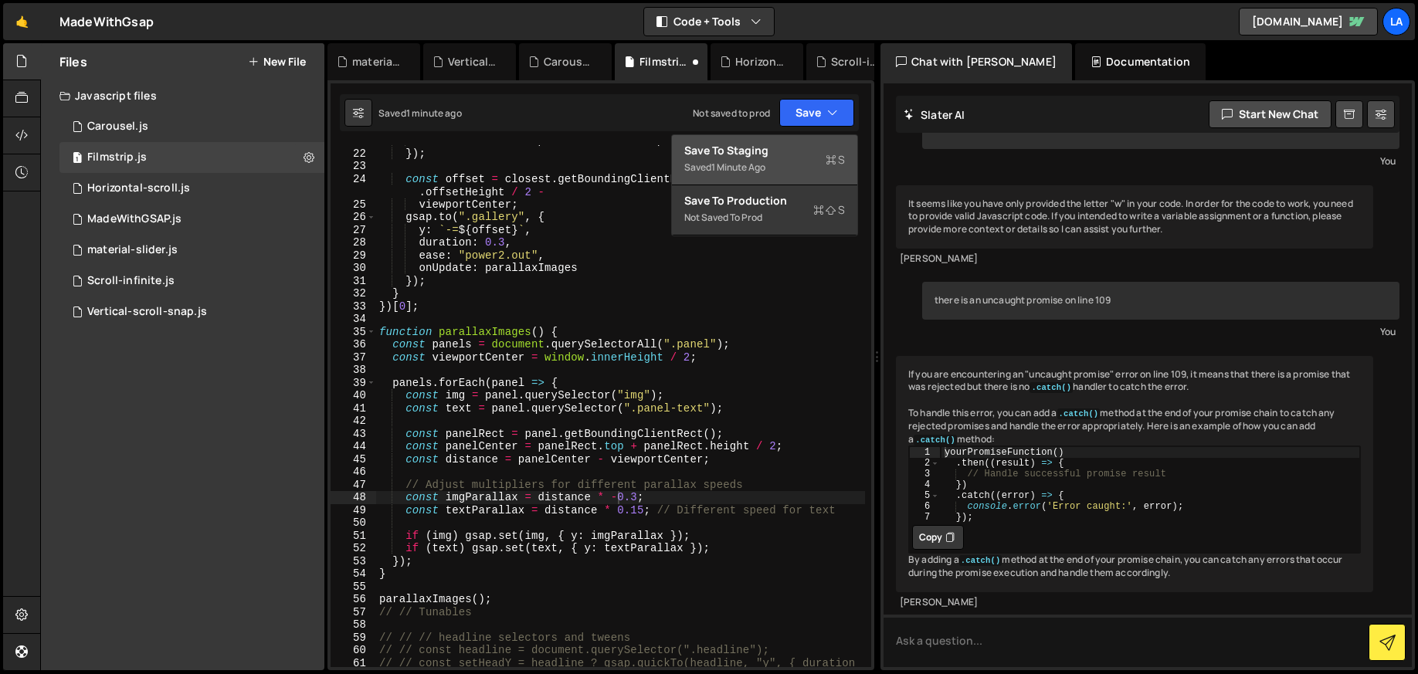
click at [805, 152] on div "Save to Staging S" at bounding box center [764, 150] width 161 height 15
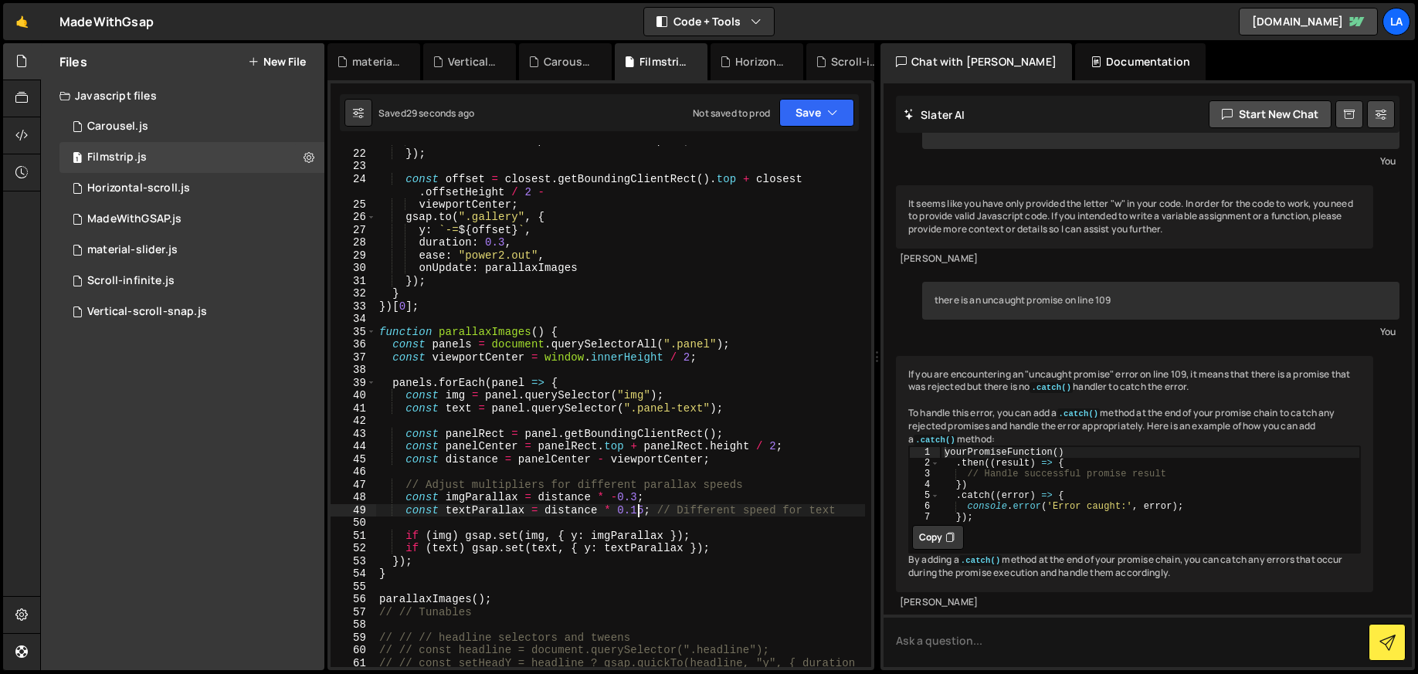
click at [641, 511] on div "return currDist < prevDist ? curr : prev ; }) ; const offset = closest . getBou…" at bounding box center [620, 414] width 489 height 561
click at [637, 495] on div "return currDist < prevDist ? curr : prev ; }) ; const offset = closest . getBou…" at bounding box center [620, 414] width 489 height 561
click at [802, 114] on button "Save" at bounding box center [816, 113] width 75 height 28
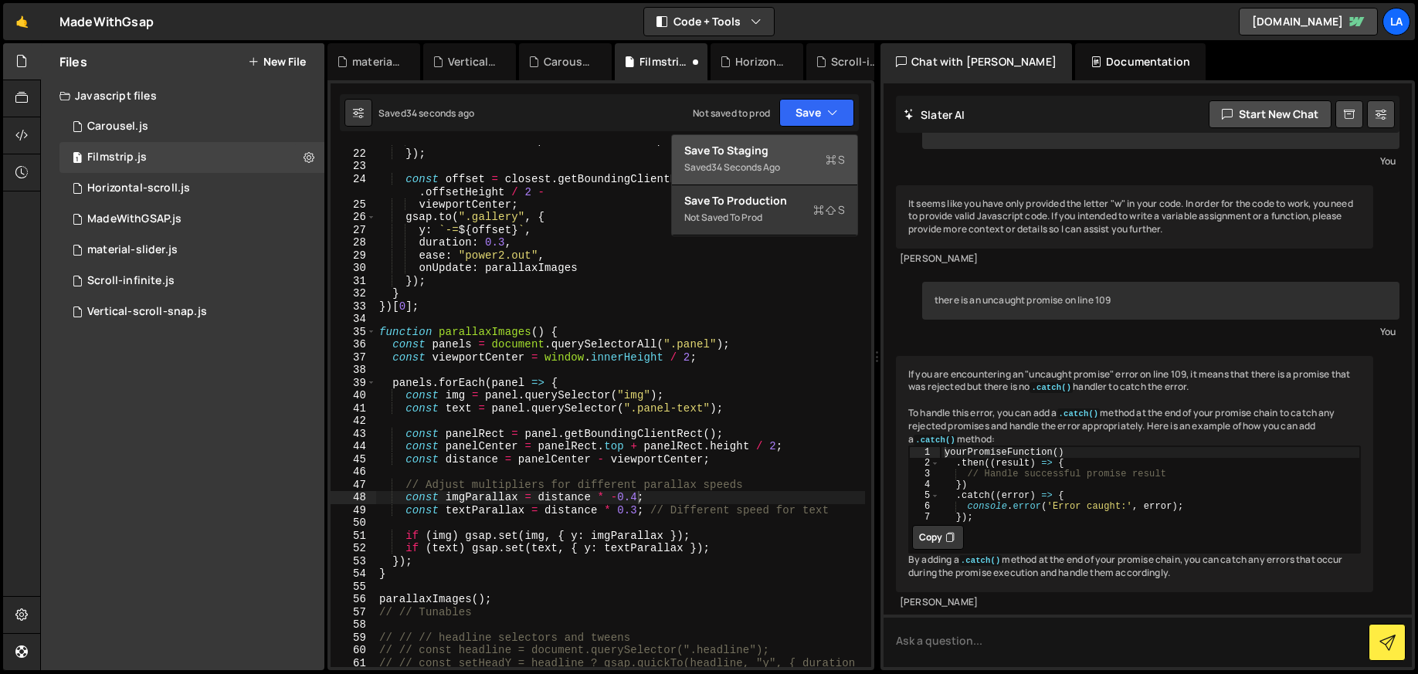
click at [791, 148] on div "Save to Staging S" at bounding box center [764, 150] width 161 height 15
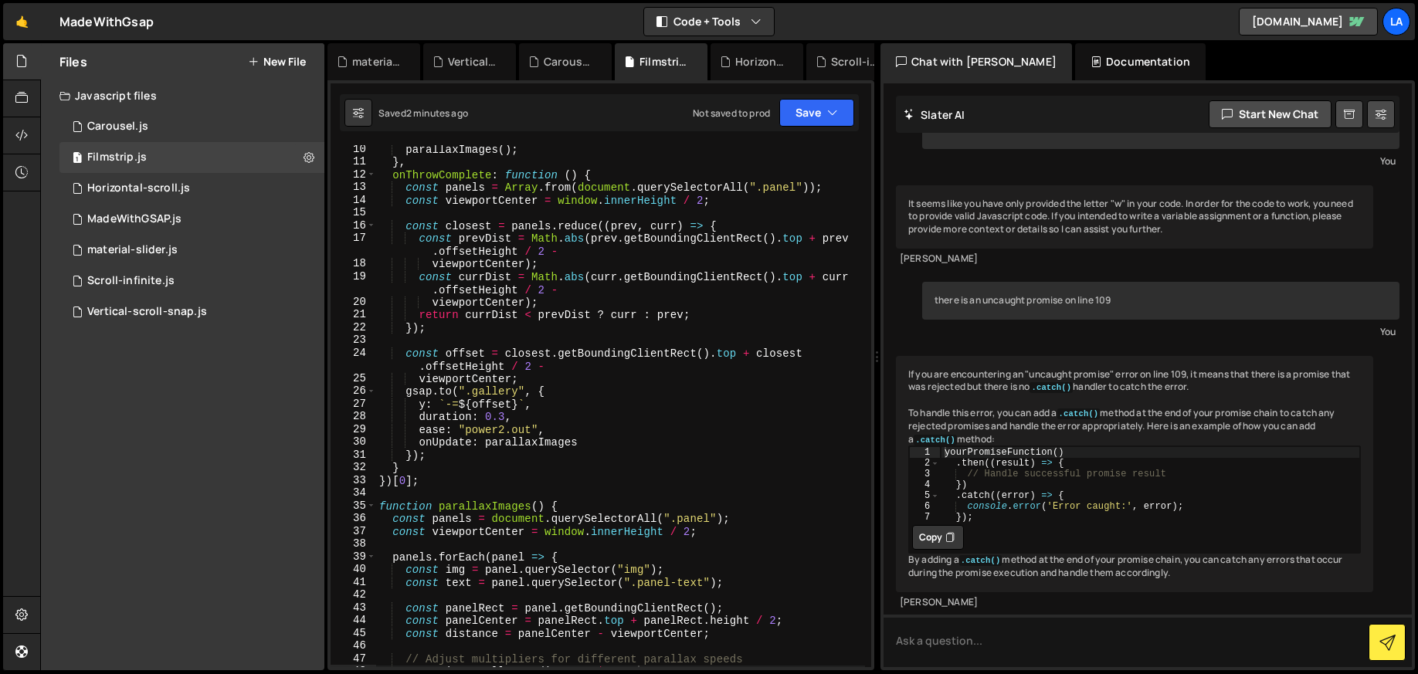
scroll to position [0, 11]
drag, startPoint x: 504, startPoint y: 429, endPoint x: 473, endPoint y: 425, distance: 30.5
click at [467, 429] on div "parallaxImages ( ) ; } , onThrowComplete : function ( ) { const panels = Array …" at bounding box center [620, 417] width 489 height 548
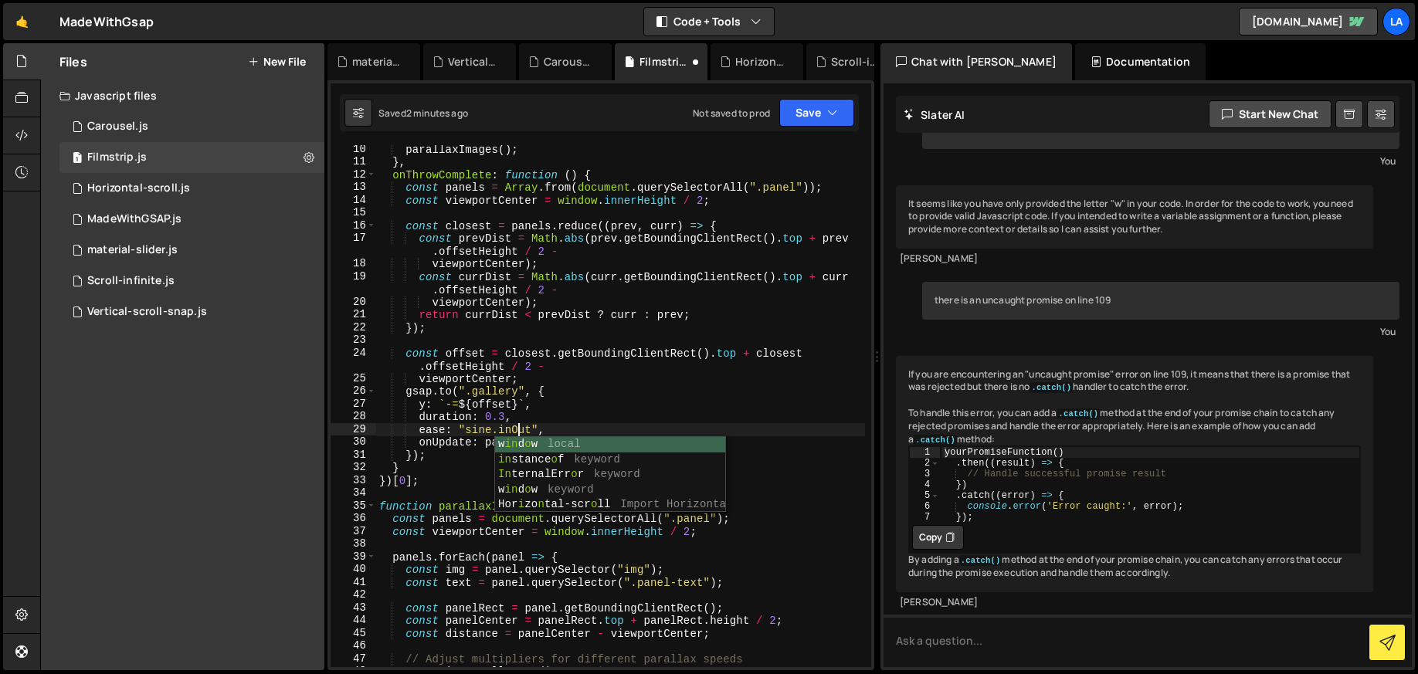
scroll to position [0, 9]
click at [516, 437] on div "w in d o w local in stance o f keyword In ternalErr o r keyword w in d o w keyw…" at bounding box center [610, 490] width 230 height 106
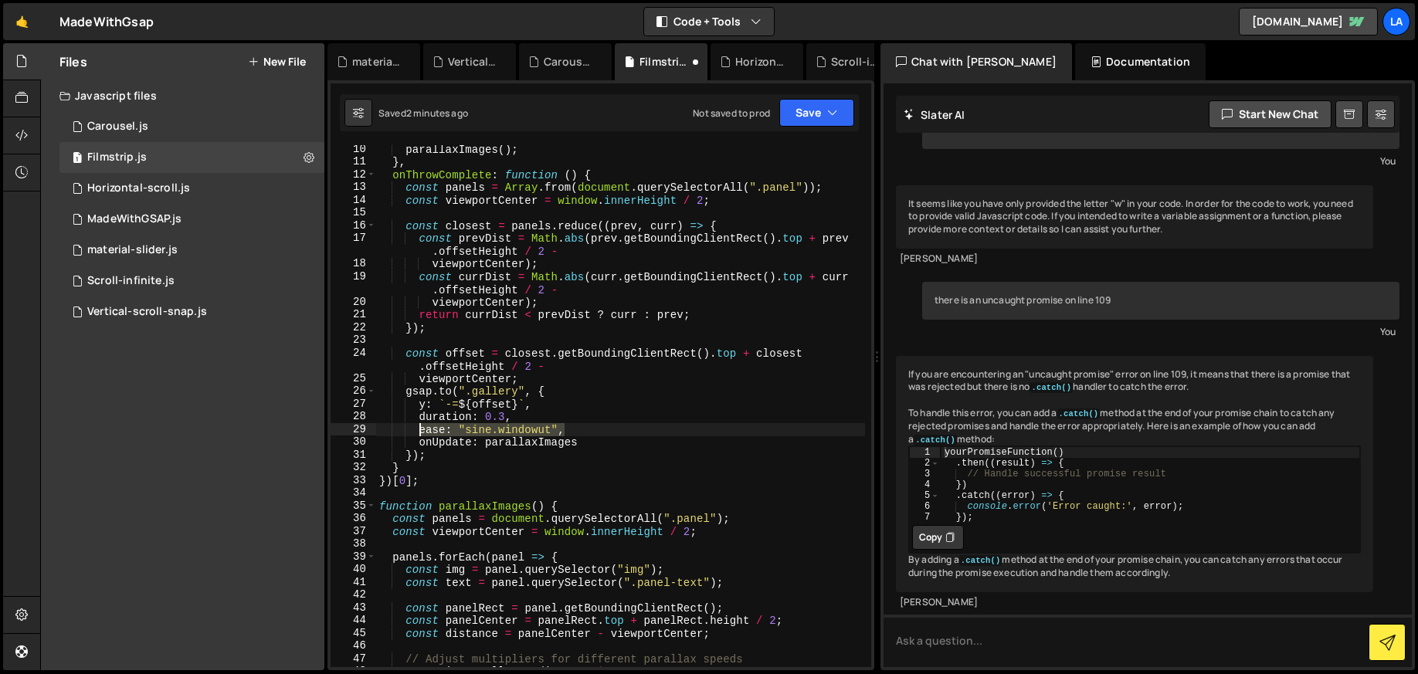
drag, startPoint x: 484, startPoint y: 431, endPoint x: 419, endPoint y: 429, distance: 64.9
click at [418, 429] on div "parallaxImages ( ) ; } , onThrowComplete : function ( ) { const panels = Array …" at bounding box center [620, 417] width 489 height 548
click at [608, 416] on div "parallaxImages ( ) ; } , onThrowComplete : function ( ) { const panels = Array …" at bounding box center [620, 417] width 489 height 548
drag, startPoint x: 541, startPoint y: 427, endPoint x: 419, endPoint y: 425, distance: 122.8
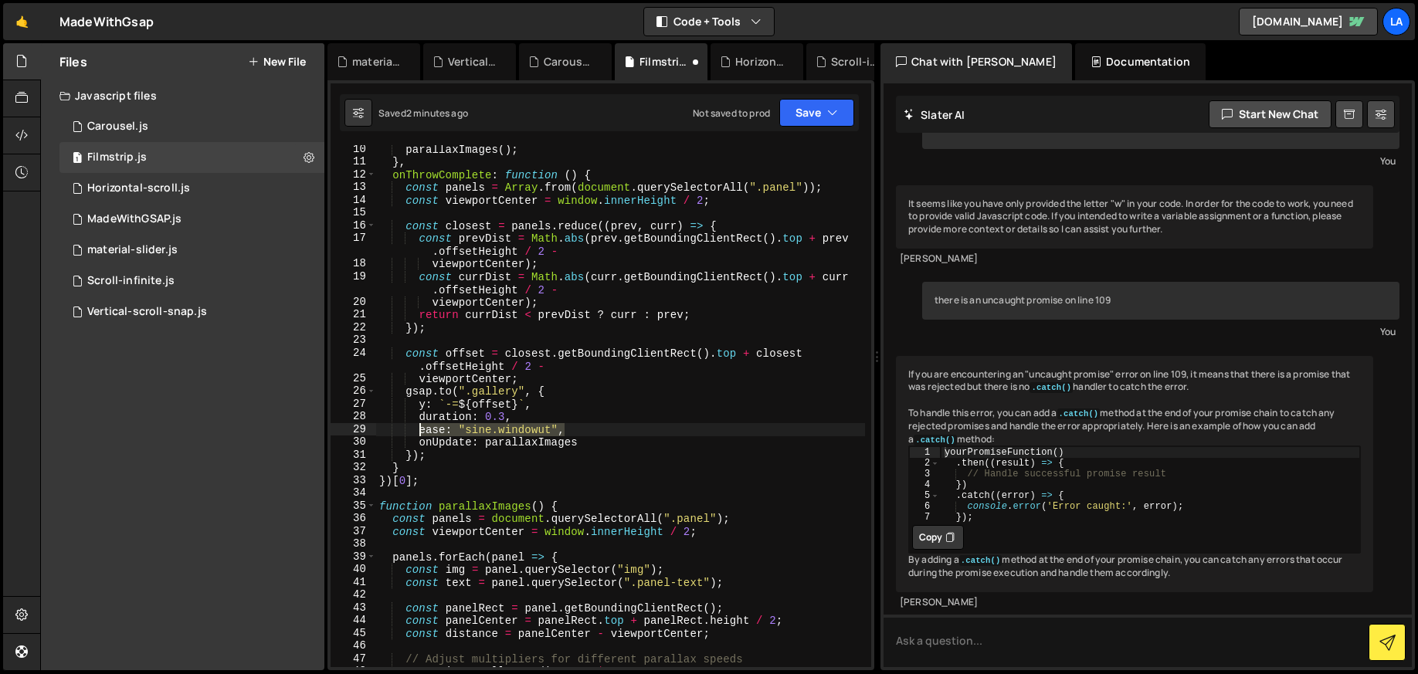
click at [418, 425] on div "parallaxImages ( ) ; } , onThrowComplete : function ( ) { const panels = Array …" at bounding box center [620, 417] width 489 height 548
paste textarea "inOut""
click at [813, 111] on button "Save" at bounding box center [816, 113] width 75 height 28
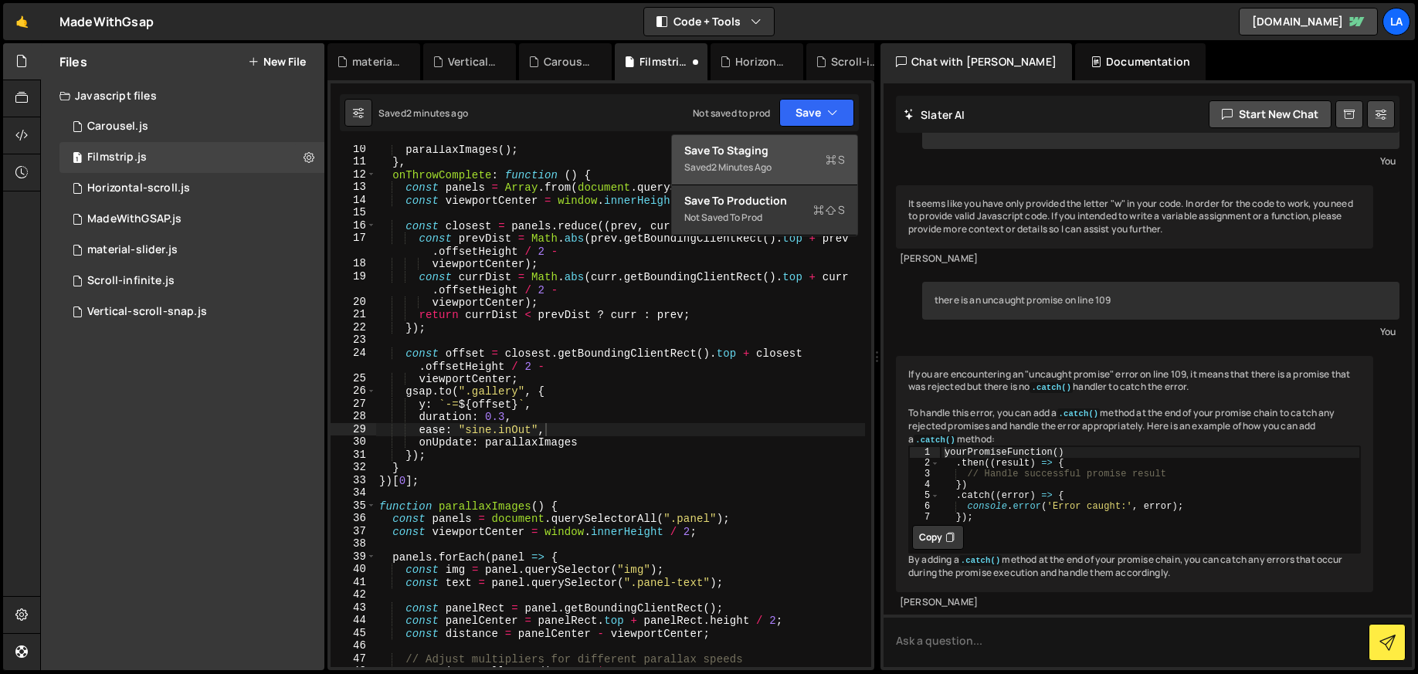
click at [789, 167] on div "Saved 2 minutes ago" at bounding box center [764, 167] width 161 height 19
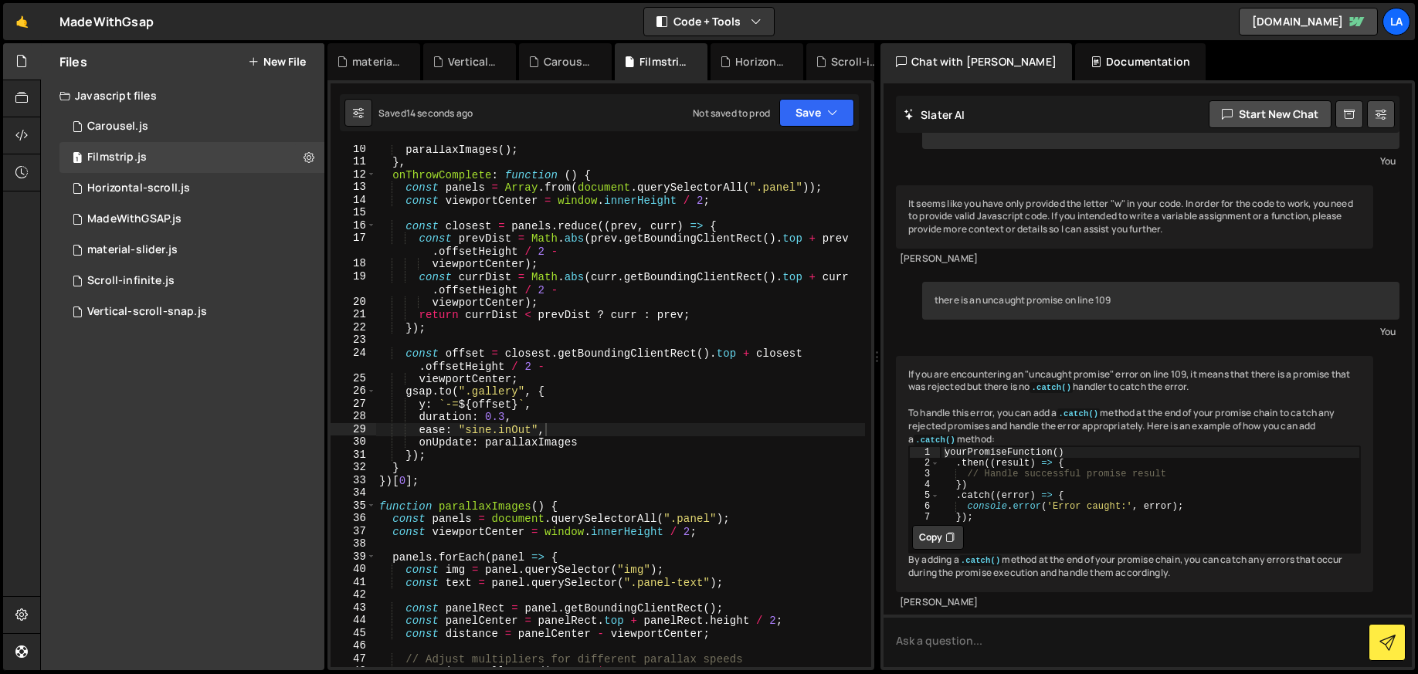
click at [504, 415] on div "parallaxImages ( ) ; } , onThrowComplete : function ( ) { const panels = Array …" at bounding box center [620, 417] width 489 height 548
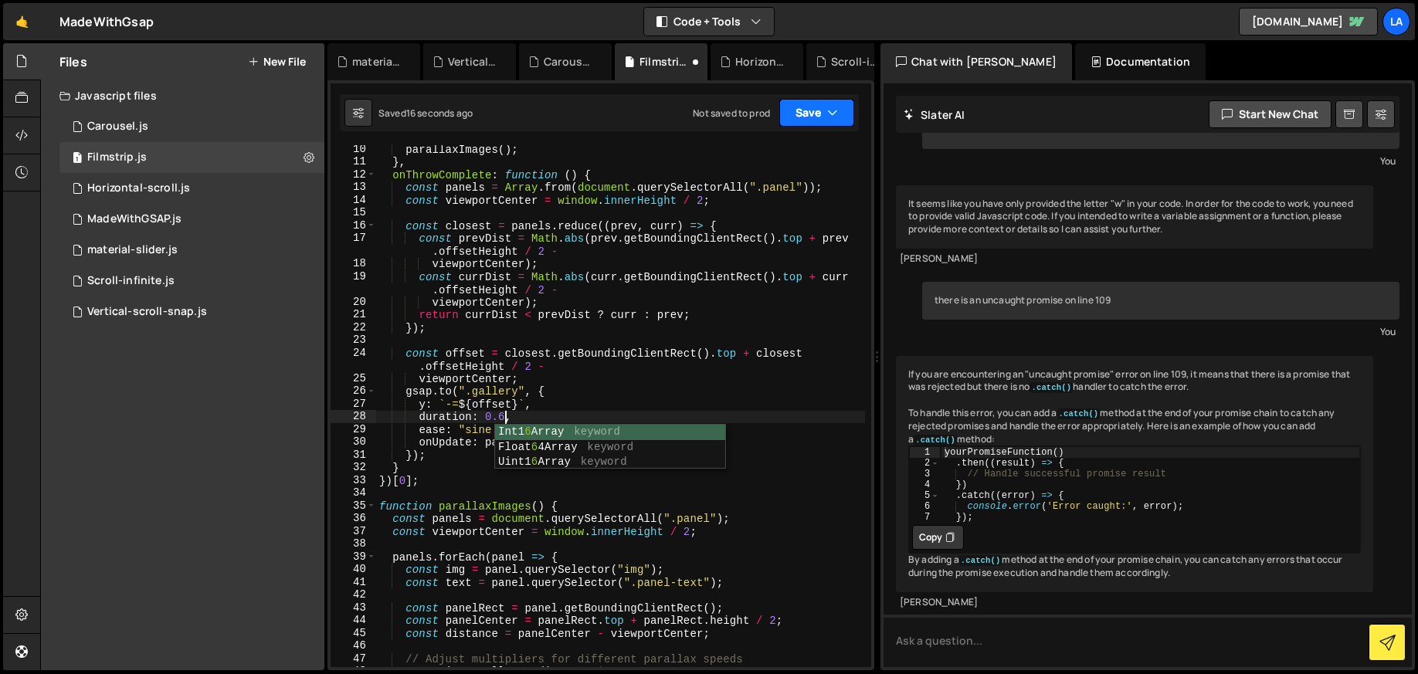
click at [809, 117] on button "Save" at bounding box center [816, 113] width 75 height 28
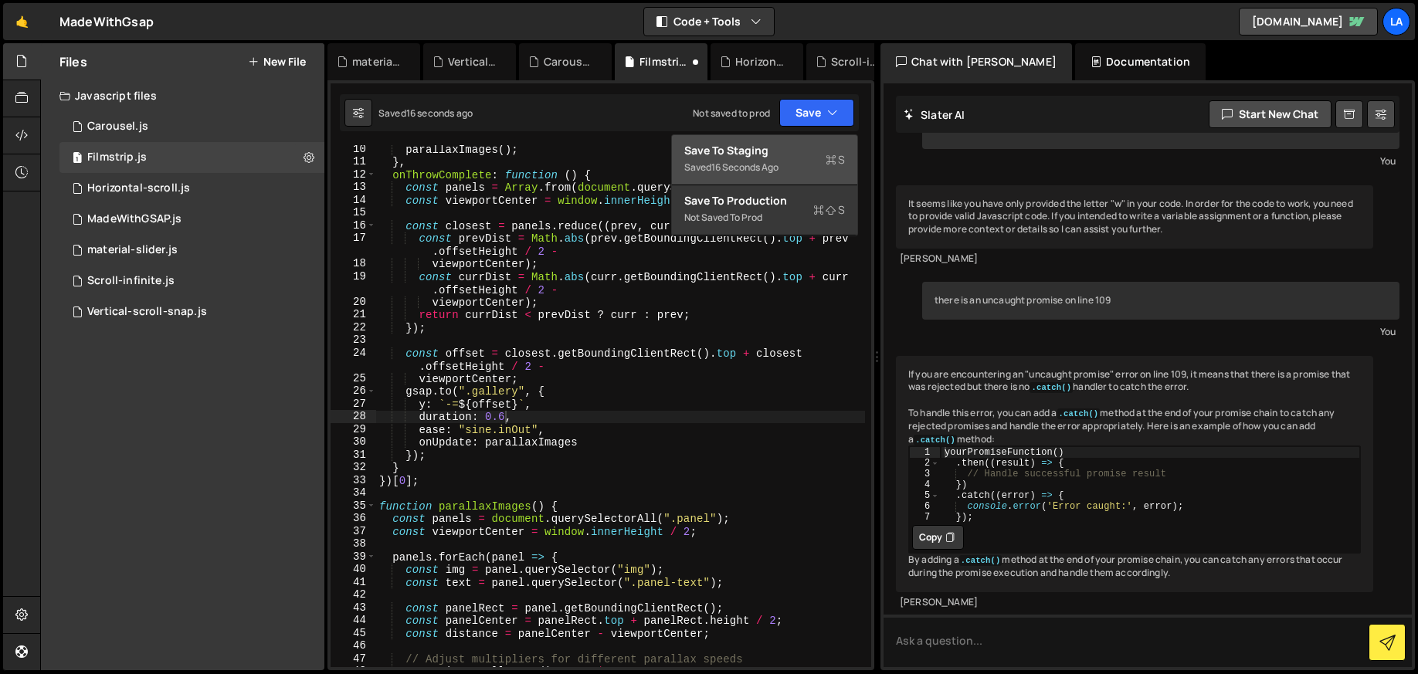
click at [795, 163] on div "Saved 16 seconds ago" at bounding box center [764, 167] width 161 height 19
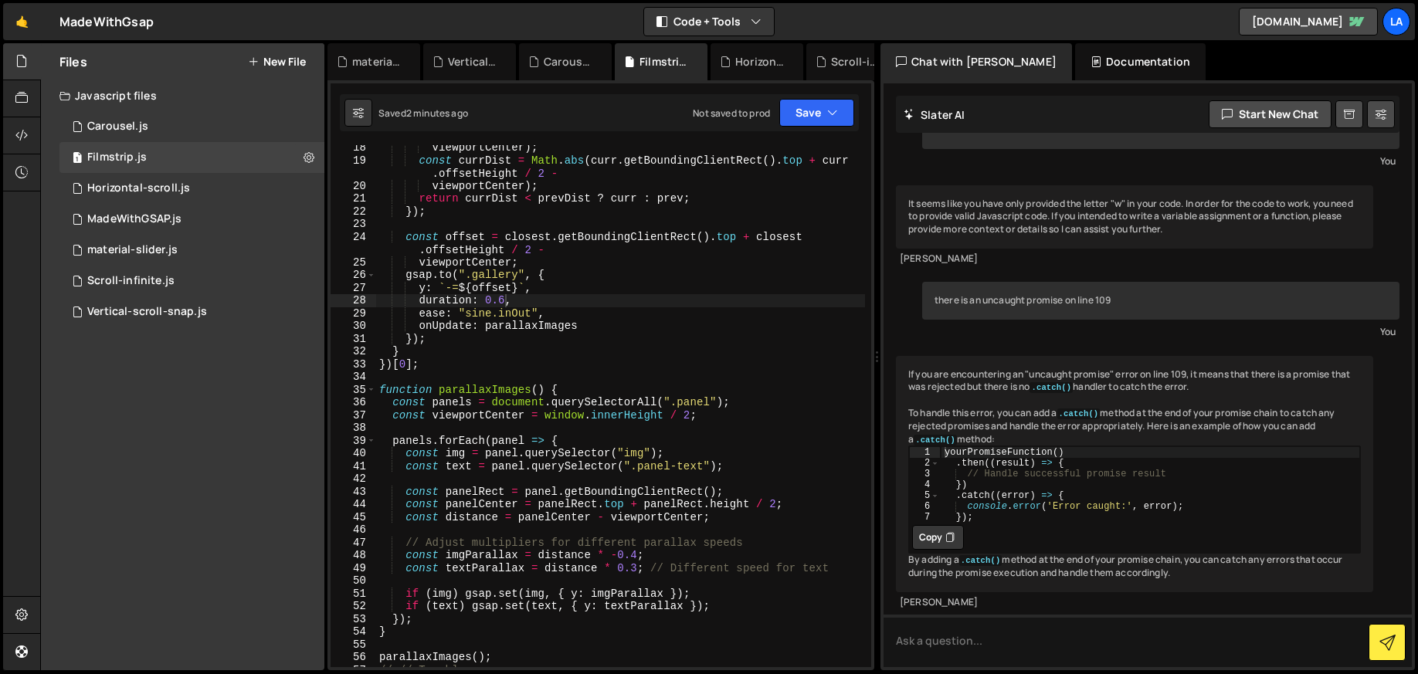
scroll to position [276, 0]
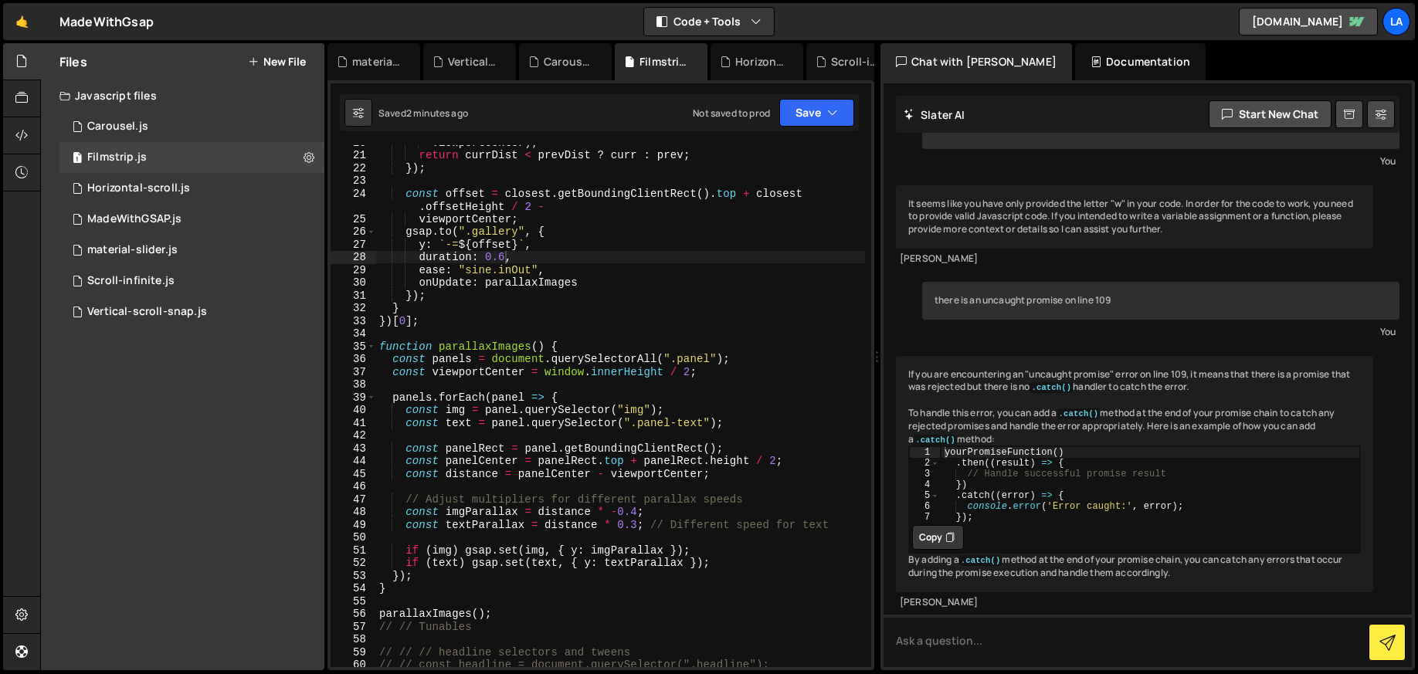
drag, startPoint x: 636, startPoint y: 524, endPoint x: 653, endPoint y: 523, distance: 17.0
click at [636, 524] on div "viewportCenter ) ; return currDist < prevDist ? curr : prev ; }) ; const offset…" at bounding box center [620, 410] width 489 height 548
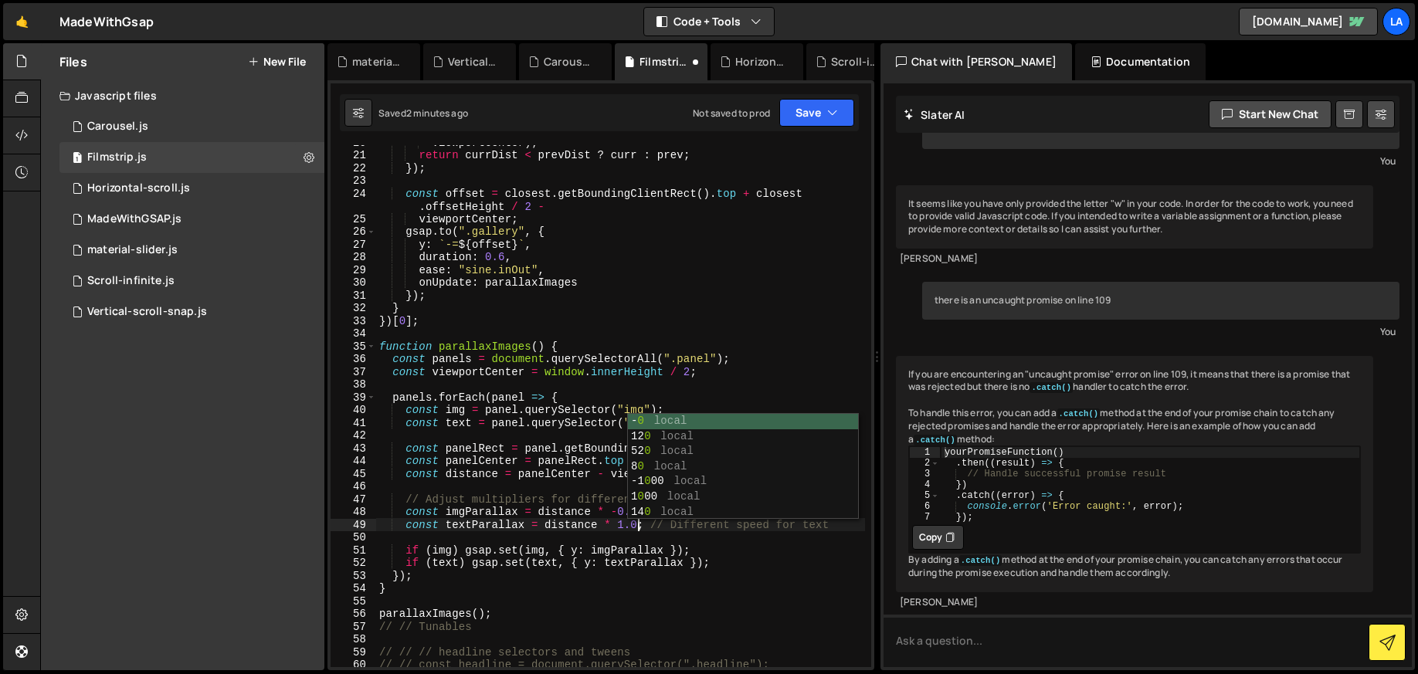
scroll to position [0, 18]
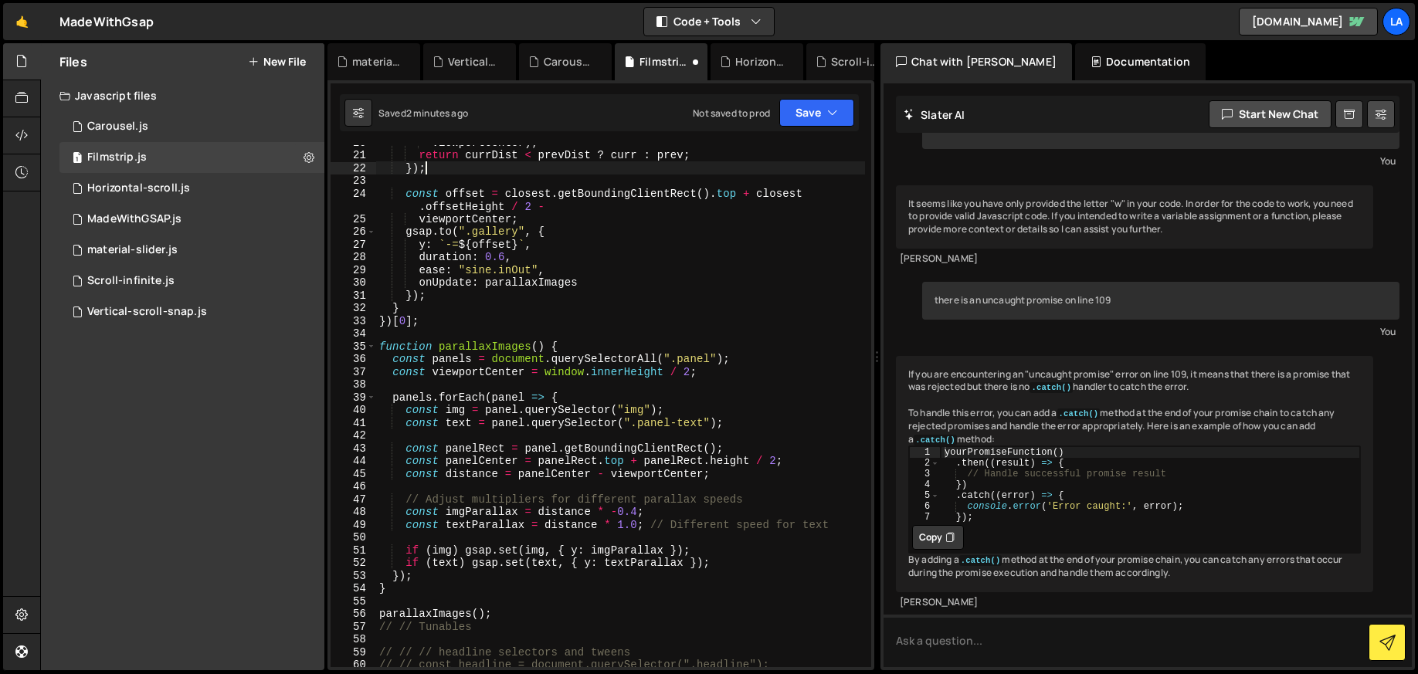
click at [796, 164] on div "viewportCenter ) ; return currDist < prevDist ? curr : prev ; }) ; const offset…" at bounding box center [620, 410] width 489 height 548
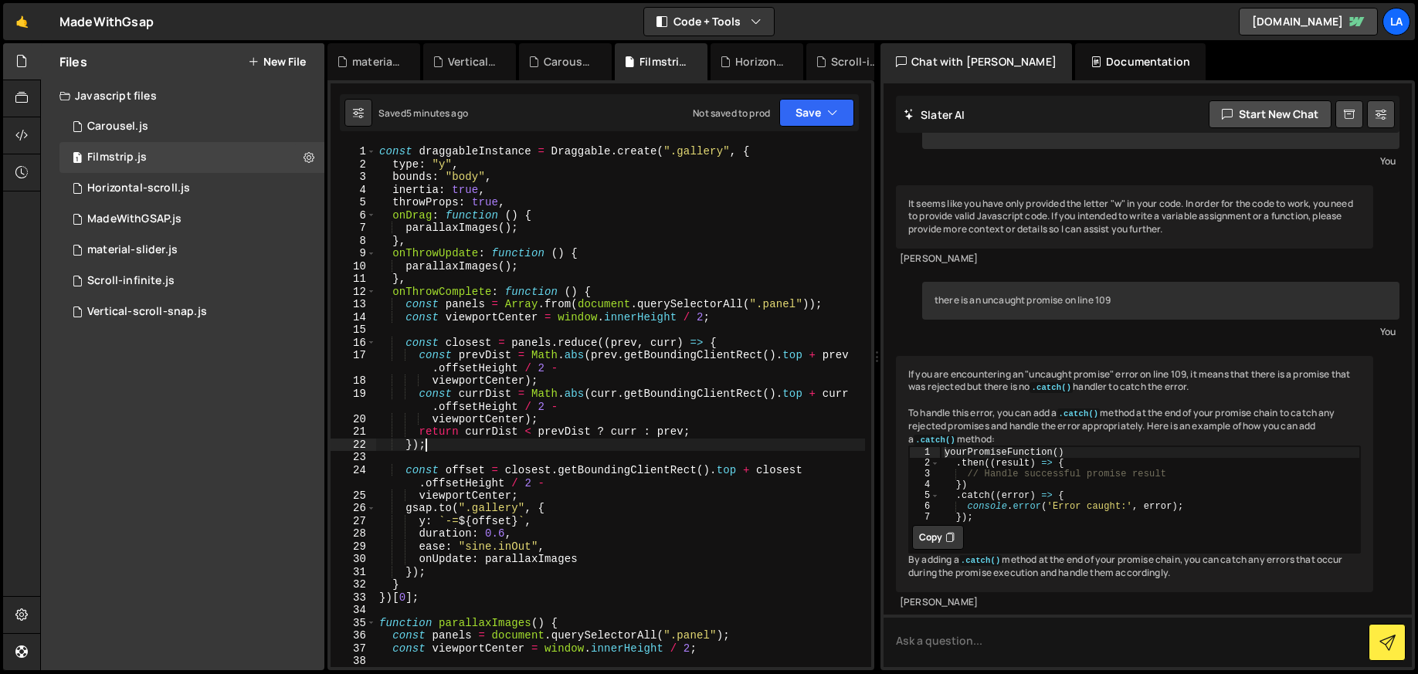
scroll to position [0, 0]
click at [530, 202] on div "const draggableInstance = Draggable . create ( ".gallery" , { type : "y" , boun…" at bounding box center [620, 419] width 489 height 548
type textarea "throwProps: true,"
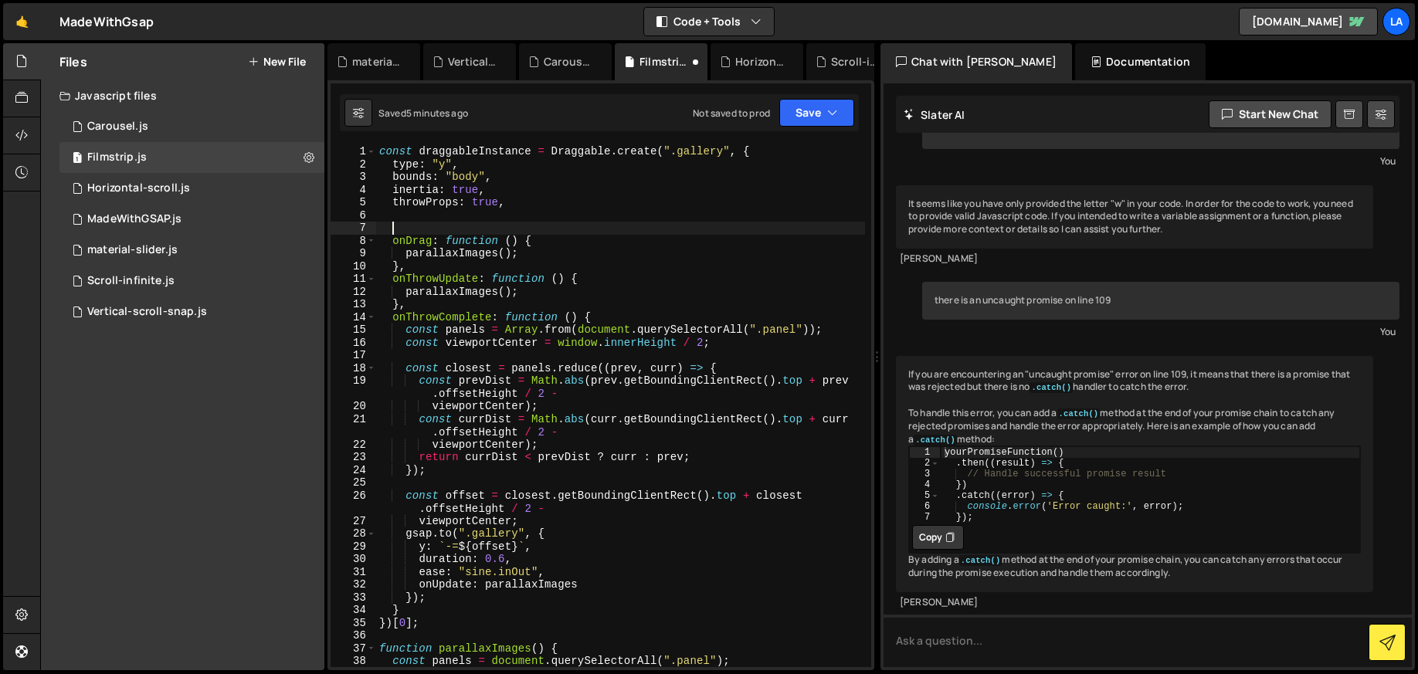
paste textarea "},"
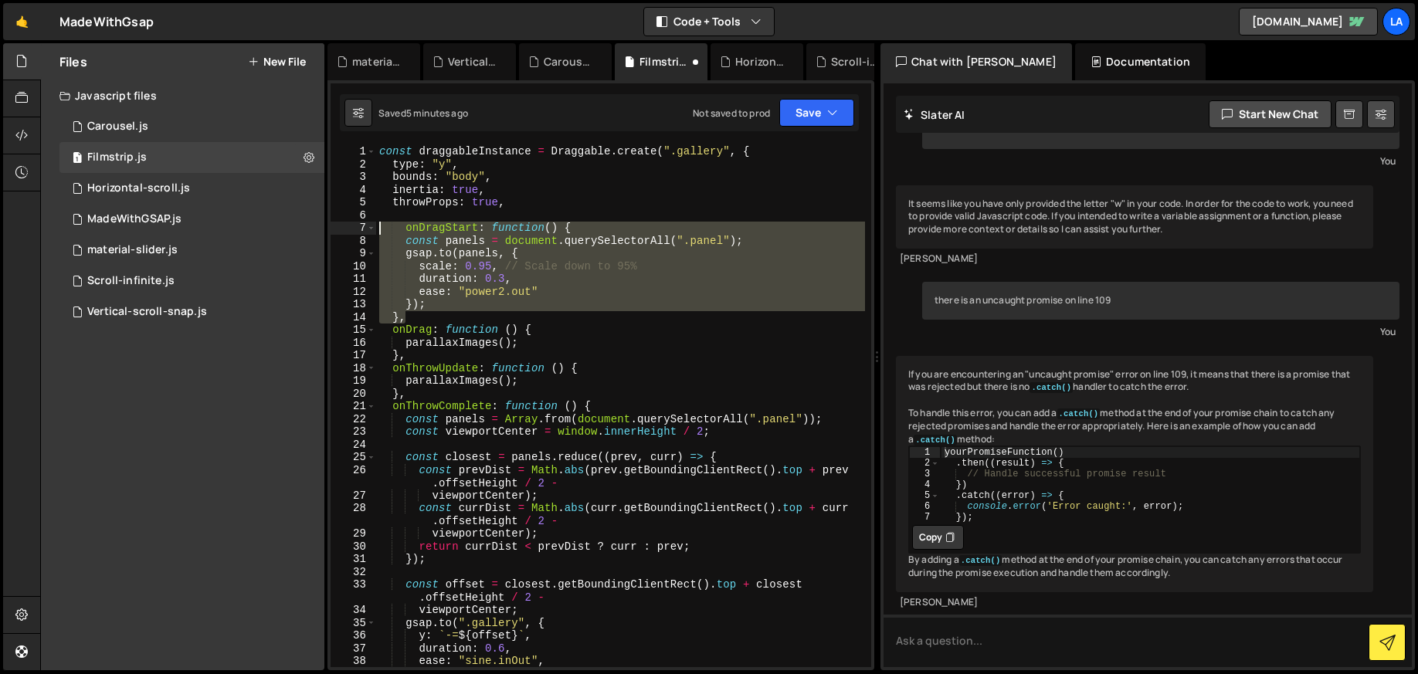
drag, startPoint x: 368, startPoint y: 280, endPoint x: 338, endPoint y: 229, distance: 59.2
click at [339, 229] on div "}, 1 2 3 4 5 6 7 8 9 10 11 12 13 14 15 16 17 18 19 20 21 22 23 24 25 26 27 28 2…" at bounding box center [601, 406] width 541 height 522
click at [530, 279] on div "const draggableInstance = Draggable . create ( ".gallery" , { type : "y" , boun…" at bounding box center [620, 406] width 489 height 522
type textarea "duration: 0.3,"
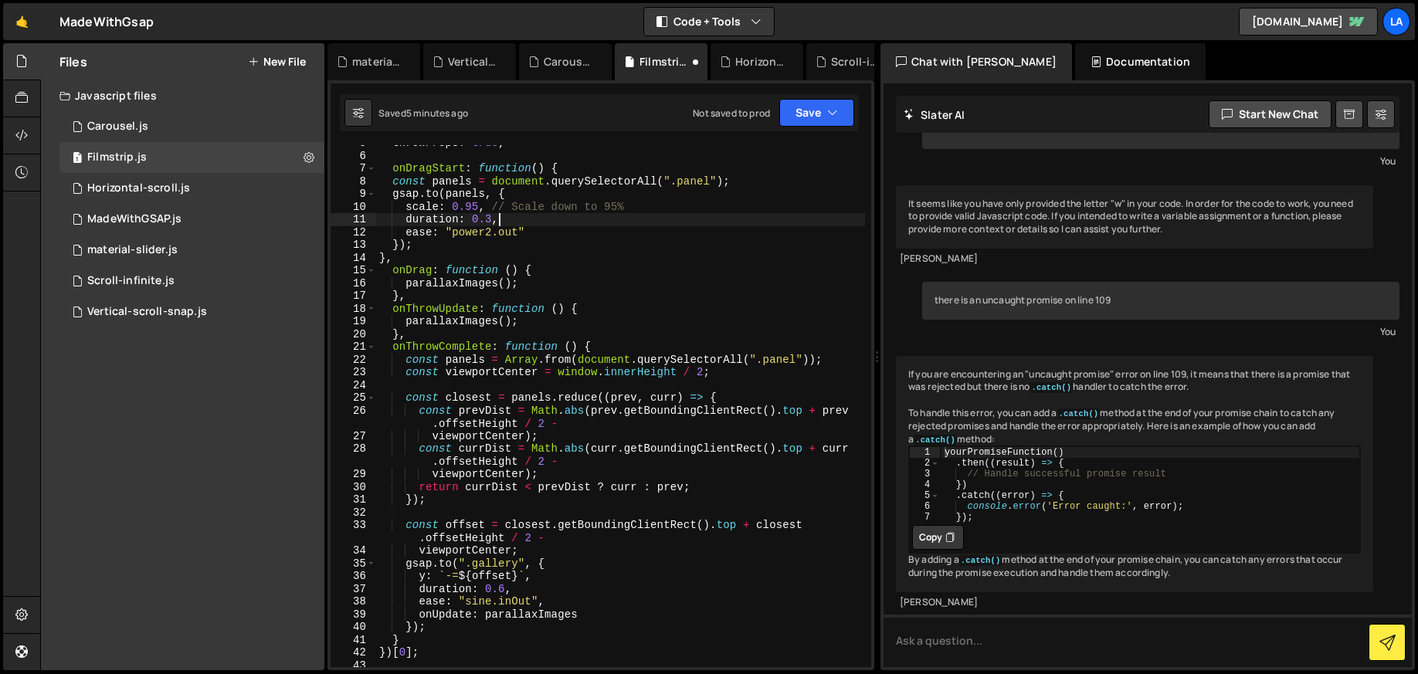
scroll to position [76, 0]
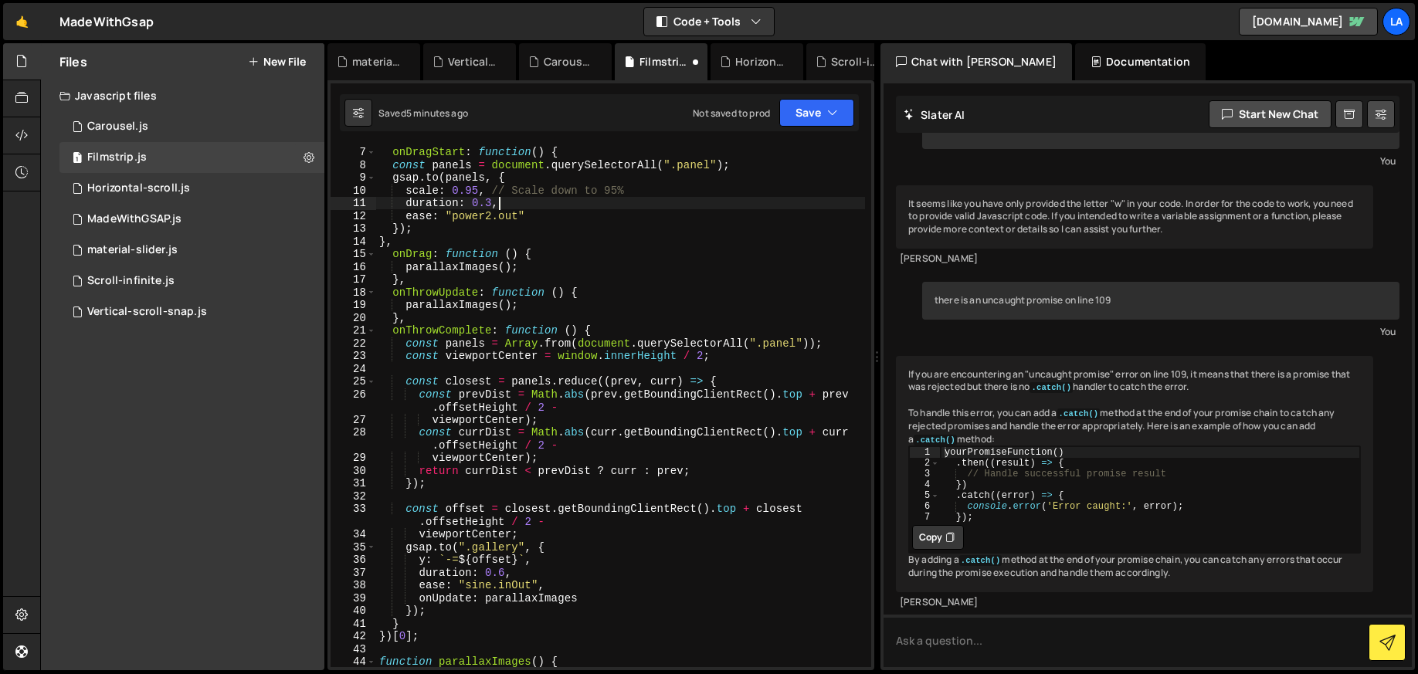
click at [493, 493] on div "onDragStart : function ( ) { const panels = document . querySelectorAll ( ".pan…" at bounding box center [620, 407] width 489 height 548
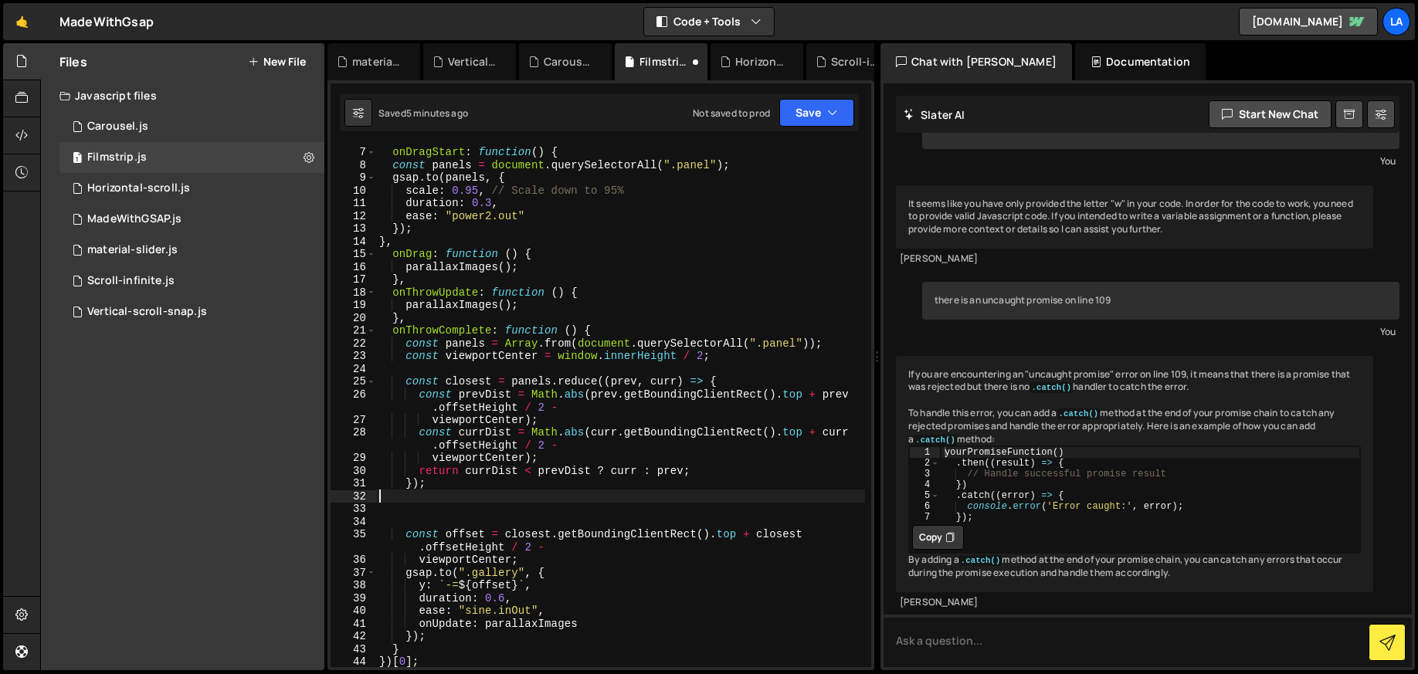
paste textarea "});"
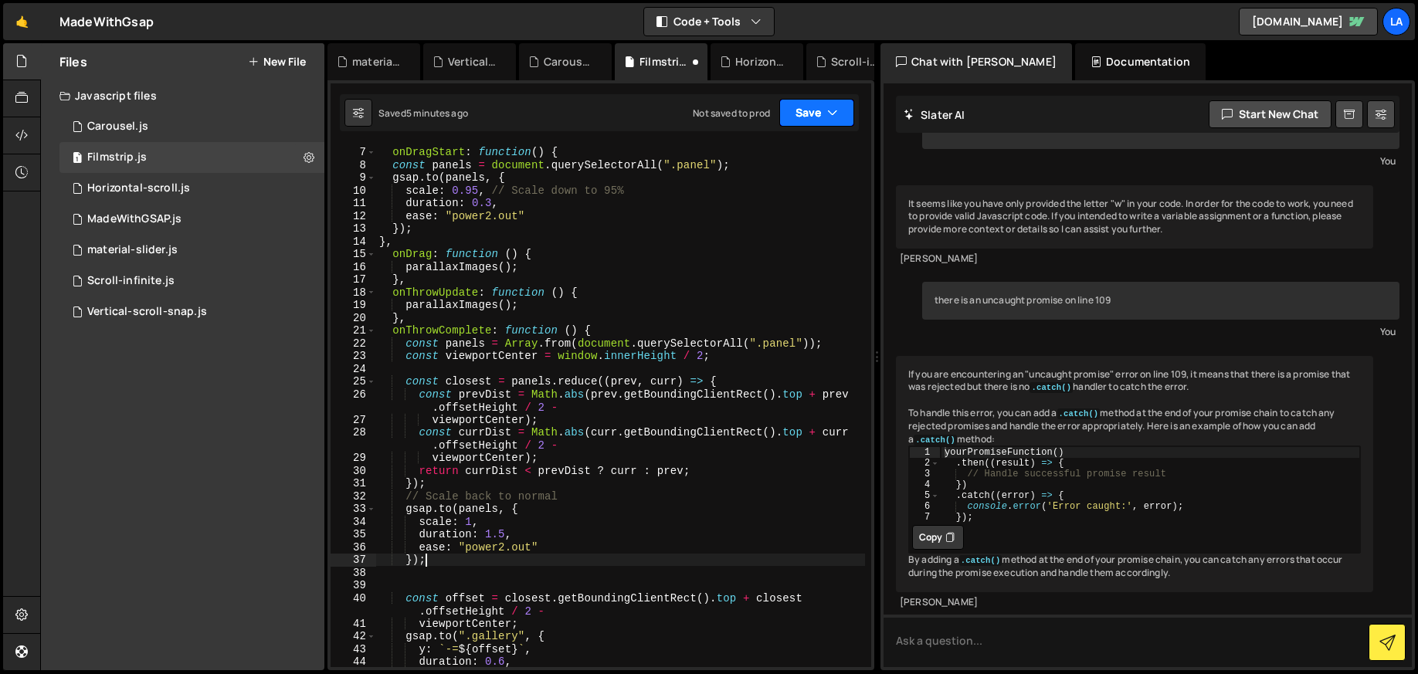
type textarea "});"
click at [812, 122] on button "Save" at bounding box center [816, 113] width 75 height 28
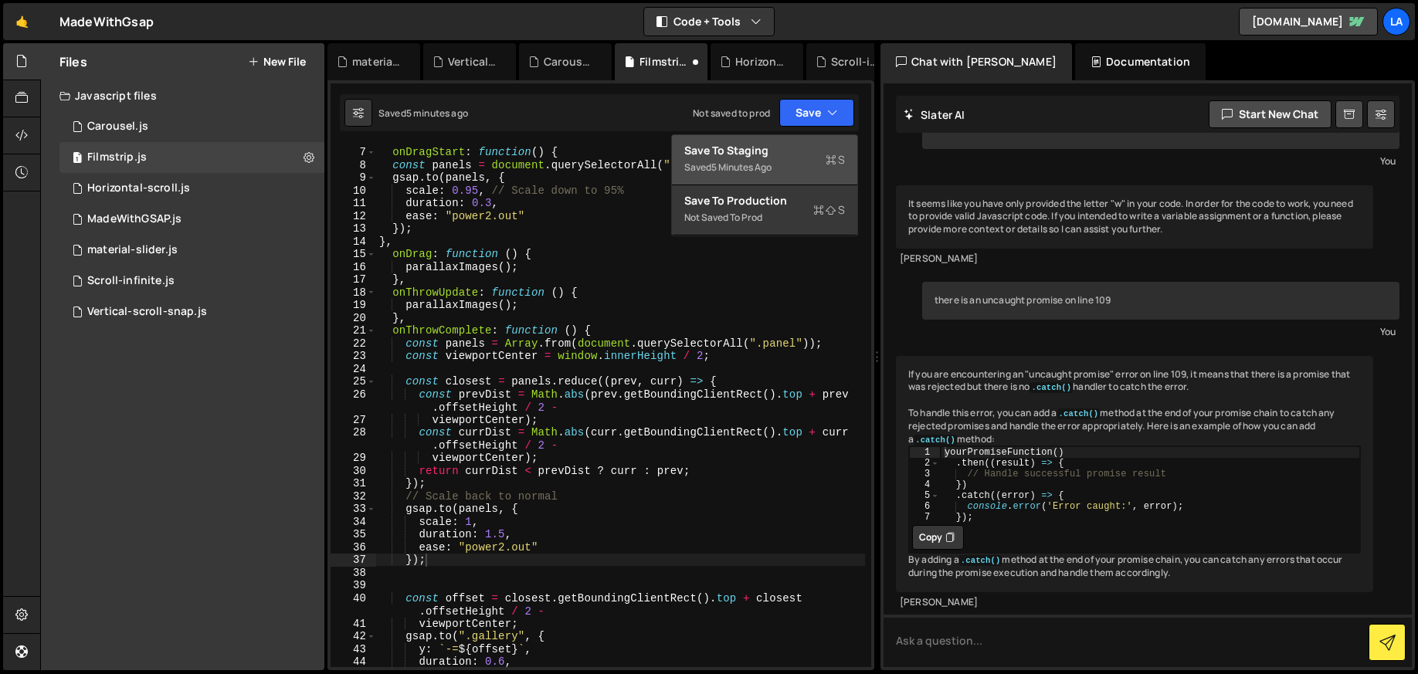
click at [790, 171] on div "Saved 5 minutes ago" at bounding box center [764, 167] width 161 height 19
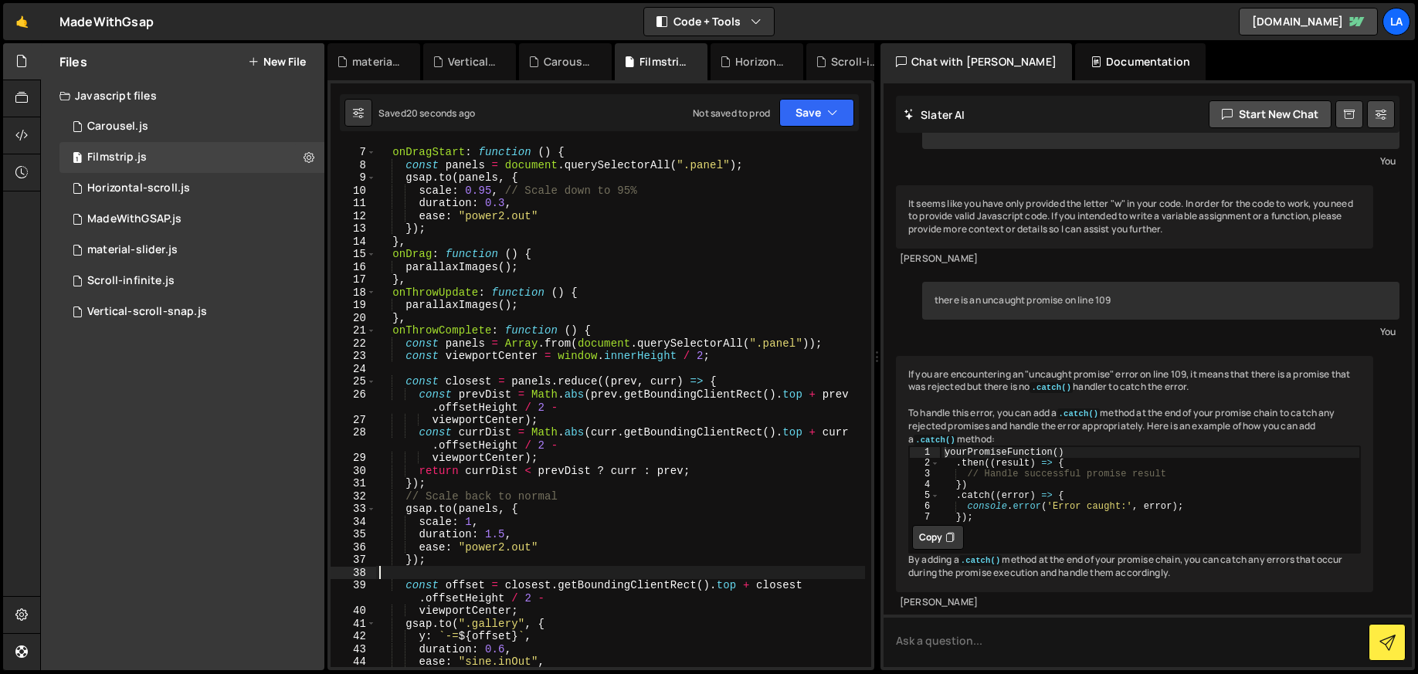
click at [442, 567] on div "onDragStart : function ( ) { const panels = document . querySelectorAll ( ".pan…" at bounding box center [620, 407] width 489 height 548
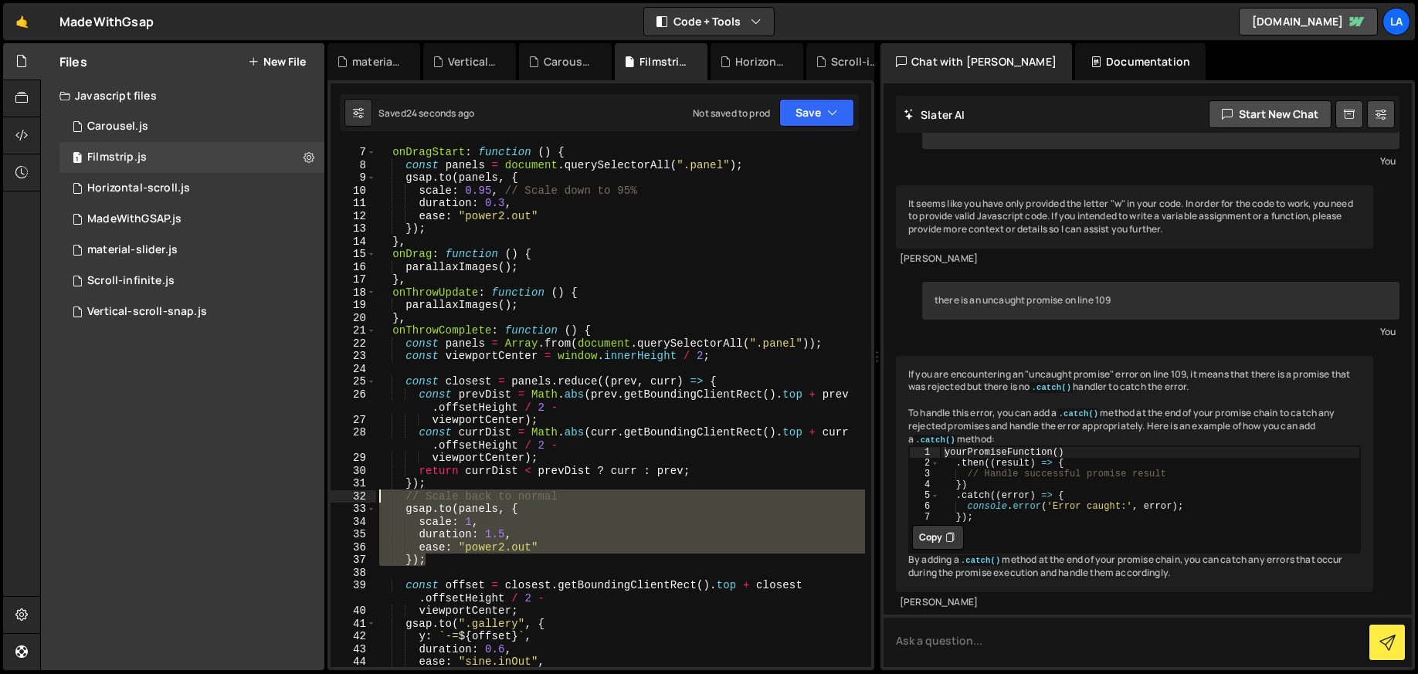
drag, startPoint x: 430, startPoint y: 561, endPoint x: 332, endPoint y: 497, distance: 116.8
click at [332, 497] on div "6 7 8 9 10 11 12 13 14 15 16 17 18 19 20 21 22 23 24 25 26 27 28 29 30 31 32 33…" at bounding box center [601, 406] width 541 height 522
drag, startPoint x: 504, startPoint y: 534, endPoint x: 521, endPoint y: 534, distance: 17.0
click at [504, 534] on div "onDragStart : function ( ) { const panels = document . querySelectorAll ( ".pan…" at bounding box center [620, 406] width 489 height 522
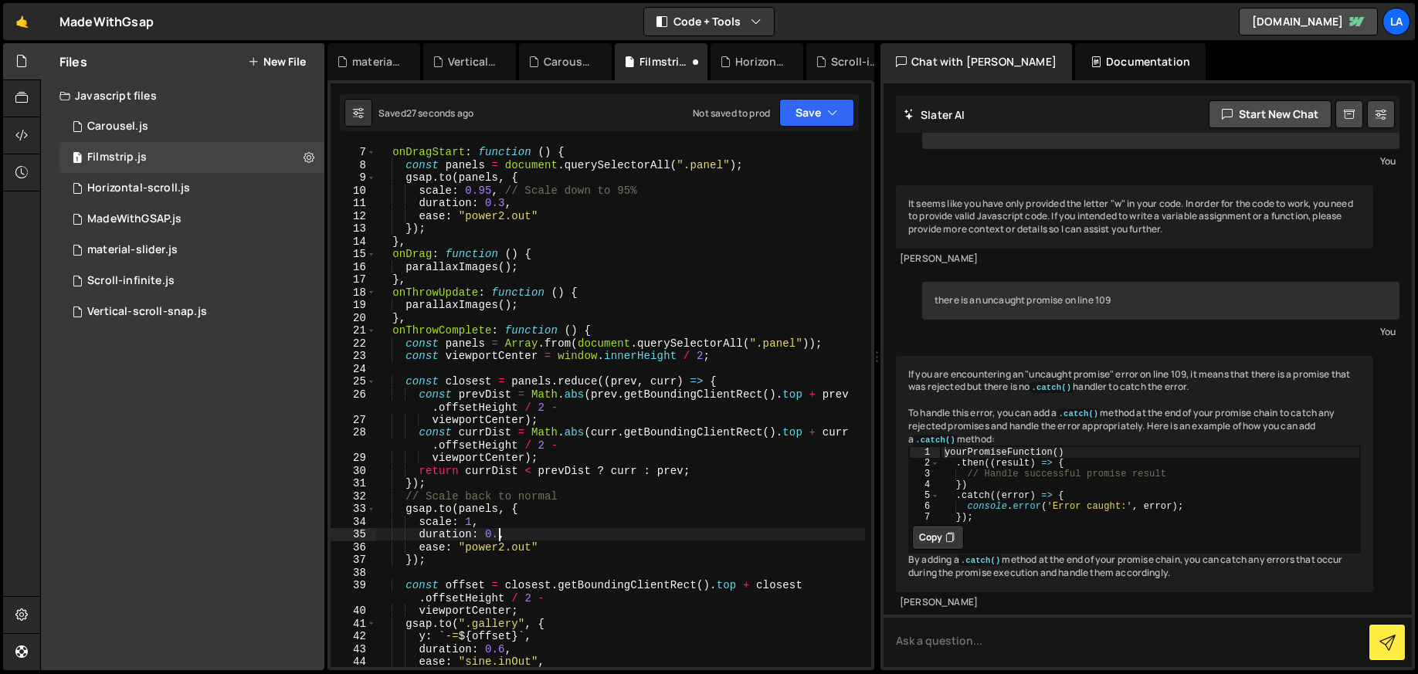
scroll to position [0, 8]
click at [788, 114] on button "Save" at bounding box center [816, 113] width 75 height 28
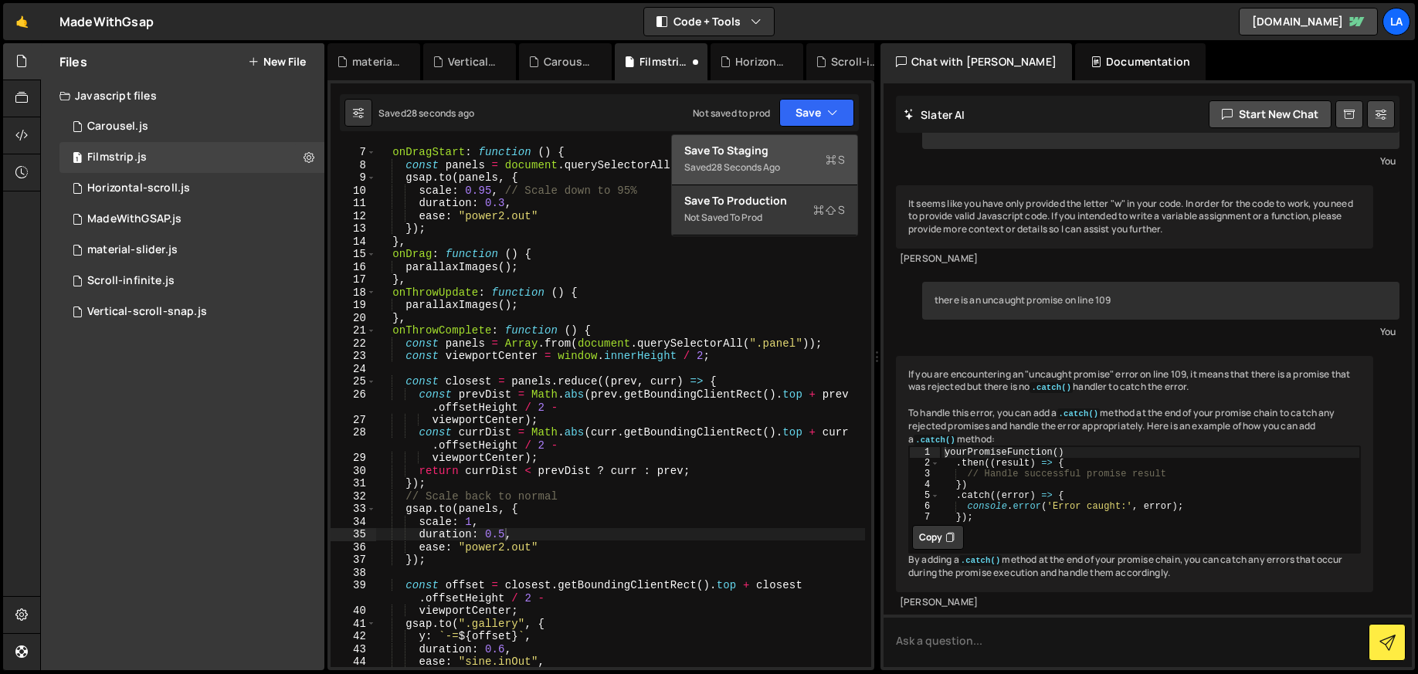
click at [795, 145] on div "Save to Staging S" at bounding box center [764, 150] width 161 height 15
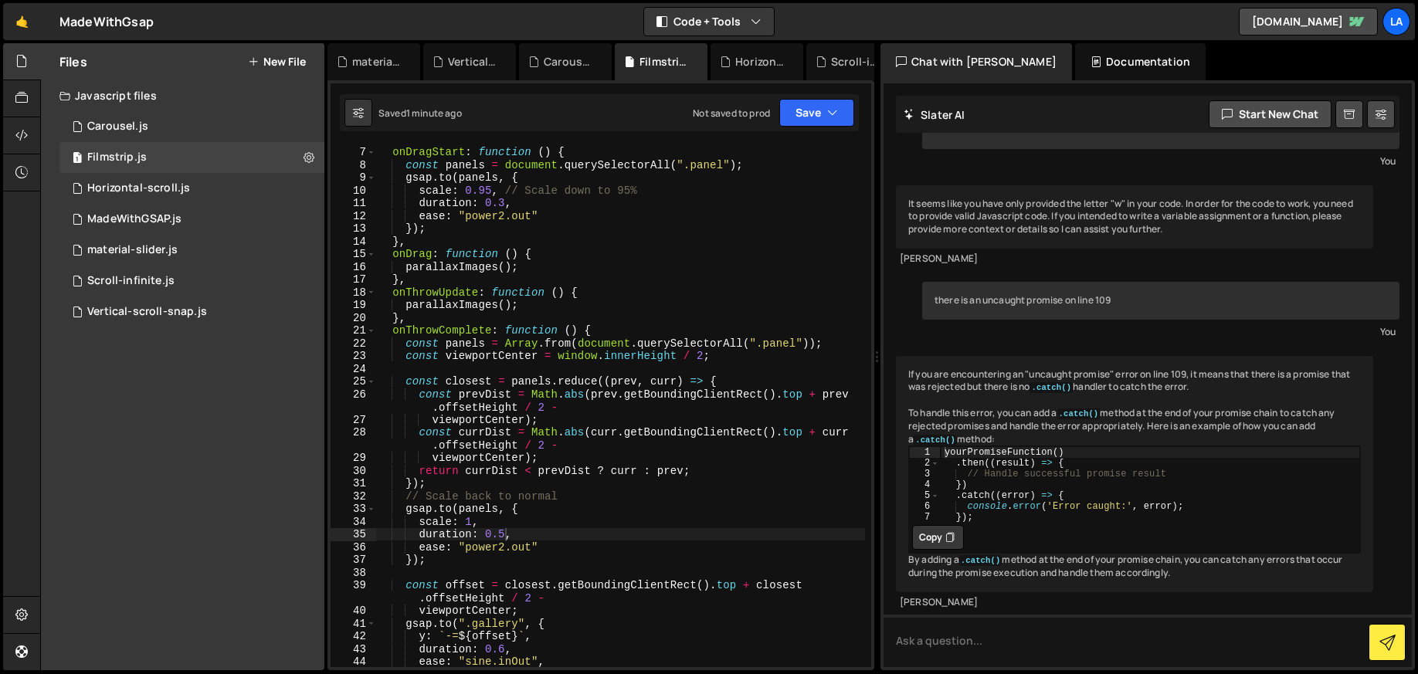
click at [490, 188] on div "onDragStart : function ( ) { const panels = document . querySelectorAll ( ".pan…" at bounding box center [620, 407] width 489 height 548
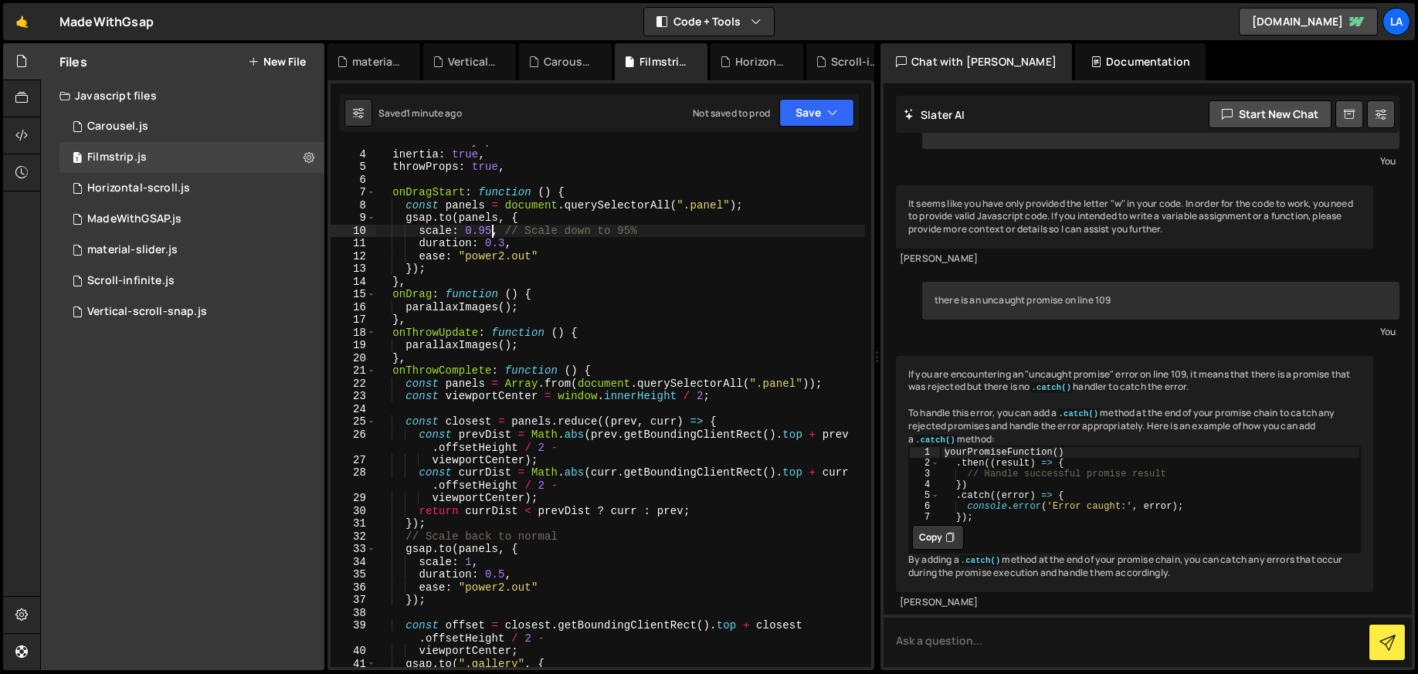
scroll to position [29, 0]
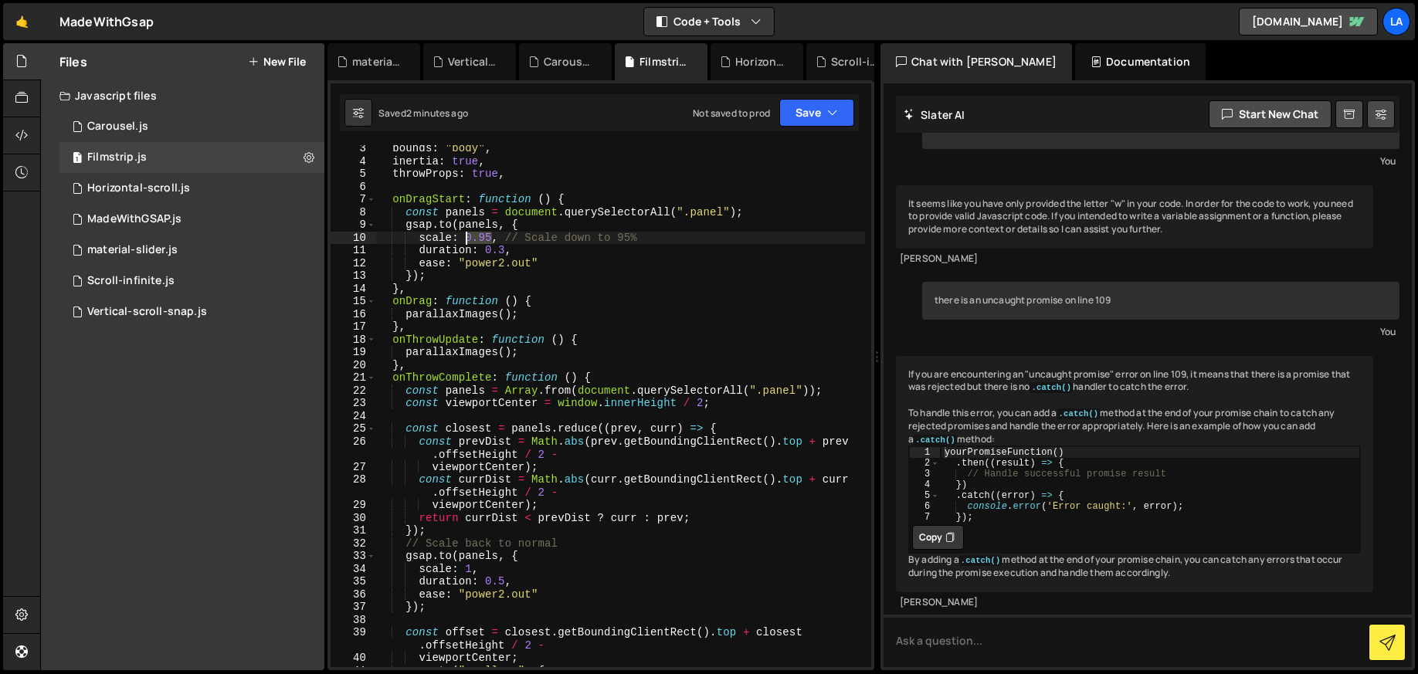
drag, startPoint x: 490, startPoint y: 236, endPoint x: 467, endPoint y: 236, distance: 23.2
click at [467, 236] on div "bounds : "body" , inertia : true , throwProps : true , onDragStart : function (…" at bounding box center [620, 416] width 489 height 548
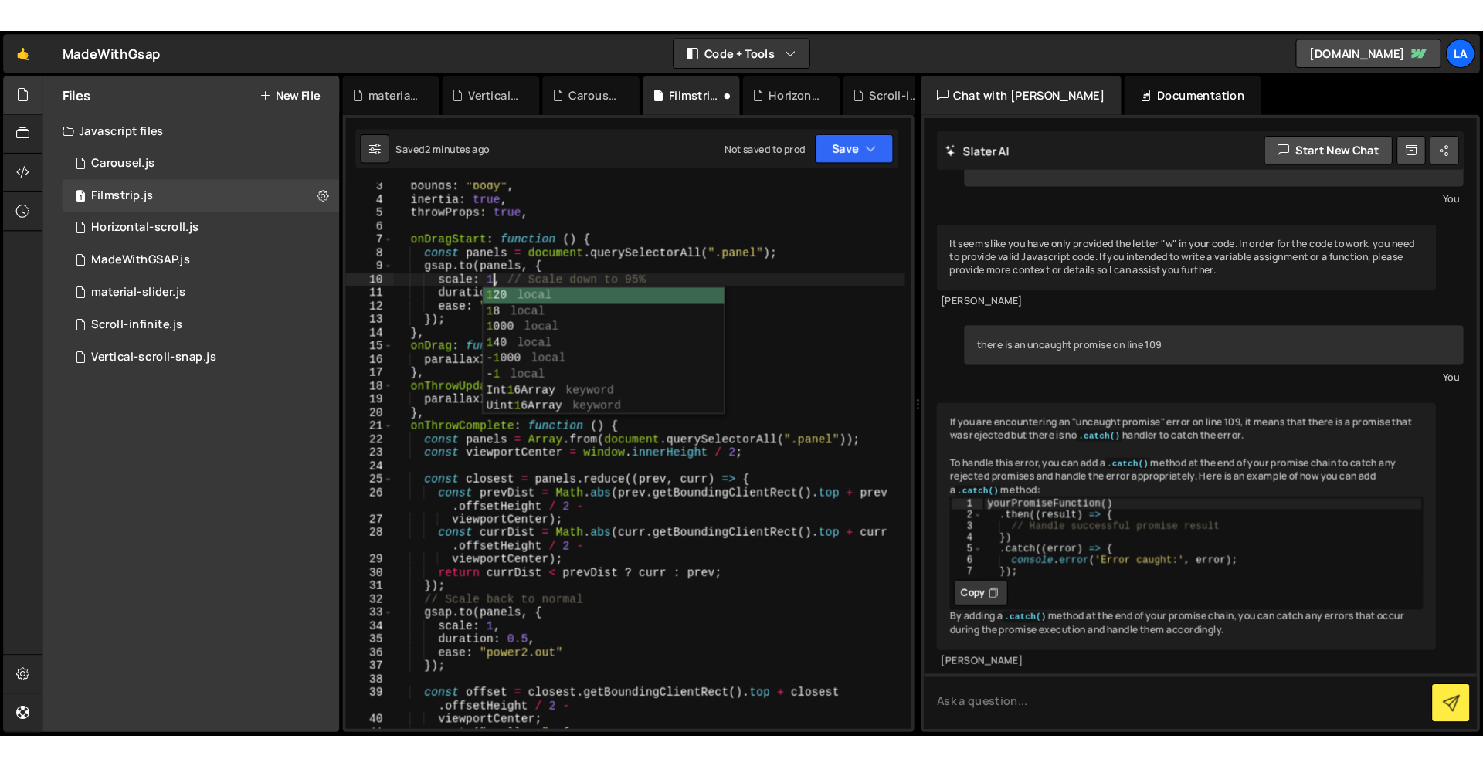
scroll to position [0, 7]
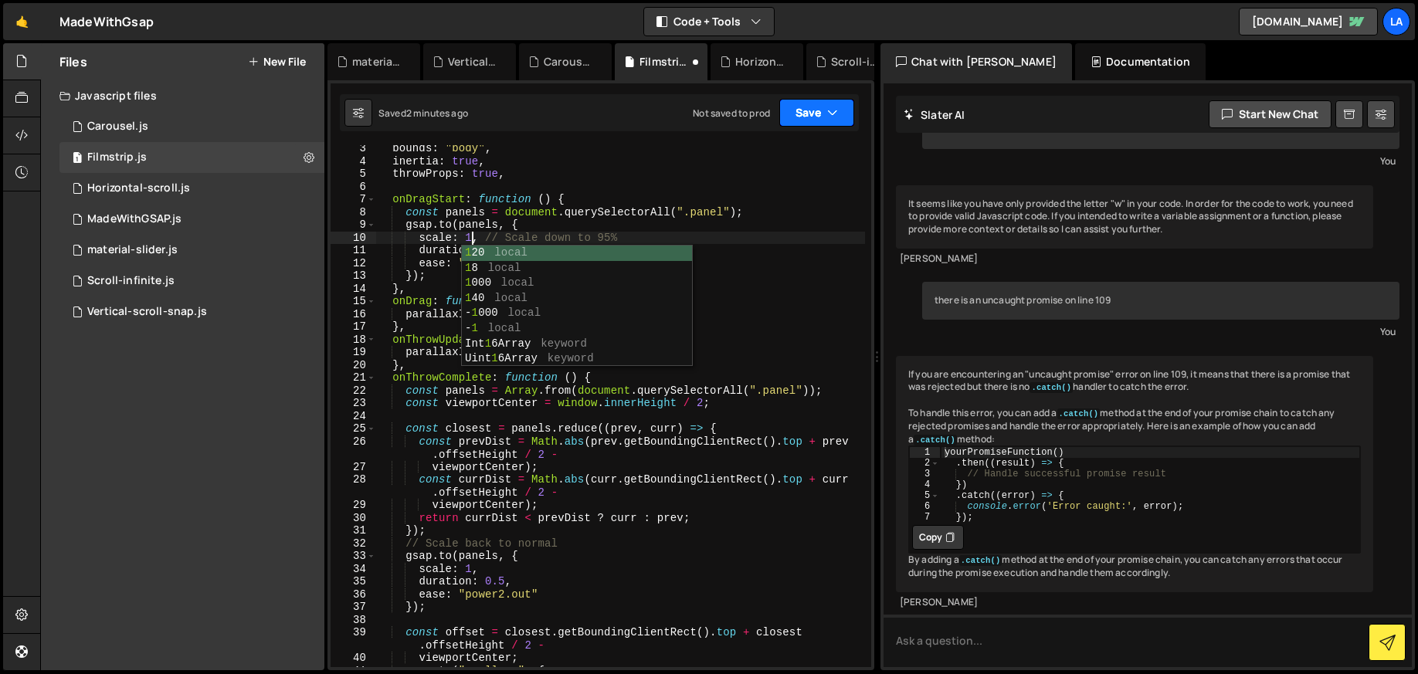
click at [822, 114] on button "Save" at bounding box center [816, 113] width 75 height 28
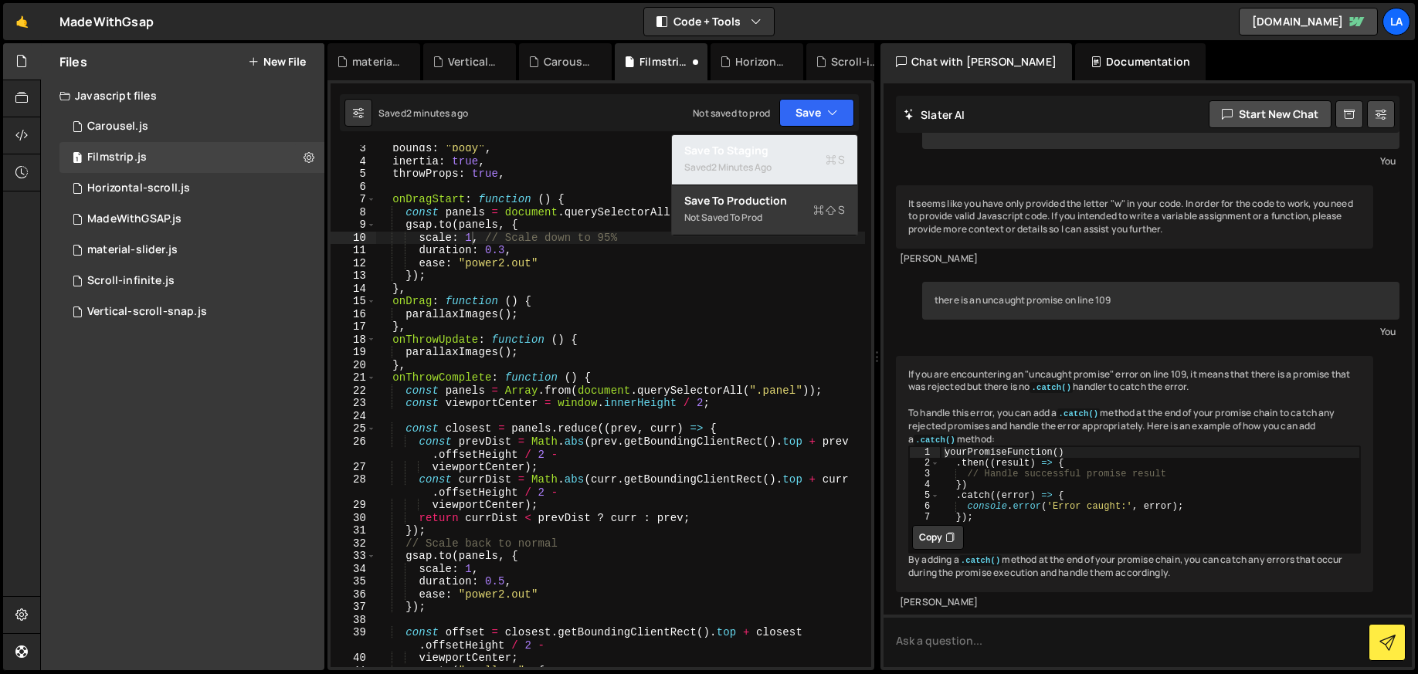
click at [789, 159] on div "Saved 2 minutes ago" at bounding box center [764, 167] width 161 height 19
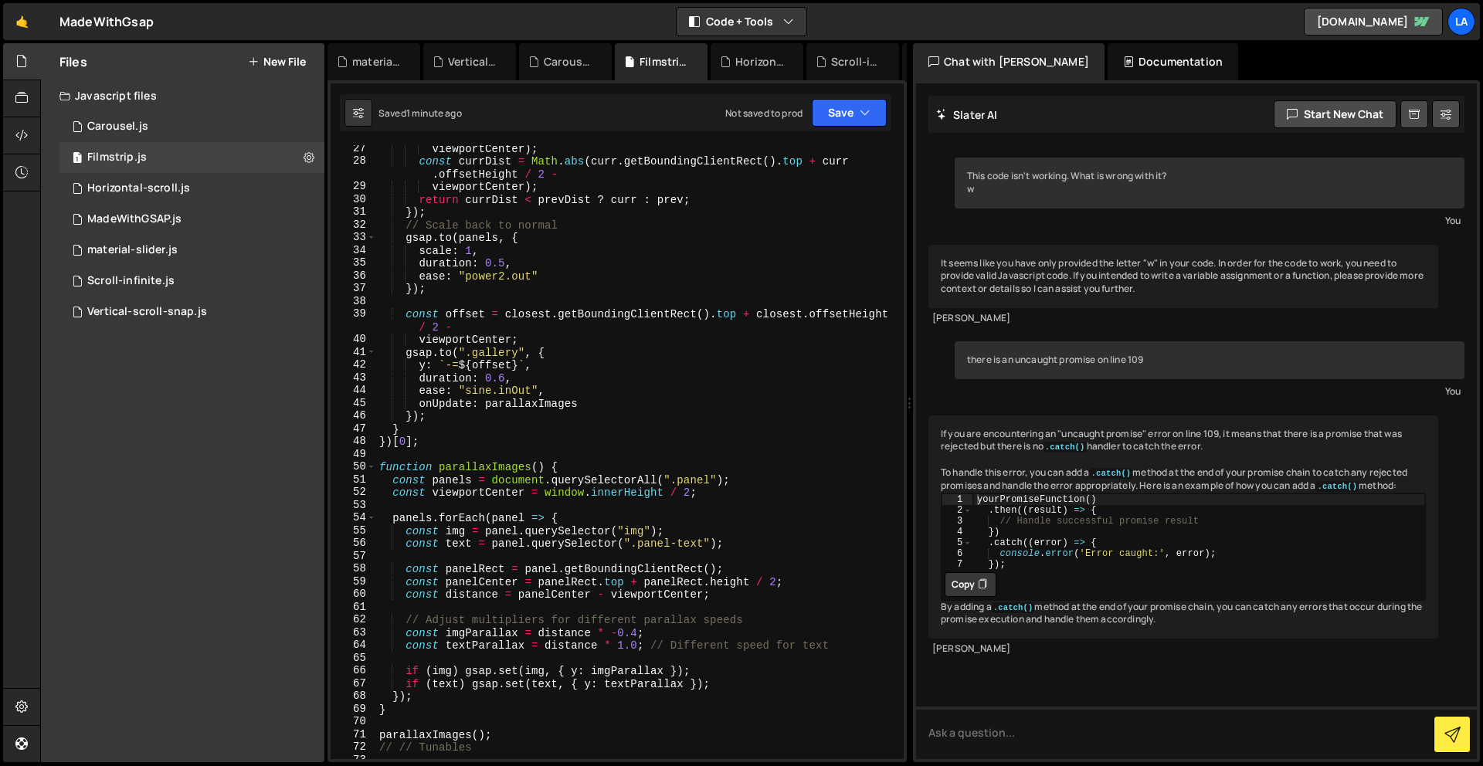
scroll to position [388, 0]
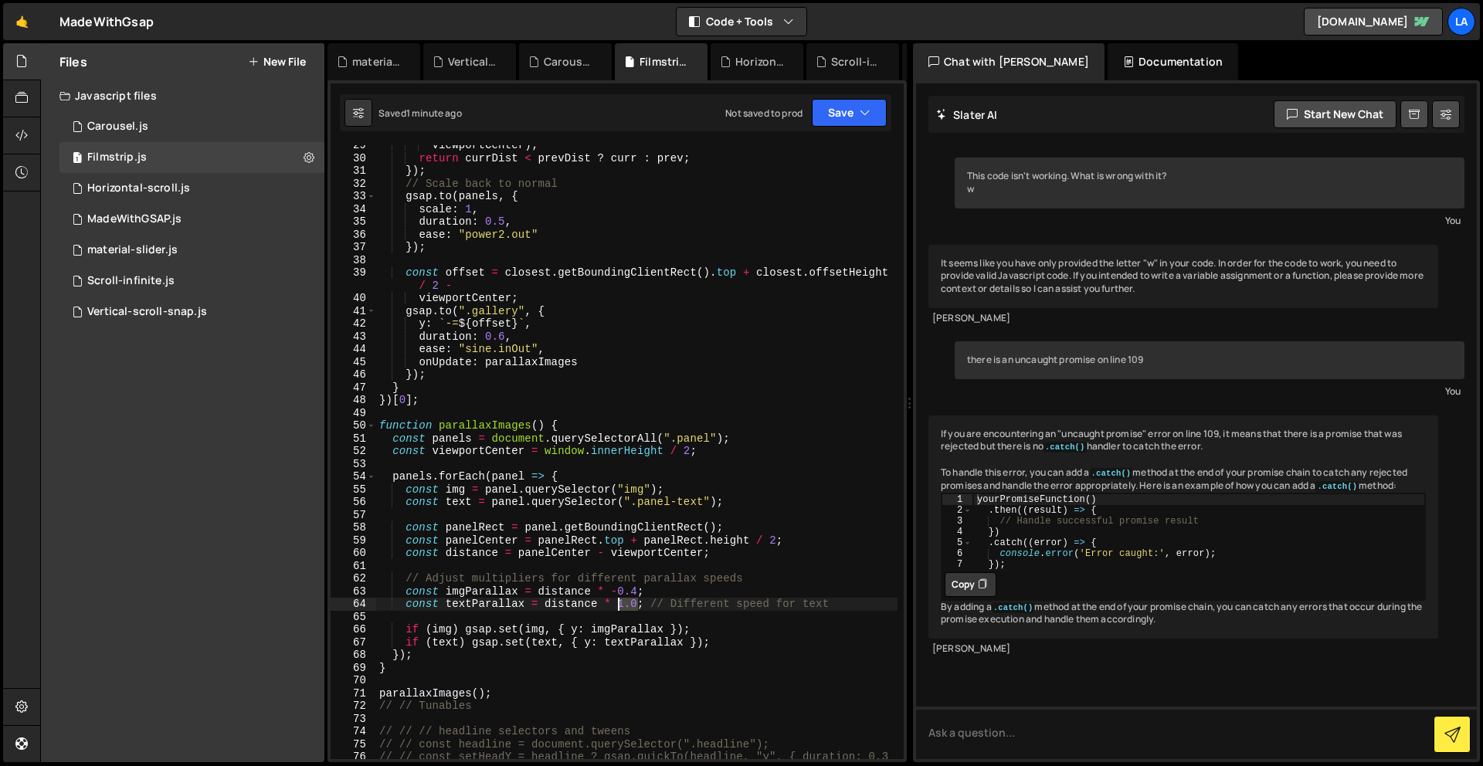
drag, startPoint x: 637, startPoint y: 603, endPoint x: 619, endPoint y: 600, distance: 18.0
click at [618, 602] on div "viewportCenter ) ; return currDist < prevDist ? curr : prev ; }) ; // Scale bac…" at bounding box center [636, 465] width 521 height 653
click at [826, 110] on button "Save" at bounding box center [849, 113] width 75 height 28
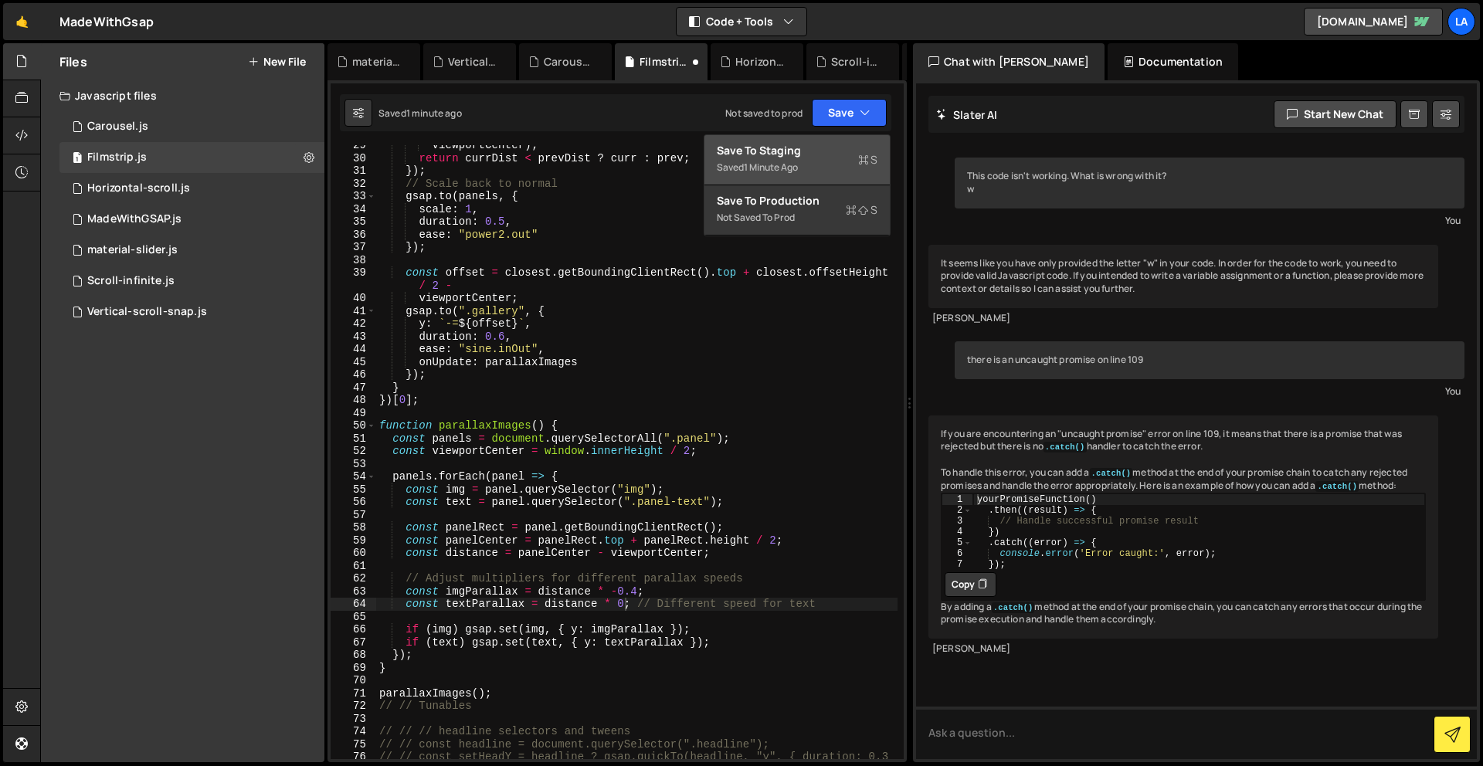
click at [822, 175] on div "Saved 1 minute ago" at bounding box center [797, 167] width 161 height 19
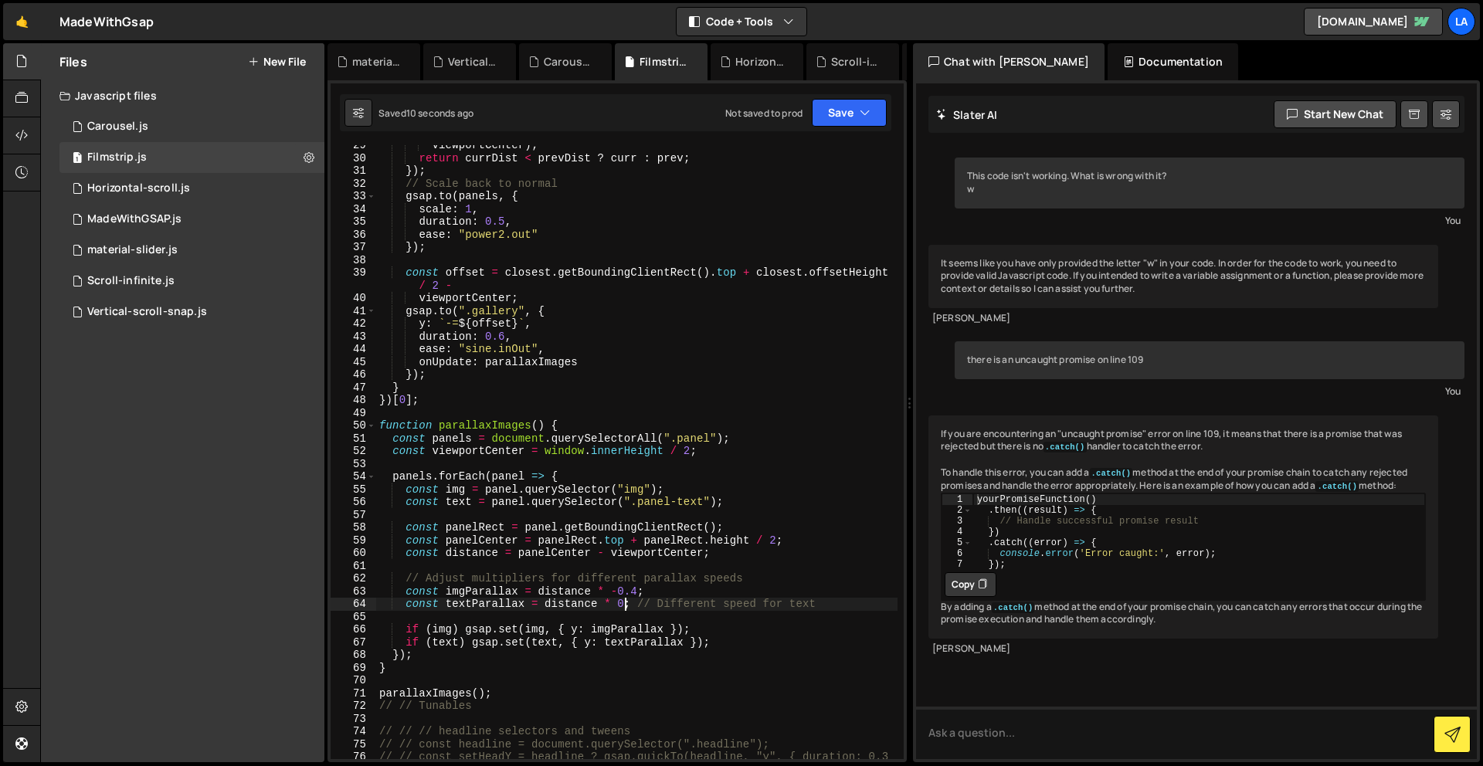
click at [626, 602] on div "viewportCenter ) ; return currDist < prevDist ? curr : prev ; }) ; // Scale bac…" at bounding box center [636, 465] width 521 height 653
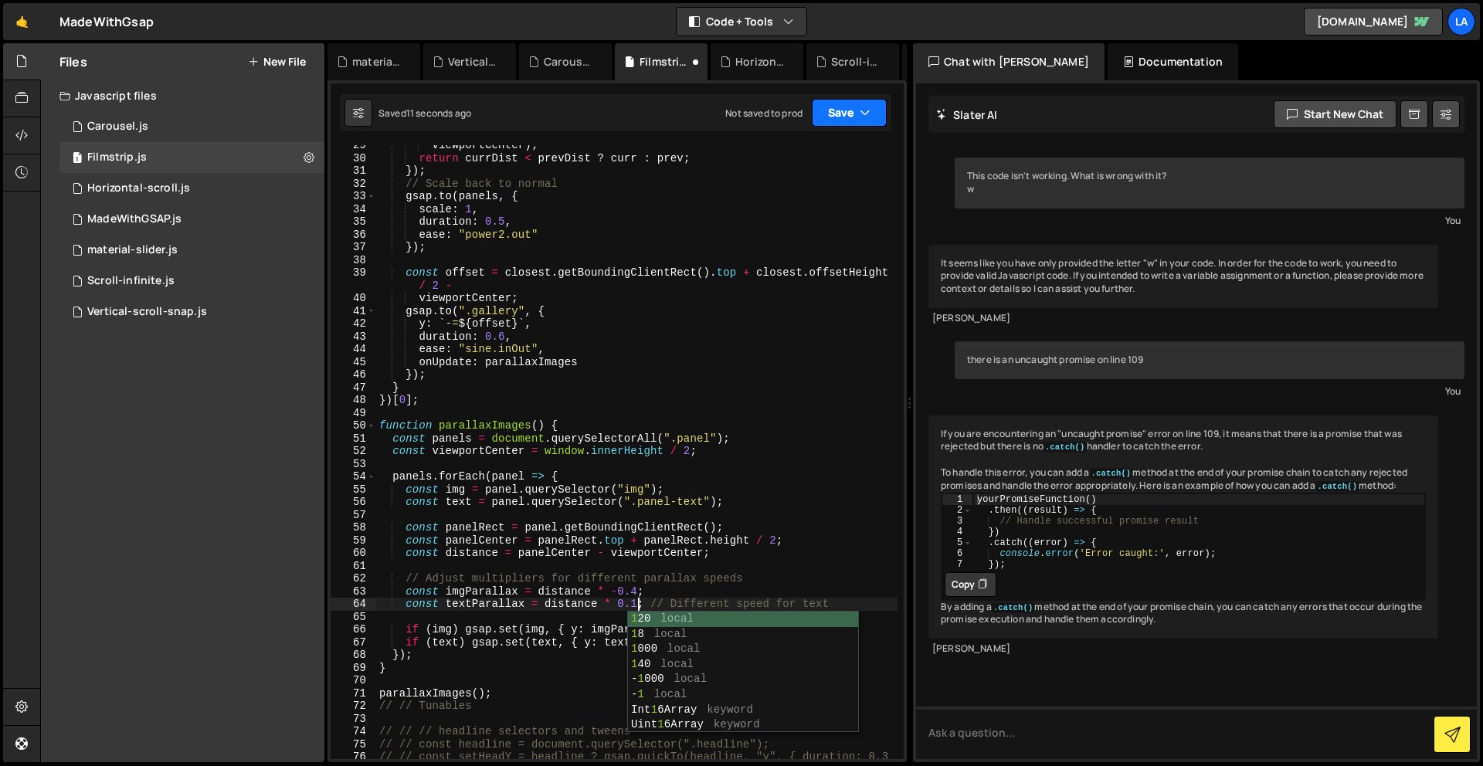
type textarea "const textParallax = distance * 0.1; // Different speed for text"
click at [829, 118] on button "Save" at bounding box center [849, 113] width 75 height 28
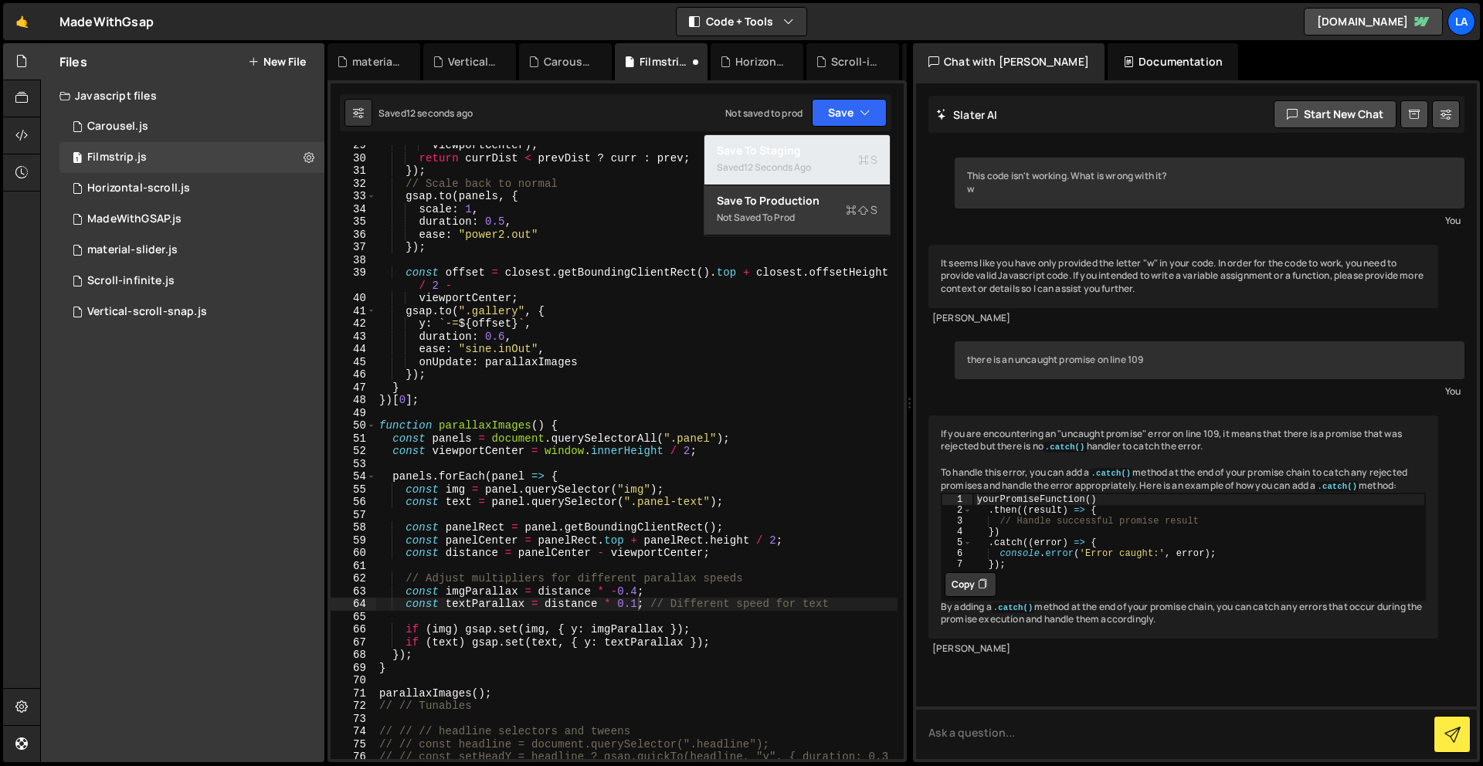
click at [825, 153] on div "Save to Staging S" at bounding box center [797, 150] width 161 height 15
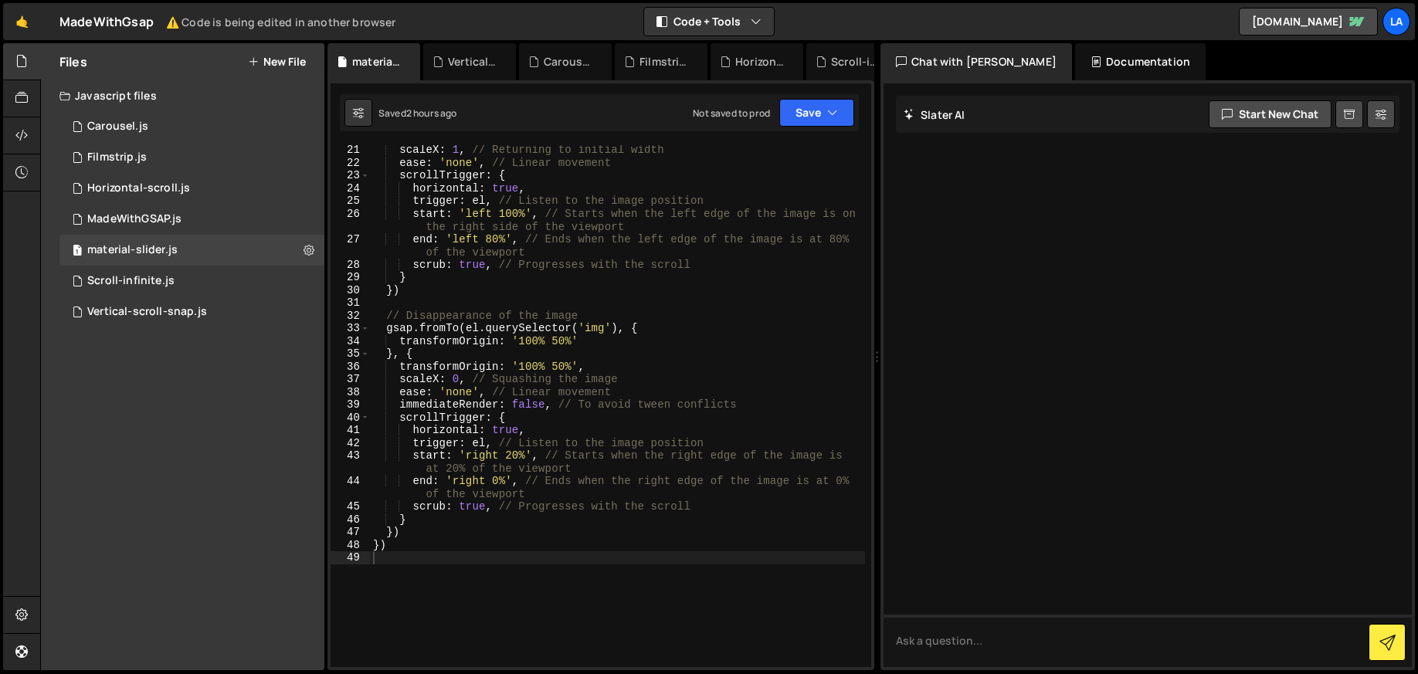
scroll to position [256, 0]
